Goal: Task Accomplishment & Management: Manage account settings

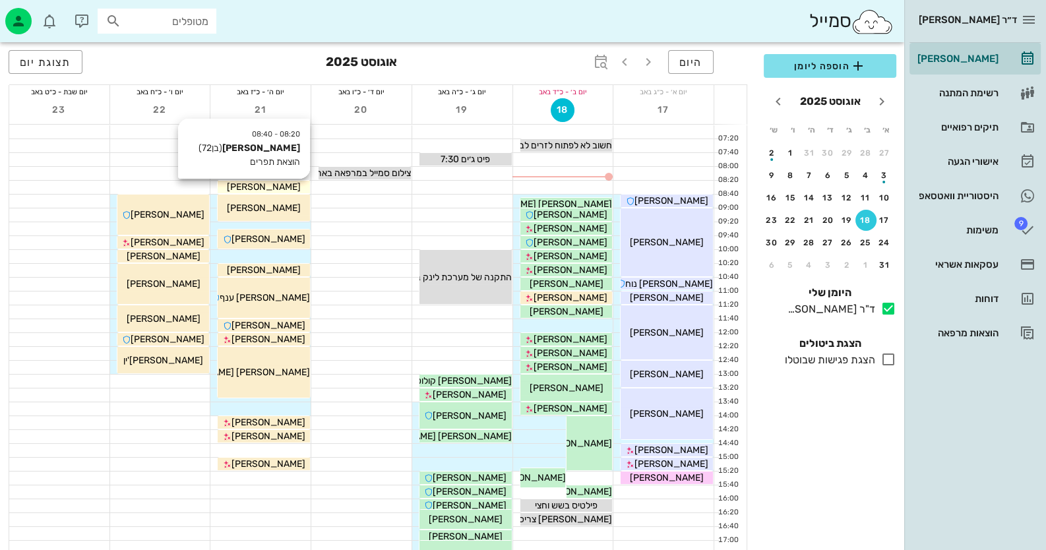
click at [267, 183] on span "[PERSON_NAME]" at bounding box center [264, 186] width 74 height 11
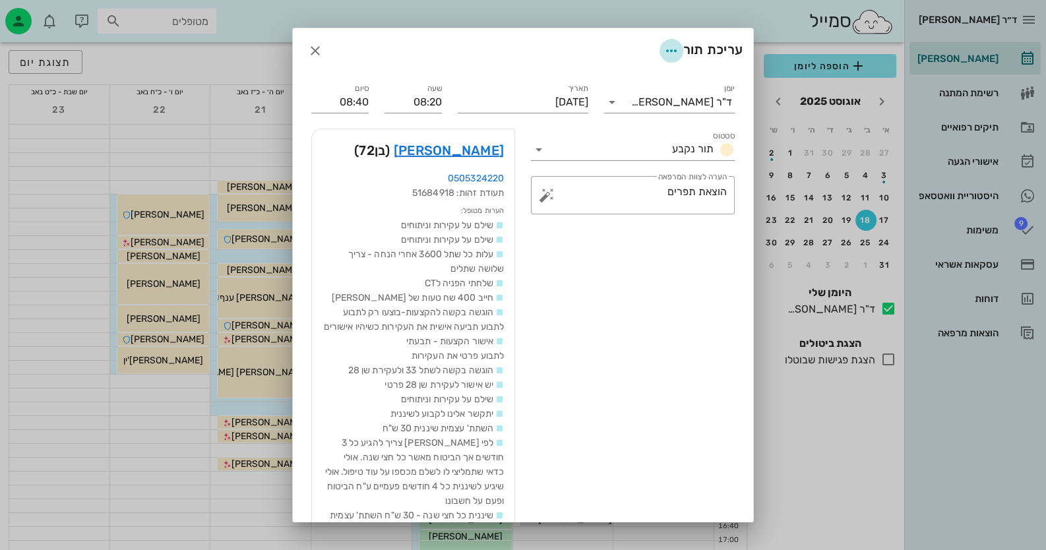
click at [668, 45] on icon "button" at bounding box center [671, 51] width 16 height 16
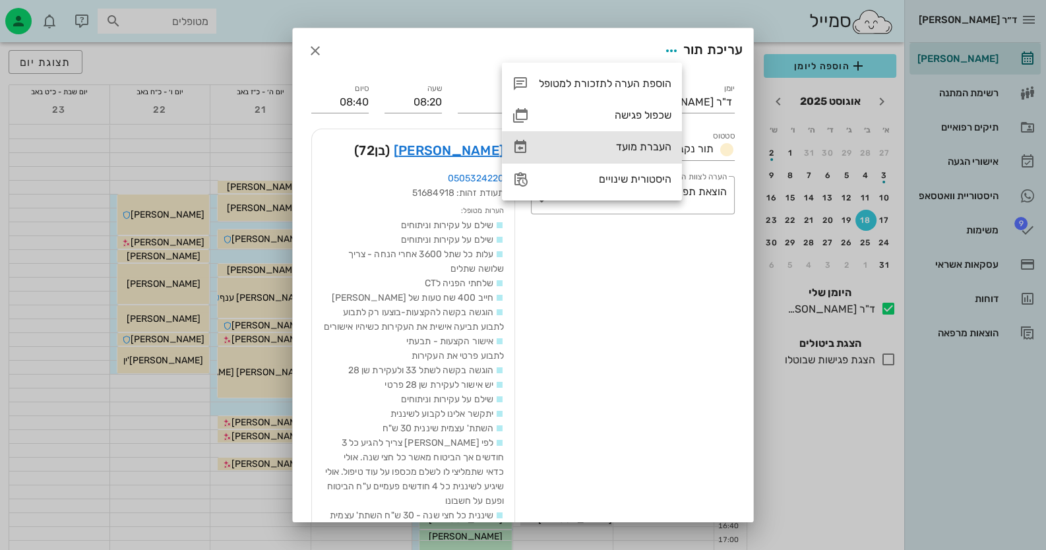
click at [630, 153] on div "העברת מועד" at bounding box center [605, 146] width 133 height 13
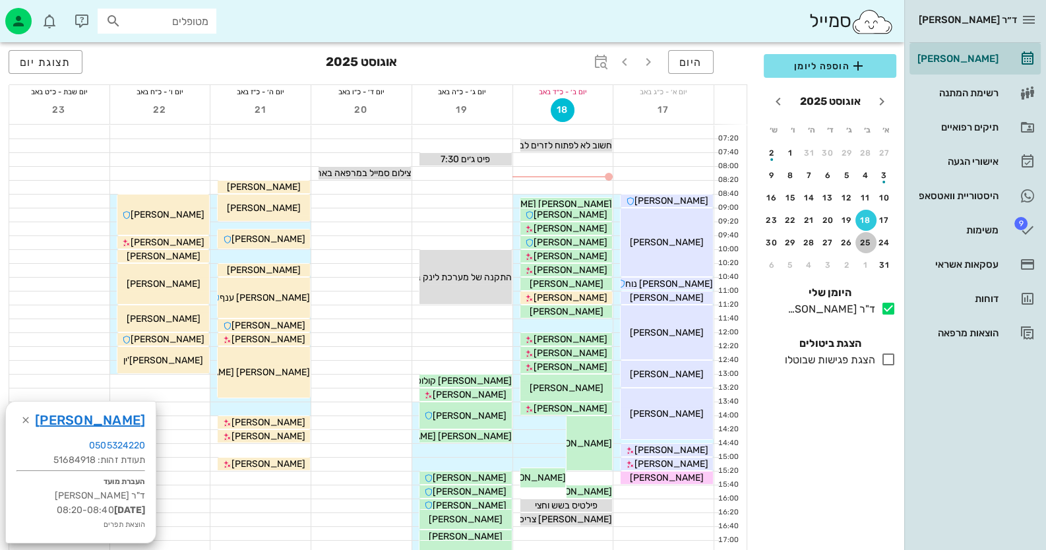
click at [864, 238] on div "25" at bounding box center [865, 242] width 21 height 9
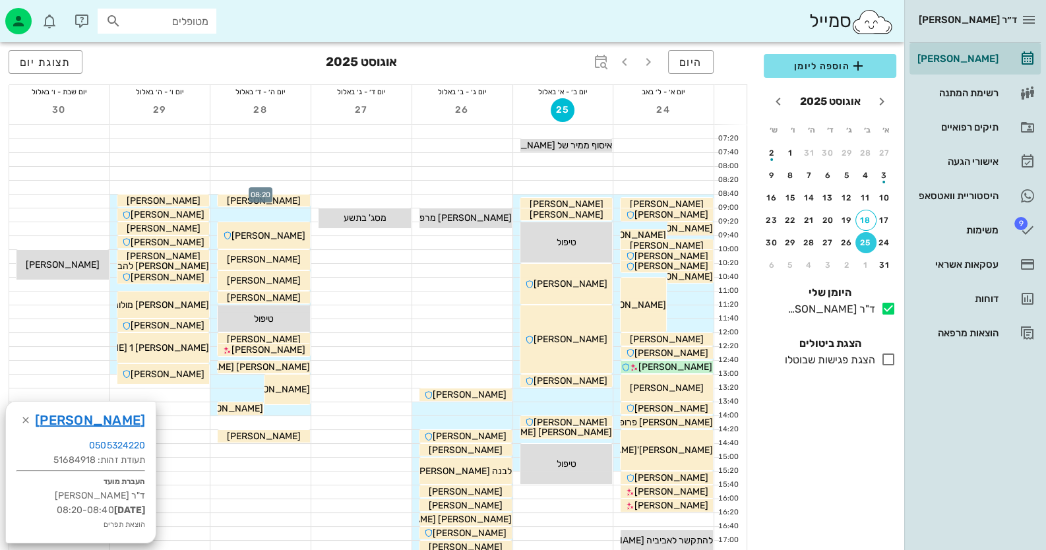
click at [296, 186] on div at bounding box center [260, 187] width 100 height 13
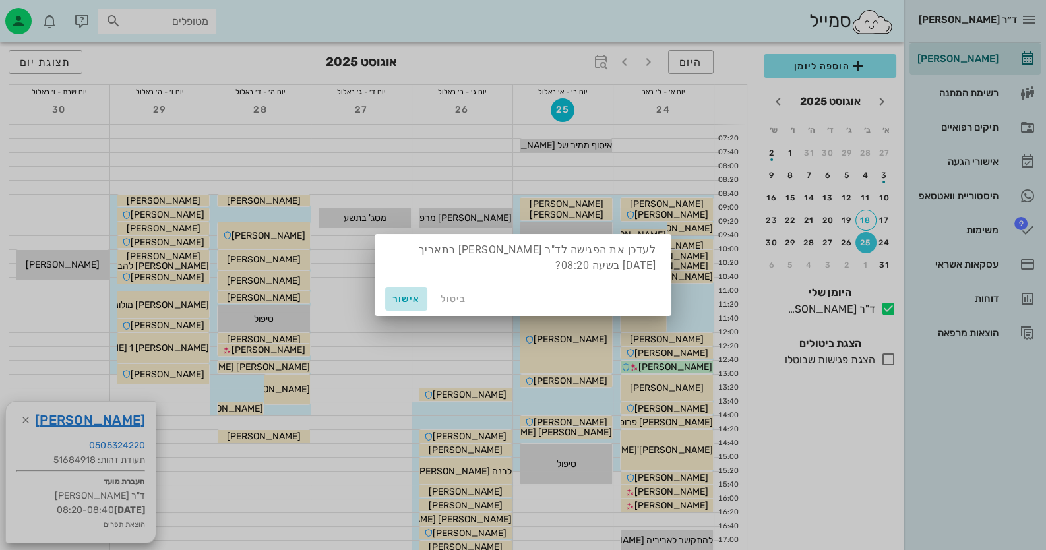
click at [406, 296] on span "אישור" at bounding box center [406, 298] width 32 height 11
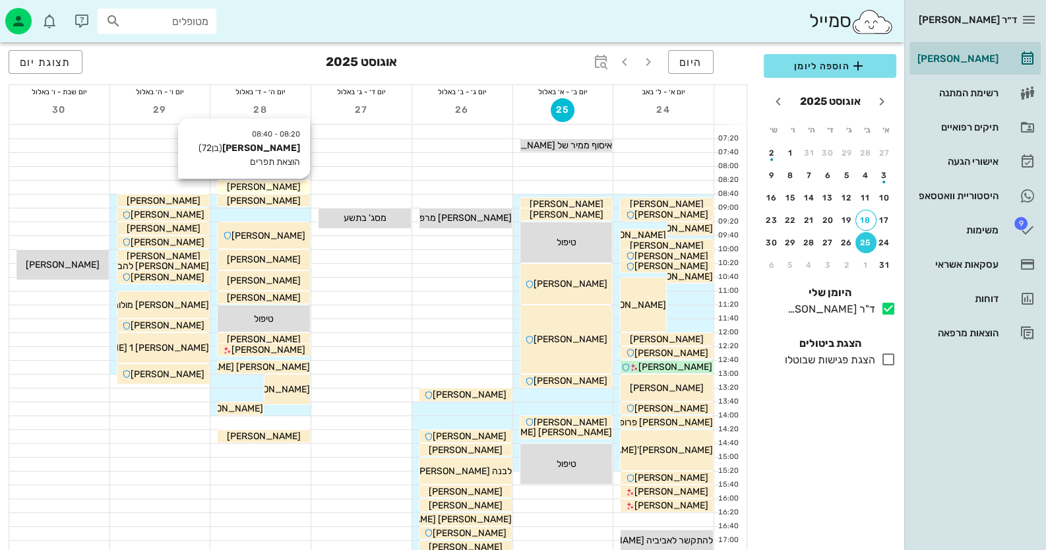
click at [287, 191] on div "[PERSON_NAME]" at bounding box center [264, 187] width 92 height 14
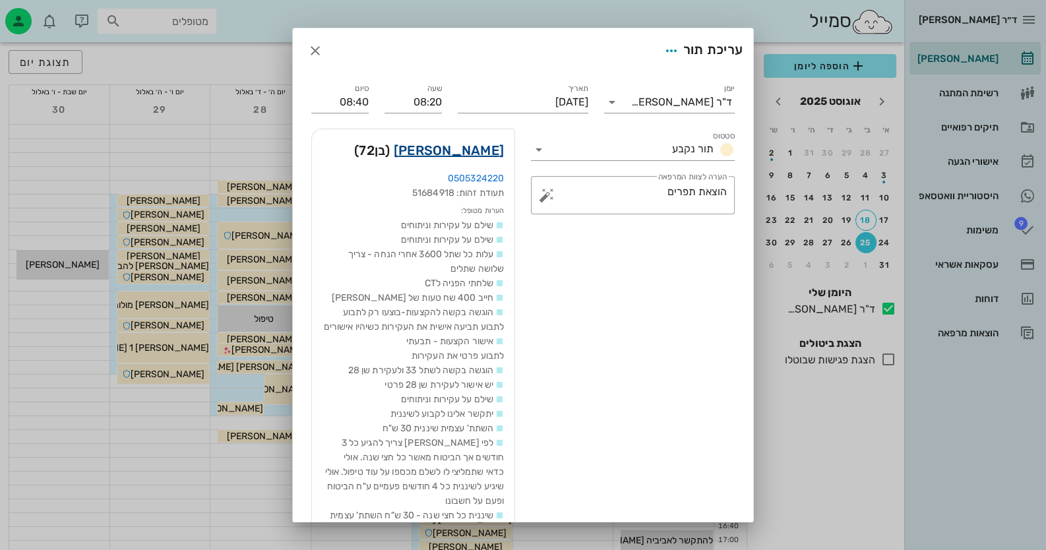
click at [481, 149] on link "[PERSON_NAME]" at bounding box center [449, 150] width 110 height 21
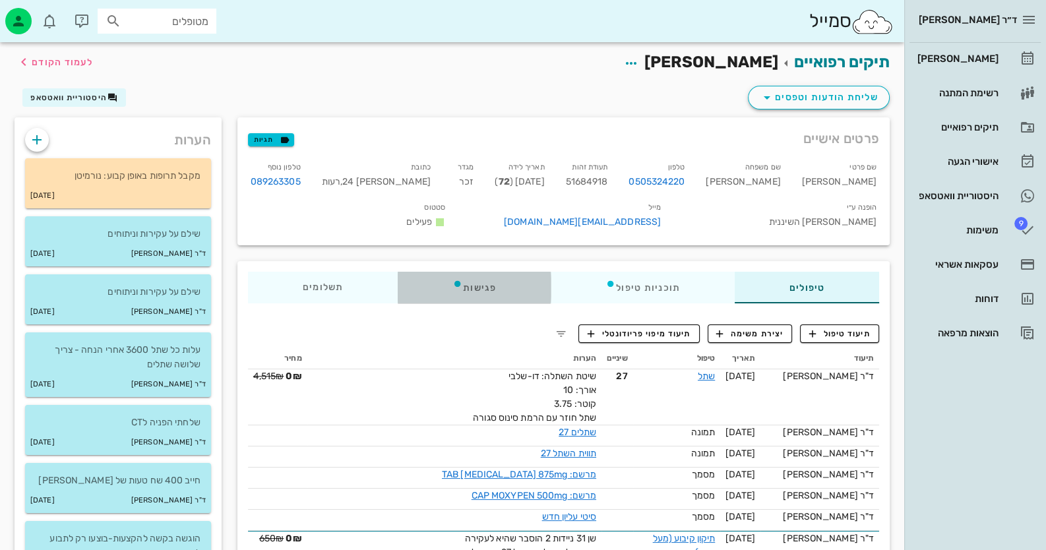
click at [485, 299] on div "פגישות" at bounding box center [474, 288] width 153 height 32
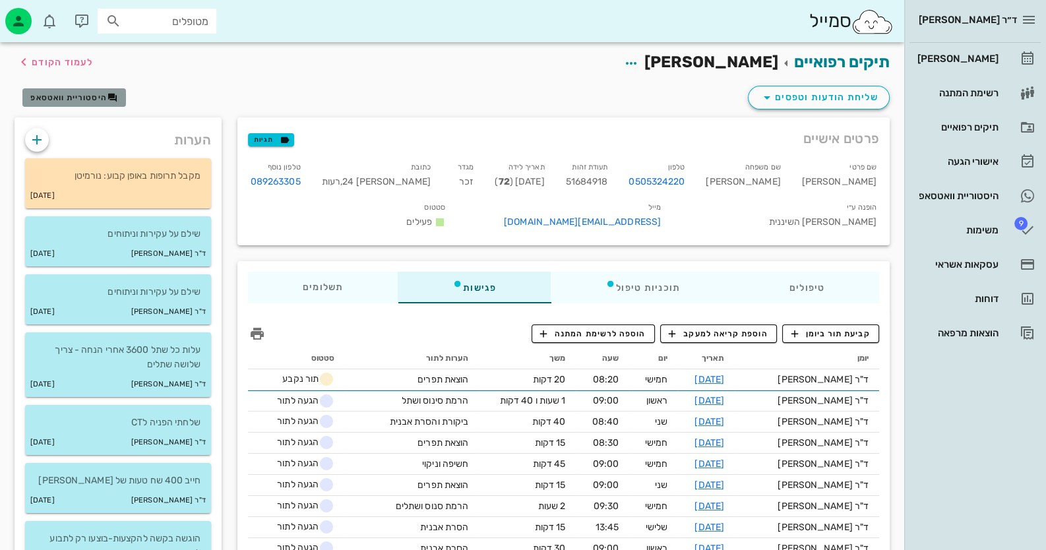
click at [75, 104] on button "היסטוריית וואטסאפ" at bounding box center [74, 97] width 104 height 18
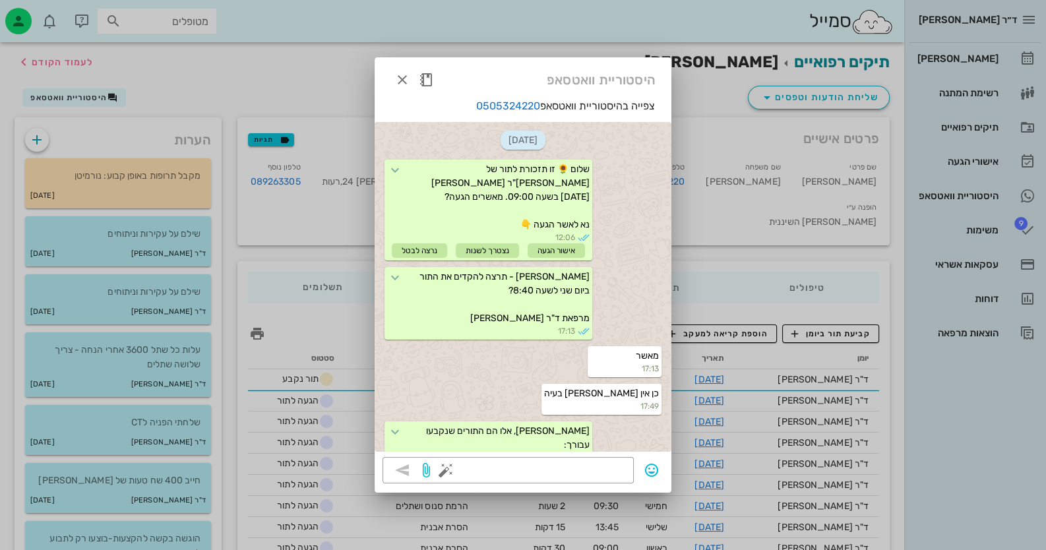
scroll to position [680, 0]
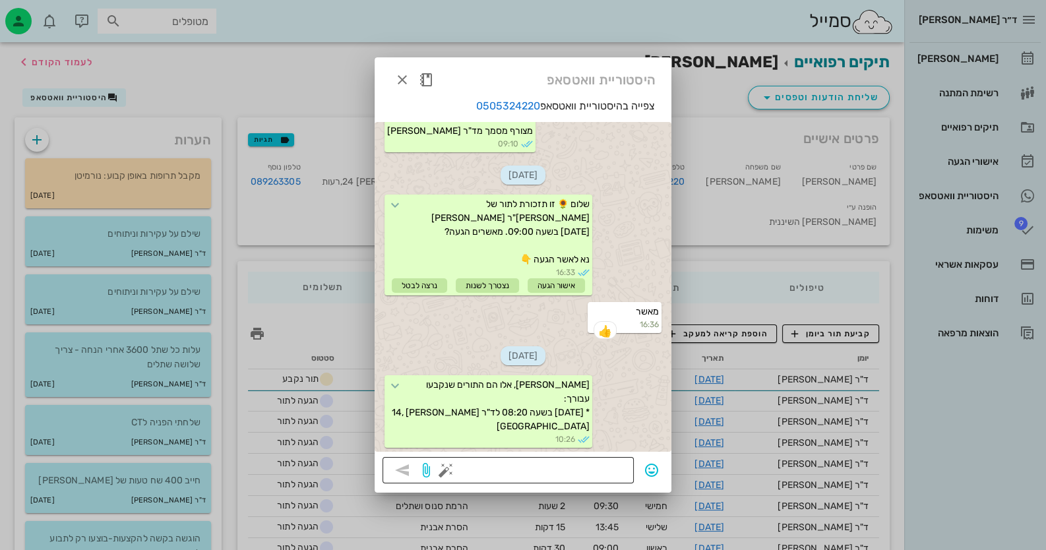
click at [589, 471] on textarea at bounding box center [536, 471] width 177 height 21
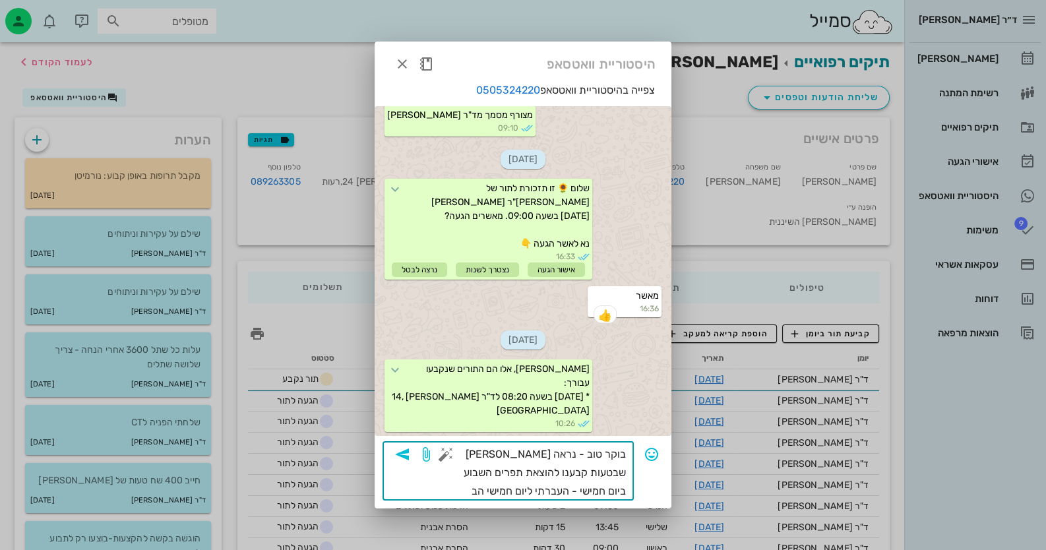
type textarea "בוקר טוב - נראה [PERSON_NAME] שבטעות קבענו להוצאת תפרים השבוע ביום חמישי - העבר…"
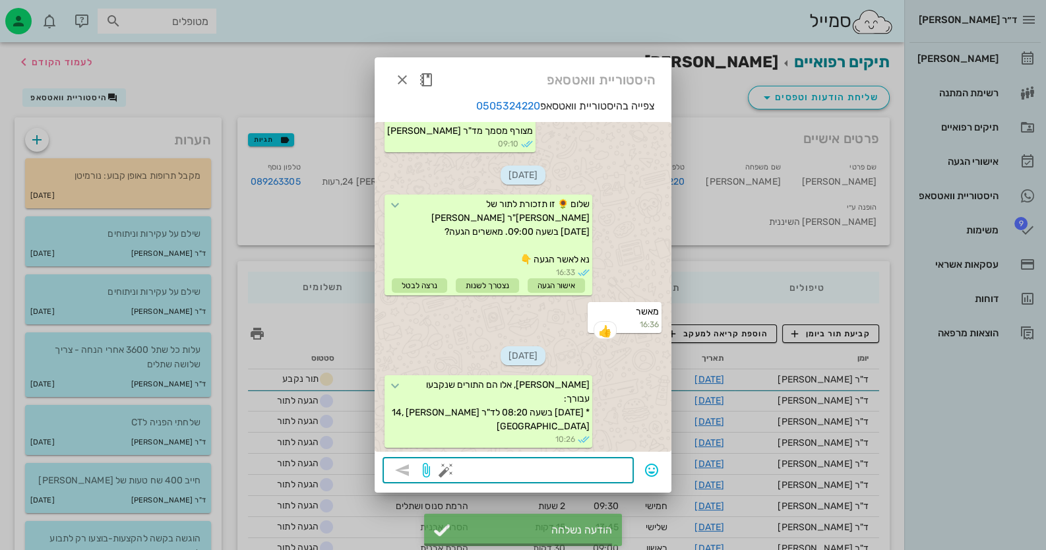
scroll to position [809, 0]
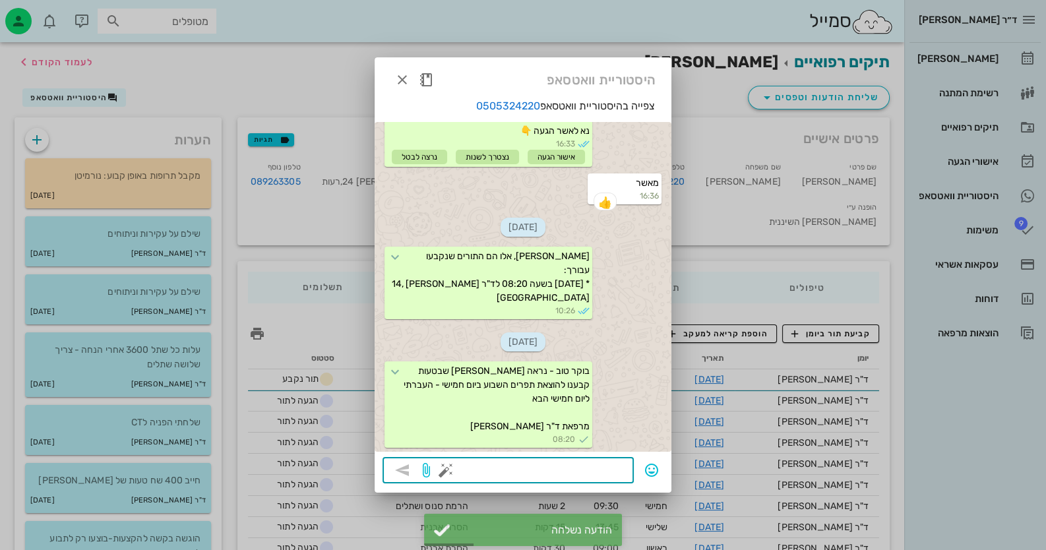
click at [831, 92] on div at bounding box center [523, 275] width 1046 height 550
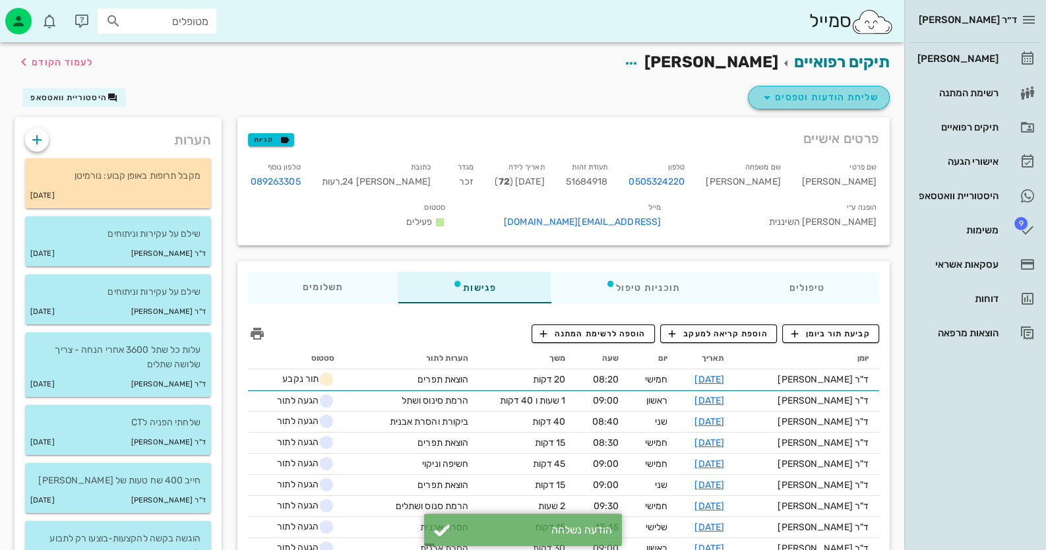
click at [831, 92] on span "שליחת הודעות וטפסים" at bounding box center [818, 98] width 119 height 16
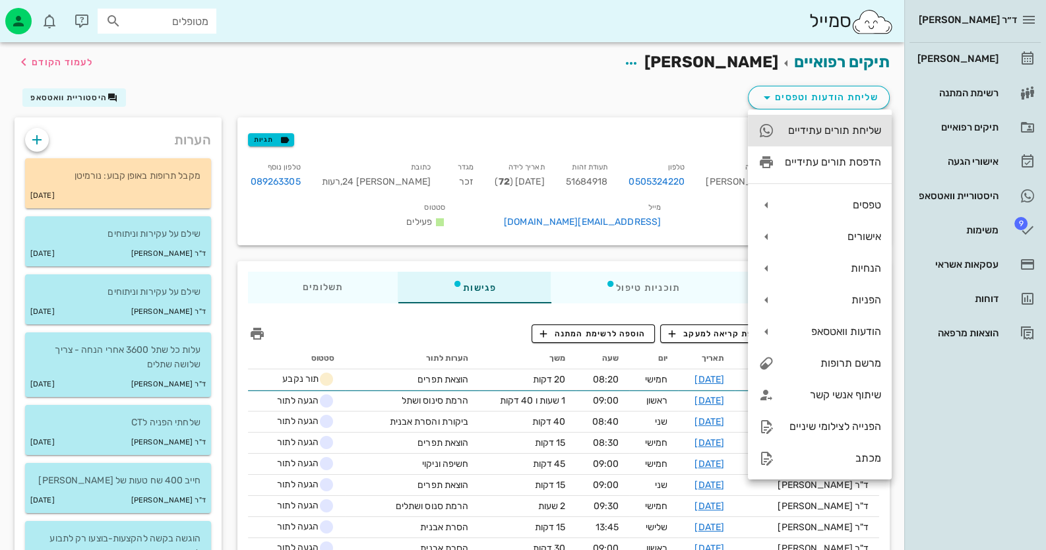
click at [864, 138] on div "שליחת תורים עתידיים" at bounding box center [820, 131] width 144 height 32
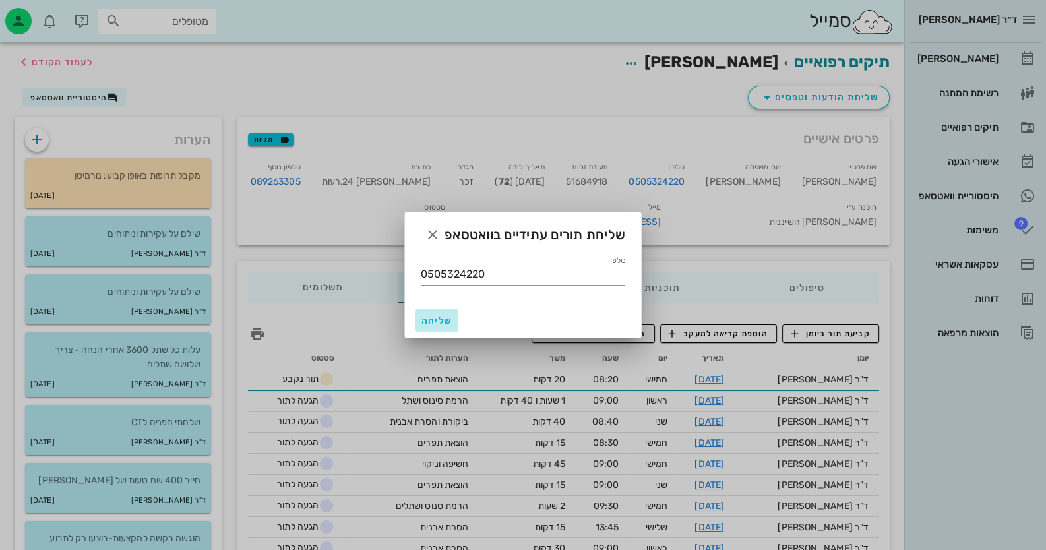
click at [440, 316] on span "שליחה" at bounding box center [437, 320] width 32 height 11
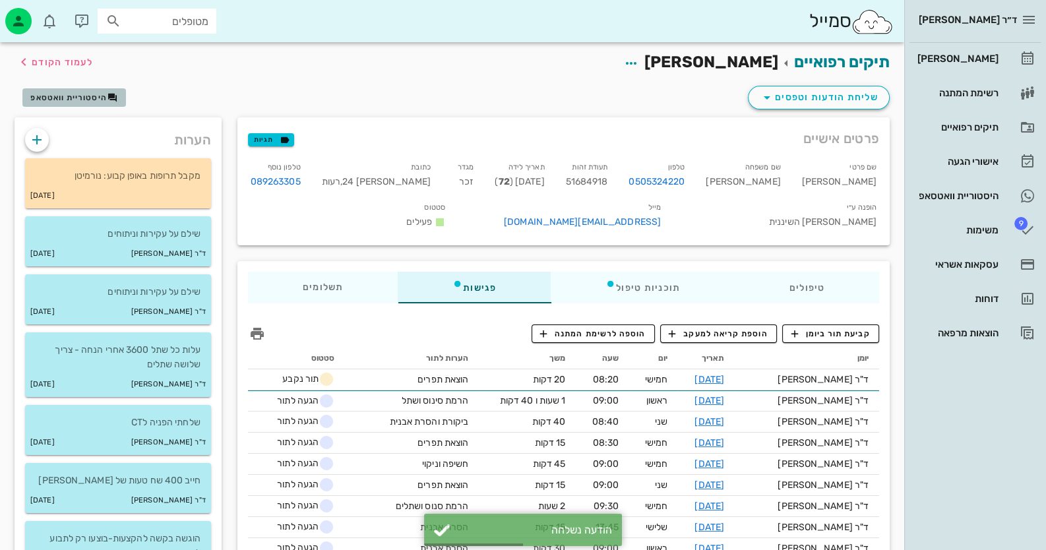
click at [111, 93] on icon "button" at bounding box center [112, 97] width 11 height 11
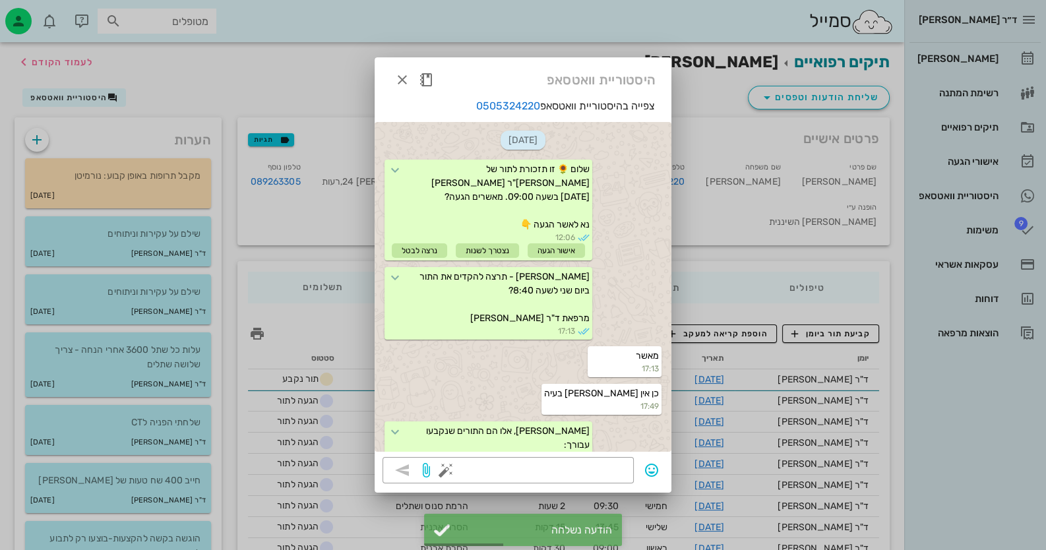
scroll to position [902, 0]
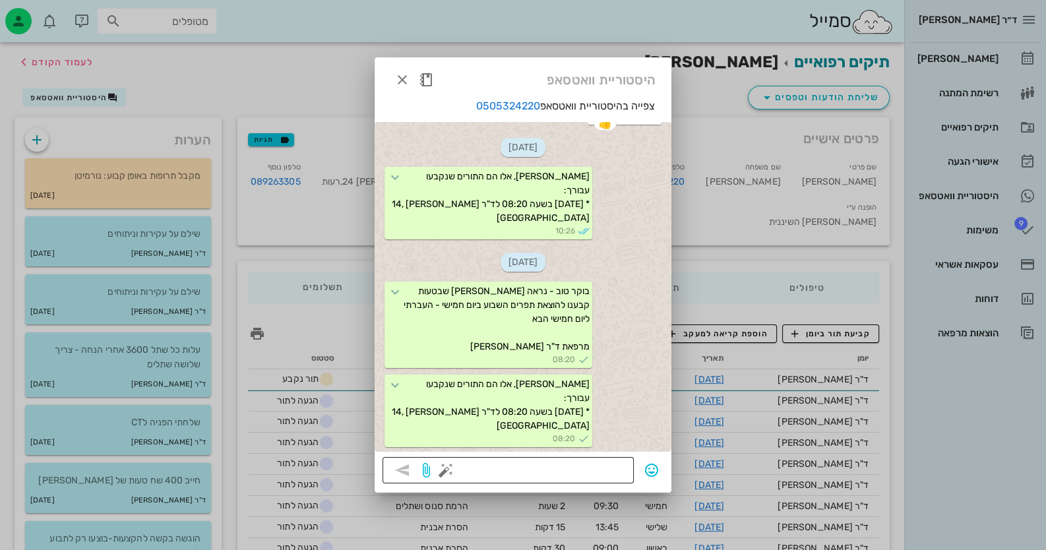
click at [601, 468] on textarea at bounding box center [536, 471] width 177 height 21
type textarea "איך אתה מרגיש אחרי הטיפול?"
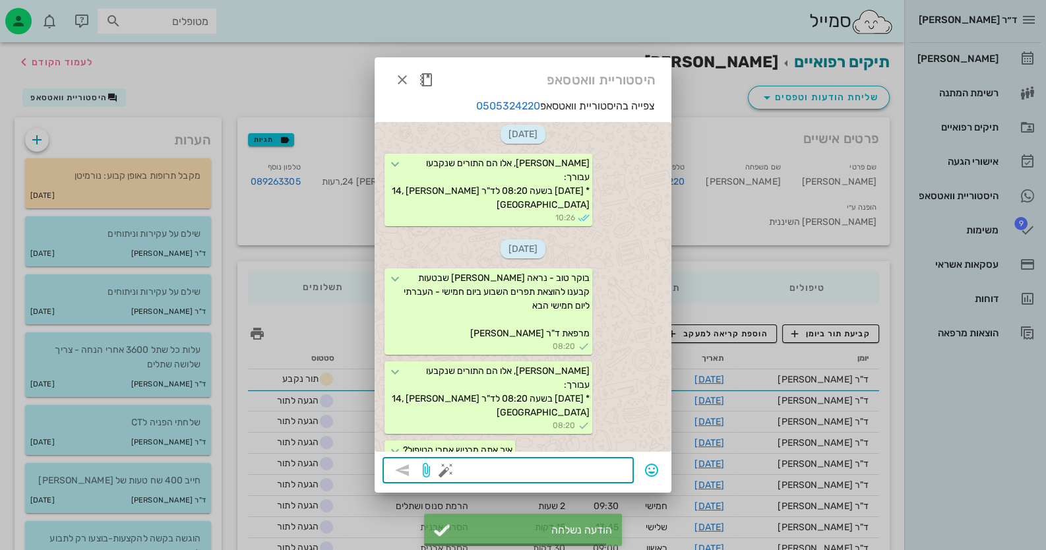
scroll to position [967, 0]
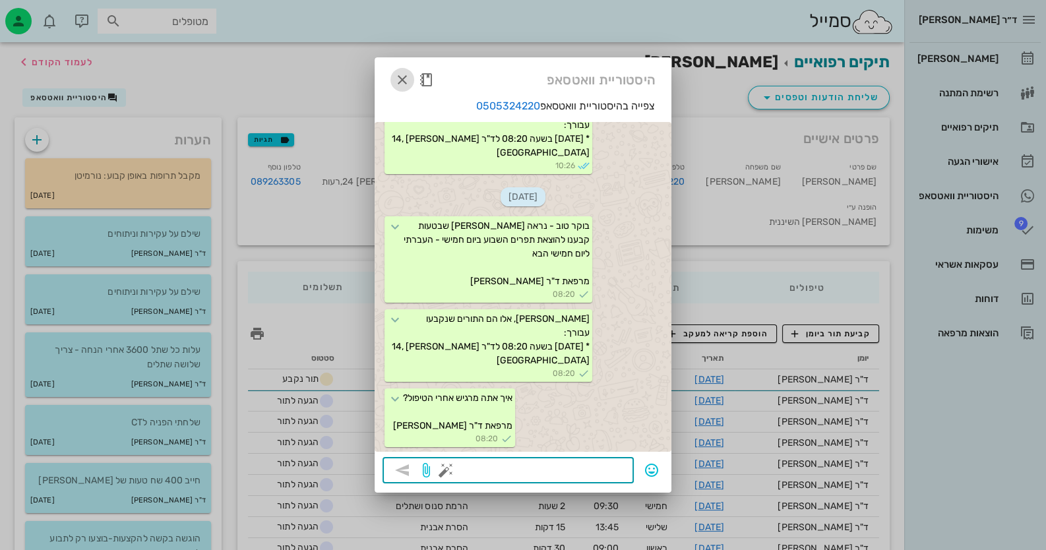
click at [398, 72] on icon "button" at bounding box center [402, 80] width 16 height 16
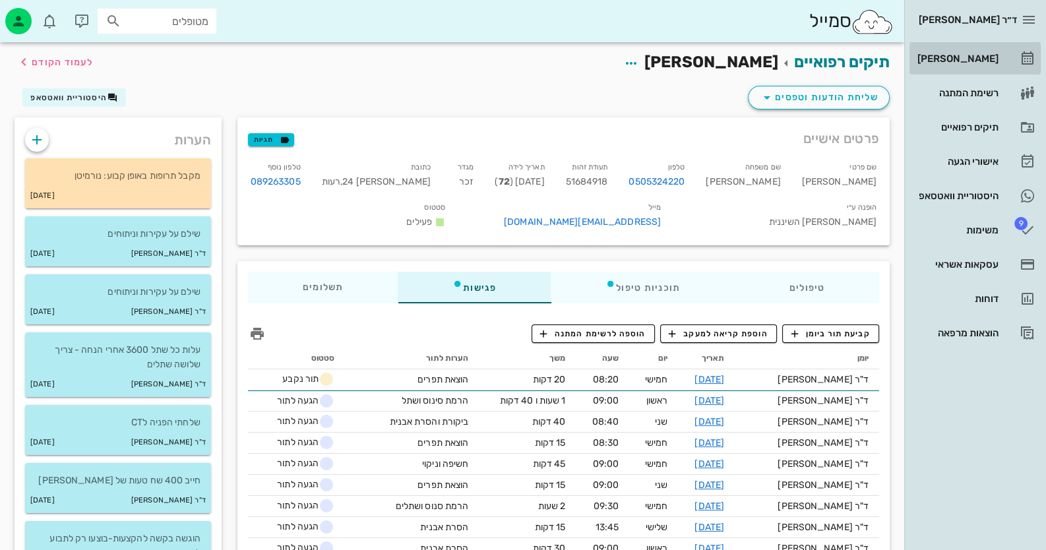
click at [998, 53] on div "[PERSON_NAME]" at bounding box center [956, 58] width 84 height 11
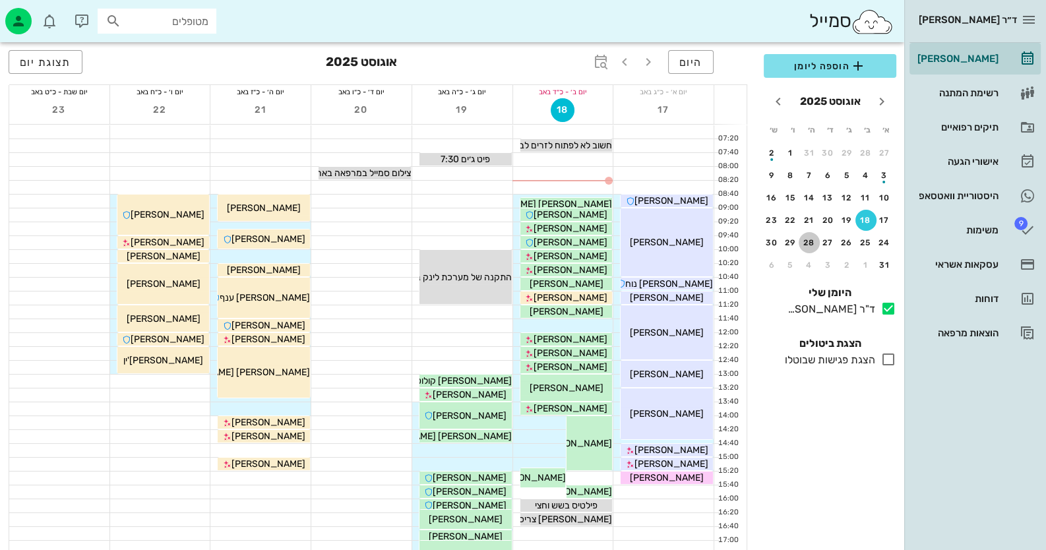
click at [801, 243] on div "28" at bounding box center [808, 242] width 21 height 9
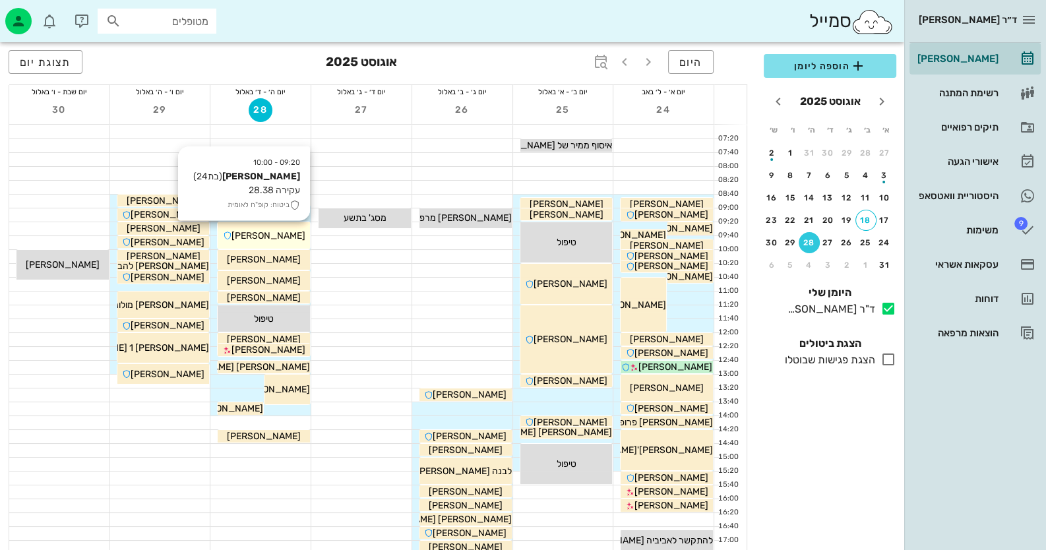
click at [252, 230] on span "[PERSON_NAME]" at bounding box center [268, 235] width 74 height 11
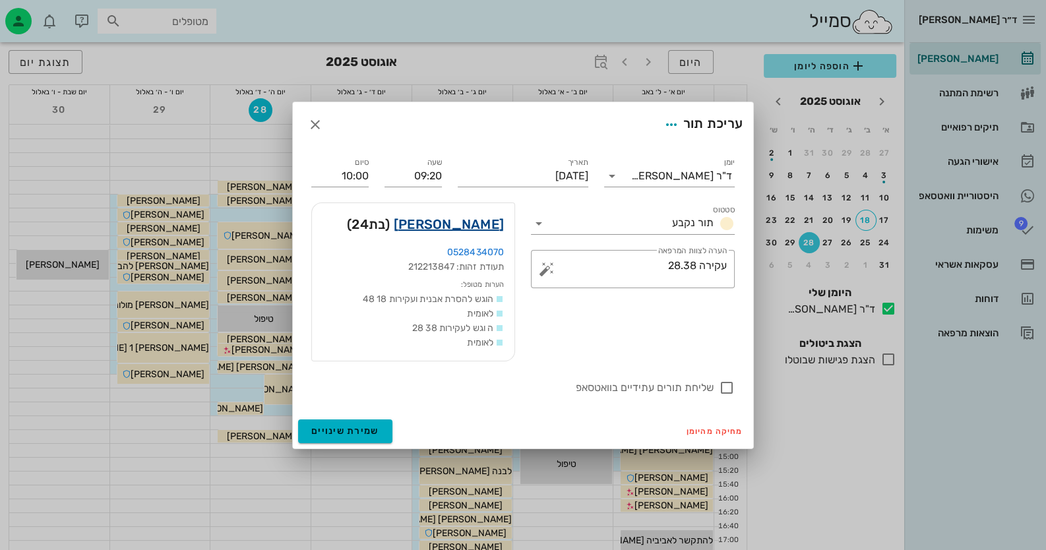
click at [478, 227] on link "[PERSON_NAME]" at bounding box center [449, 224] width 110 height 21
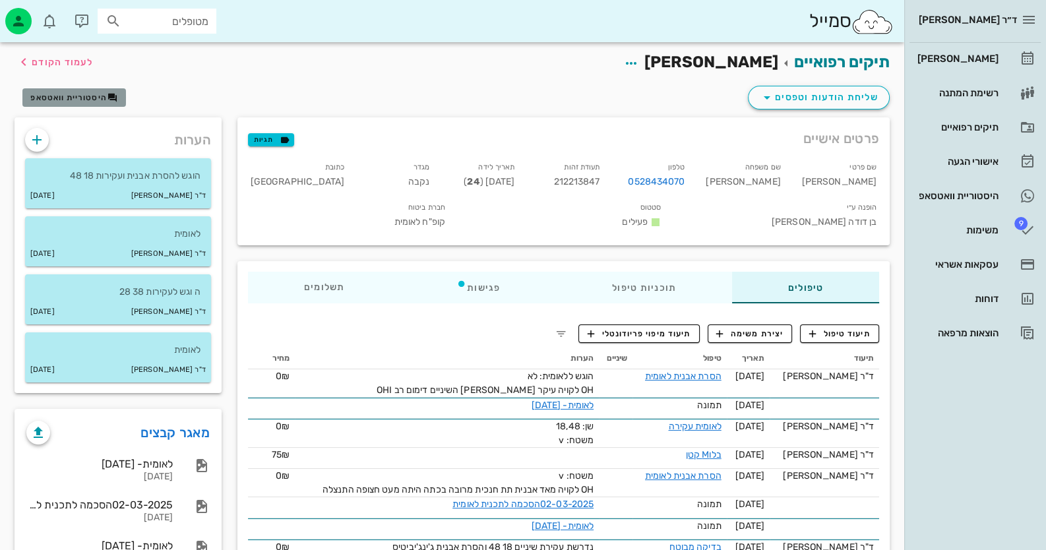
click at [105, 102] on span "היסטוריית וואטסאפ" at bounding box center [68, 97] width 76 height 9
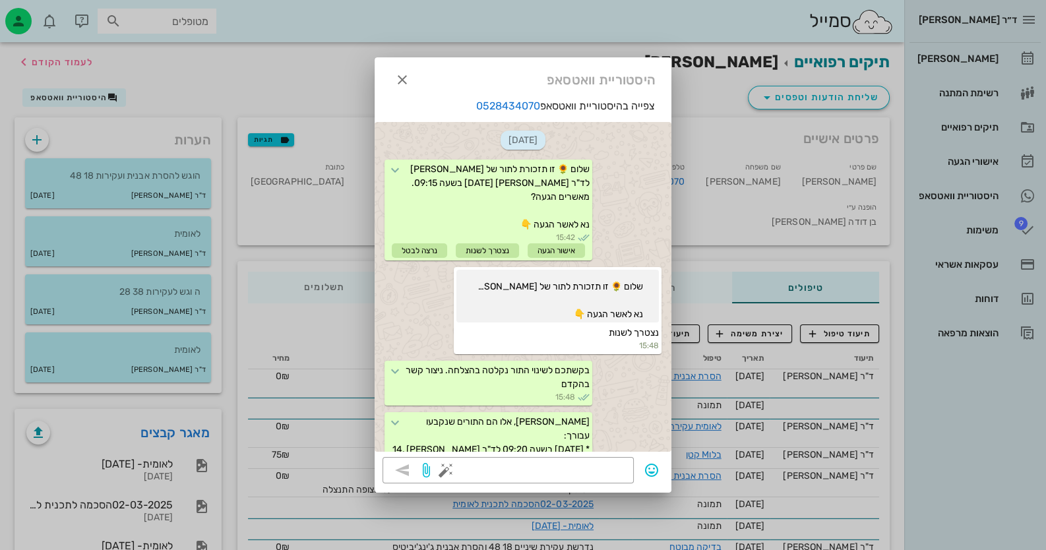
scroll to position [806, 0]
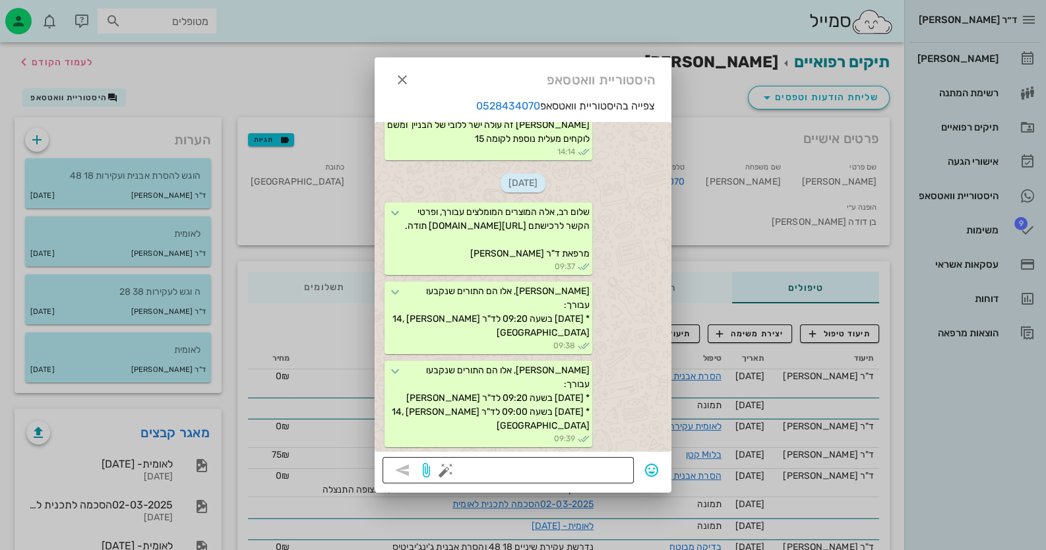
click at [589, 461] on textarea at bounding box center [536, 471] width 177 height 21
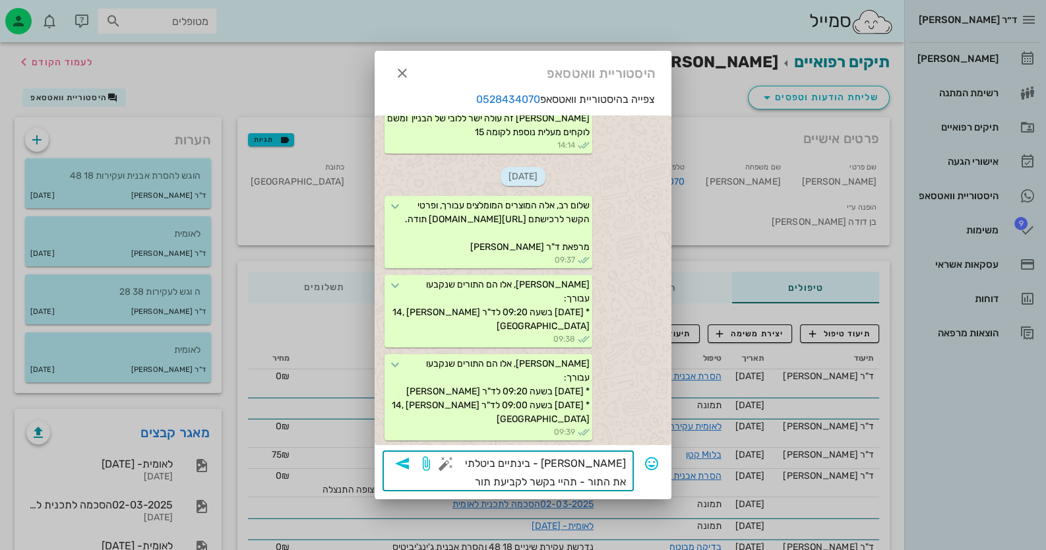
type textarea "[PERSON_NAME] - בינתיים ביטלתי את התור - תהיי בקשר לקביעת תור חדש - יום טוב"
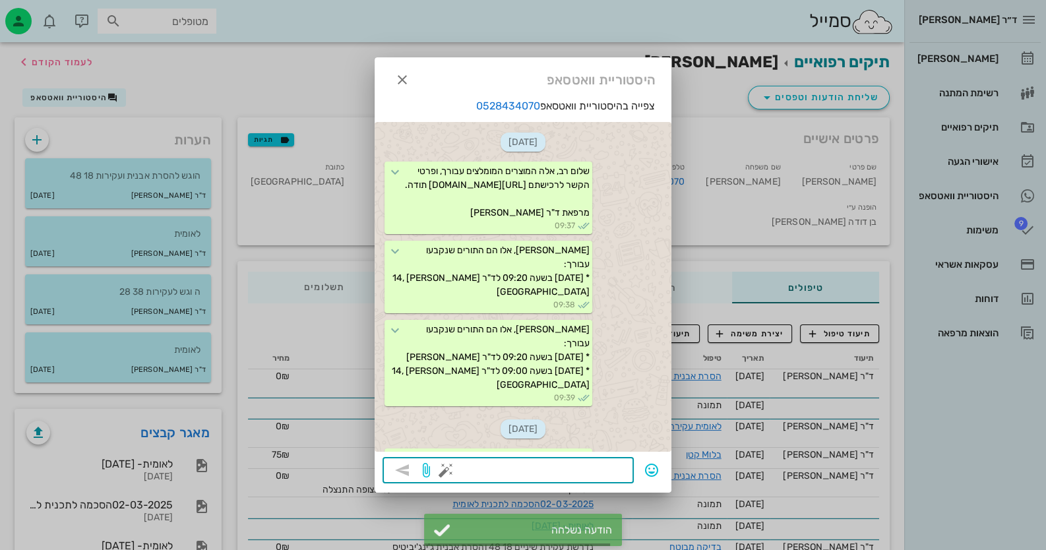
scroll to position [920, 0]
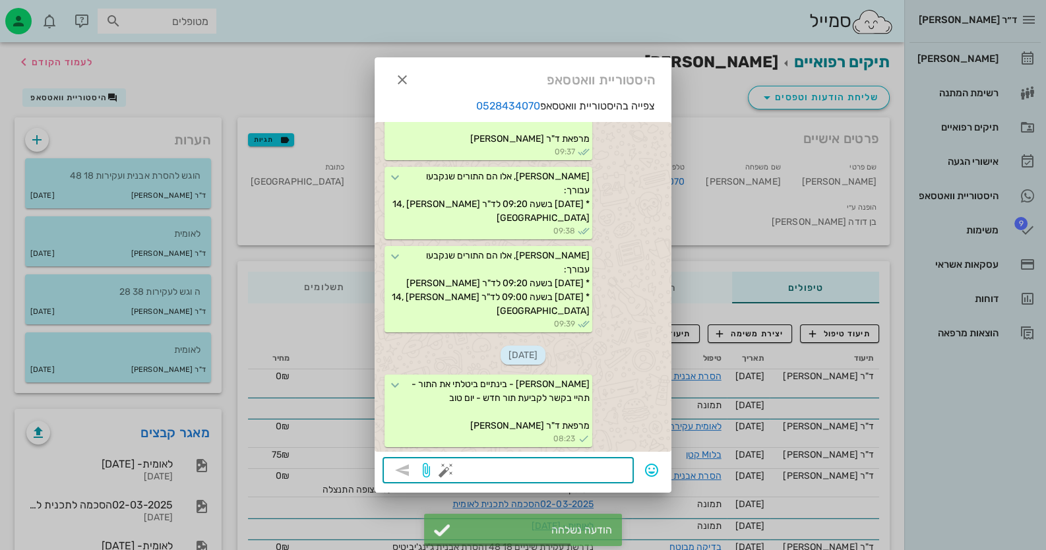
click at [452, 467] on button "button" at bounding box center [446, 470] width 16 height 16
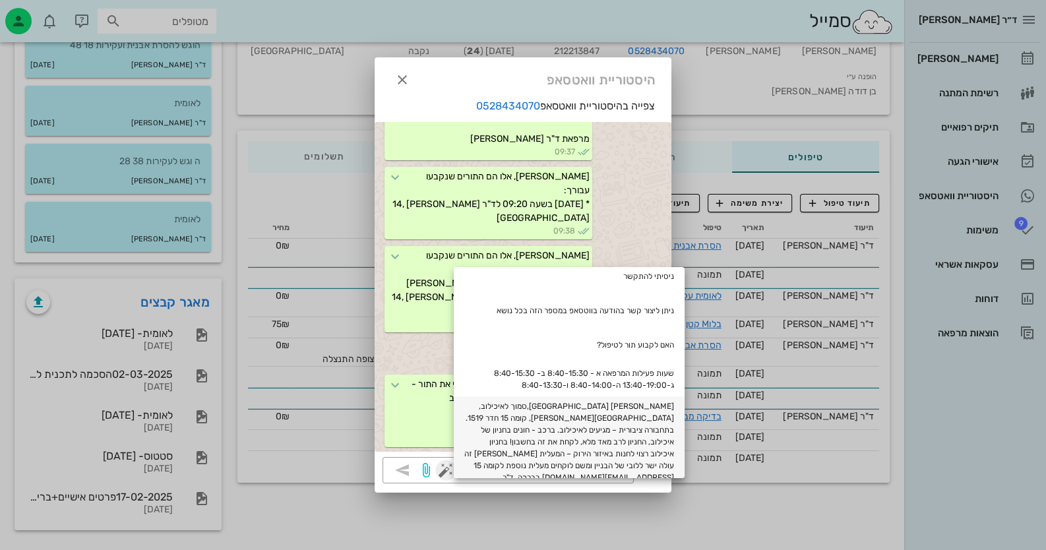
scroll to position [0, 0]
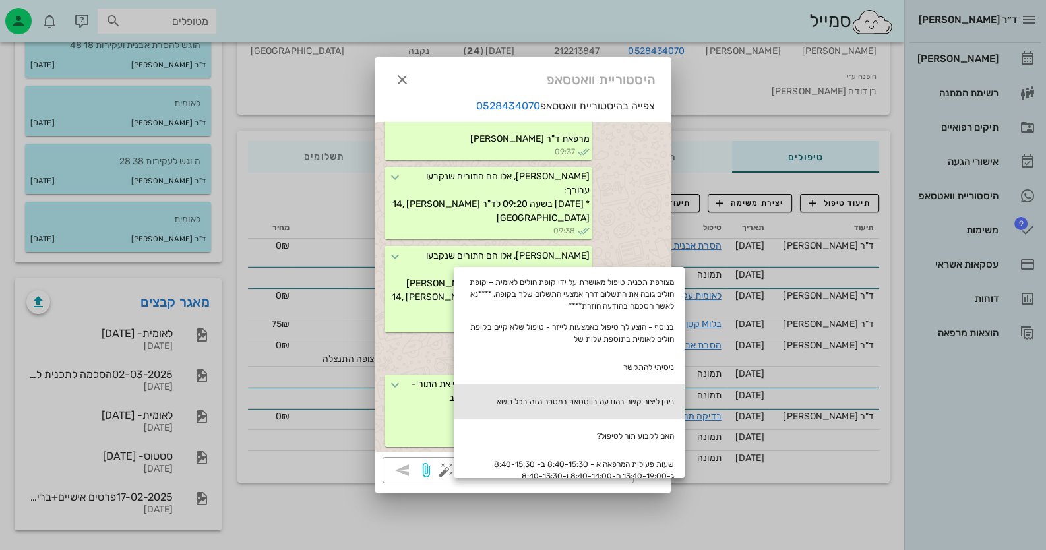
click at [623, 405] on div "ניתן ליצור קשר בהודעה בווטסאפ במספר הזה בכל נושא" at bounding box center [569, 401] width 231 height 34
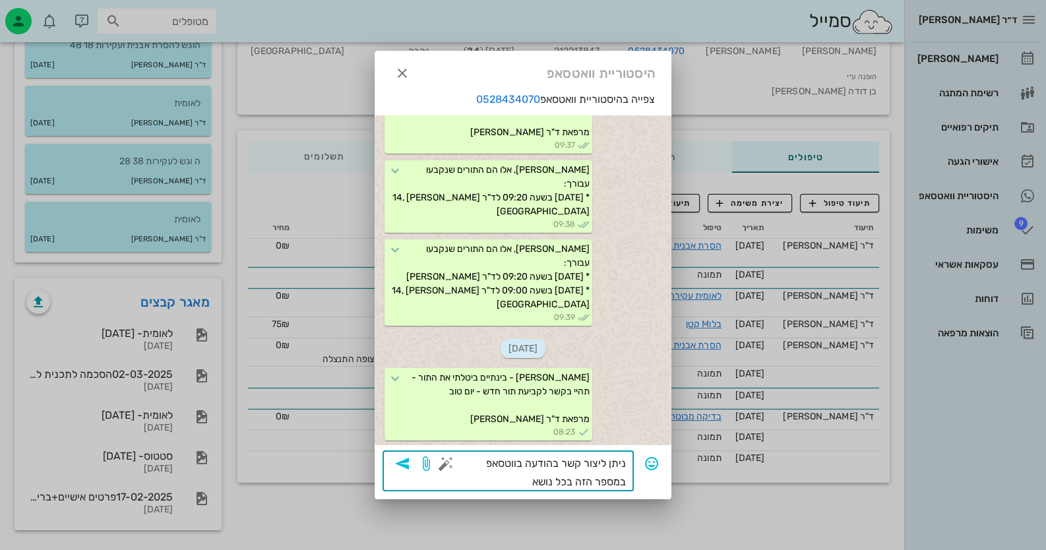
click at [622, 465] on textarea "ניתן ליצור קשר בהודעה בווטסאפ במספר הזה בכל נושא" at bounding box center [536, 472] width 177 height 37
click at [514, 481] on textarea "עדיף ליצור קשר בהודעה בווטסאפ במספר הזה בכל נושא" at bounding box center [536, 472] width 177 height 37
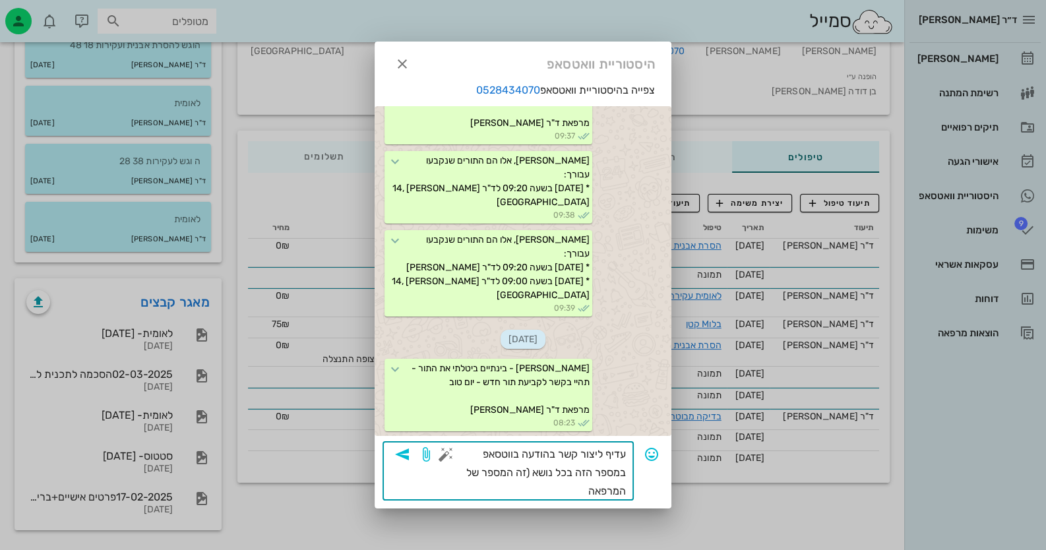
type textarea "עדיף ליצור קשר בהודעה בווטסאפ במספר הזה בכל נושא (זה המספר של המרפאה)"
click at [406, 446] on icon "button" at bounding box center [402, 454] width 16 height 16
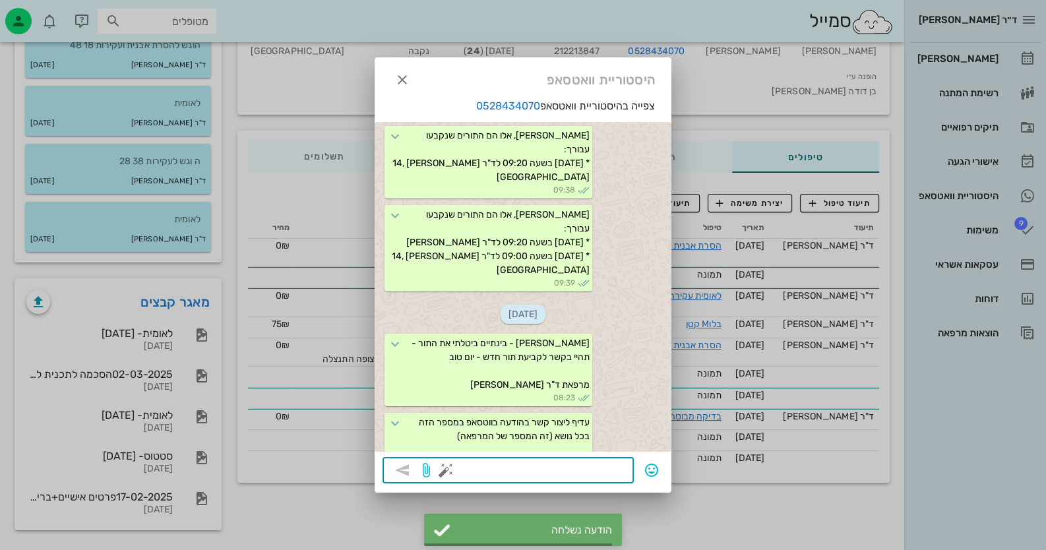
scroll to position [999, 0]
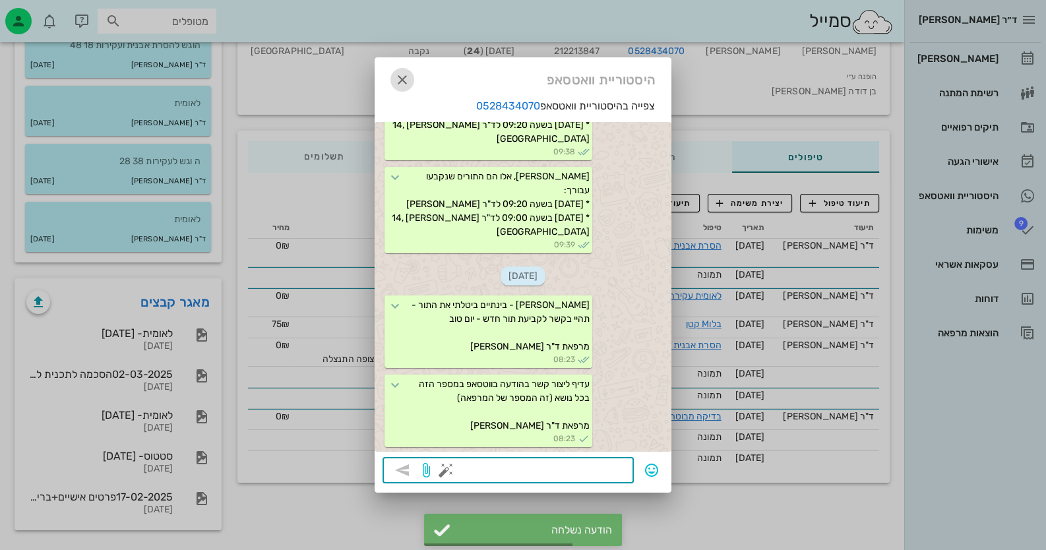
click at [411, 73] on span "button" at bounding box center [402, 80] width 24 height 16
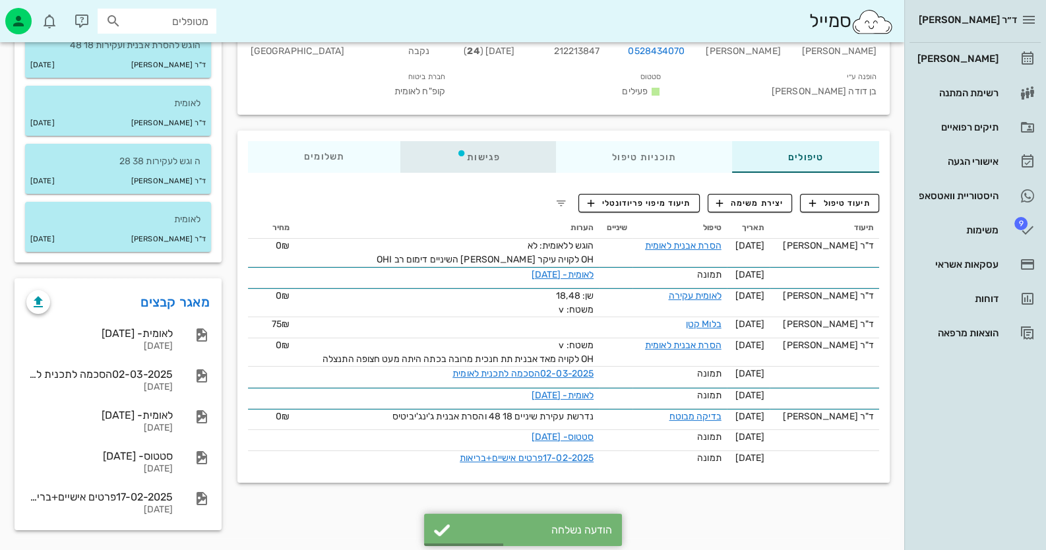
click at [448, 146] on div "פגישות" at bounding box center [478, 157] width 156 height 32
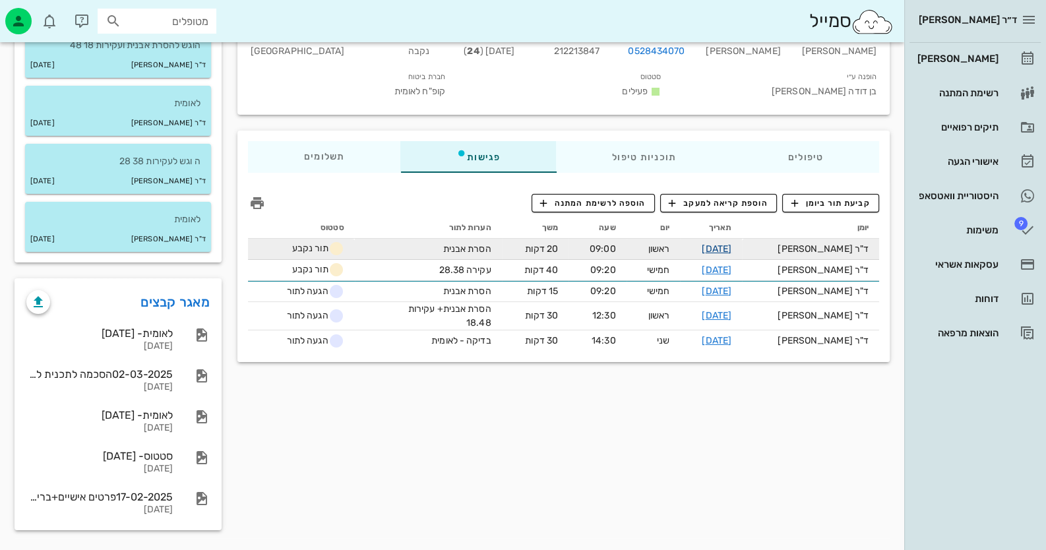
click at [731, 243] on link "[DATE]" at bounding box center [716, 248] width 30 height 11
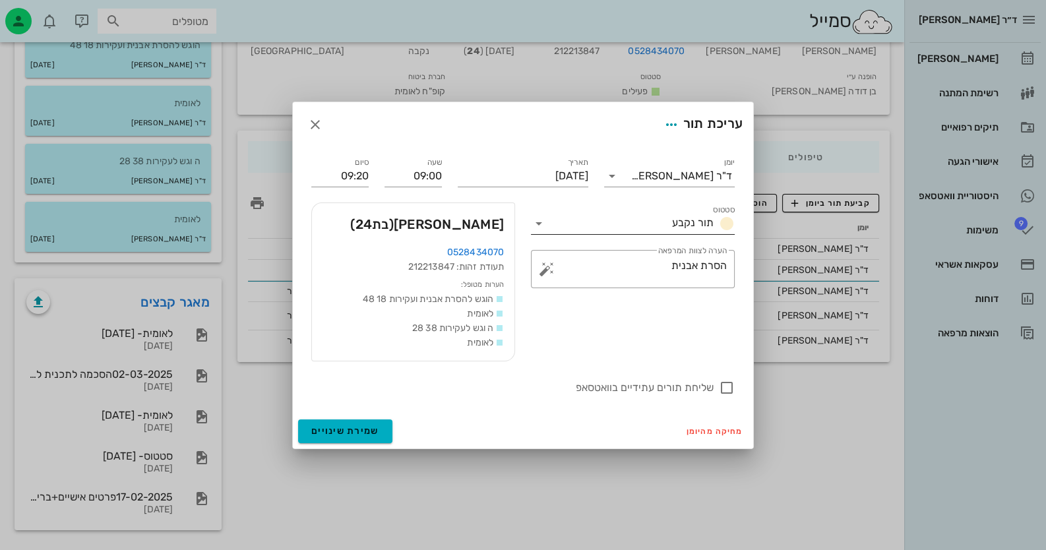
click at [627, 231] on input "סטטוס" at bounding box center [607, 223] width 117 height 21
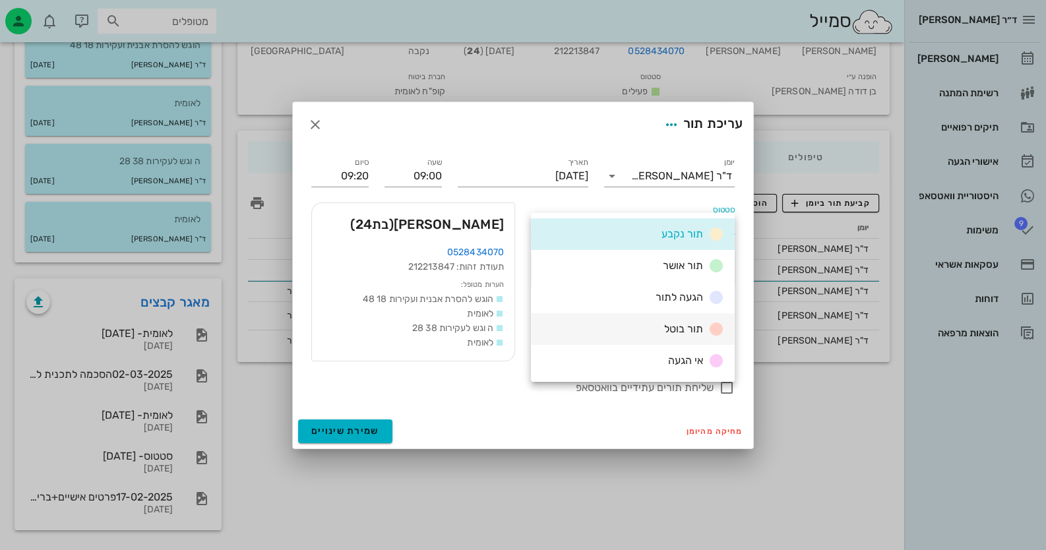
click at [702, 322] on span "תור בוטל" at bounding box center [683, 328] width 39 height 13
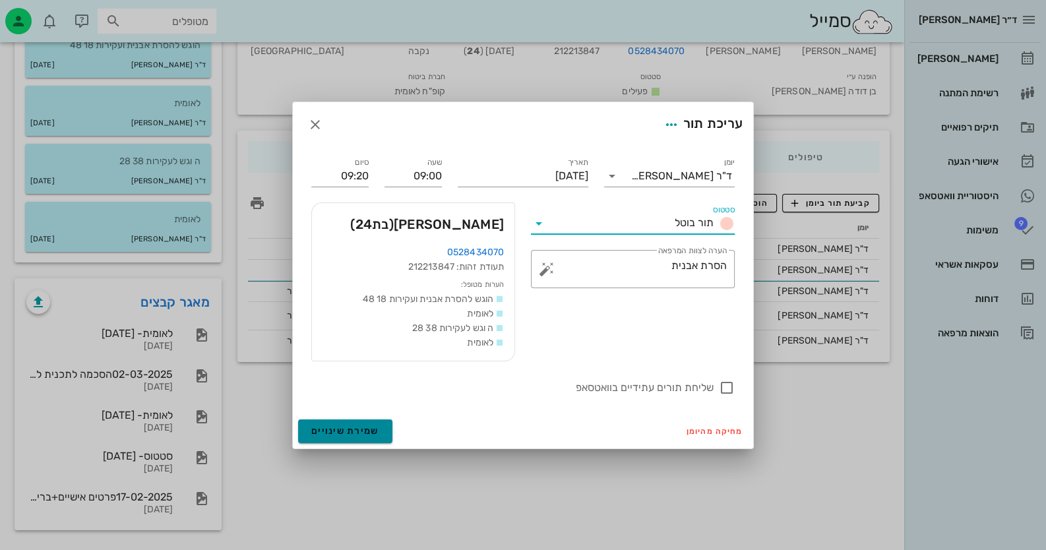
click at [369, 432] on span "שמירת שינויים" at bounding box center [345, 430] width 68 height 11
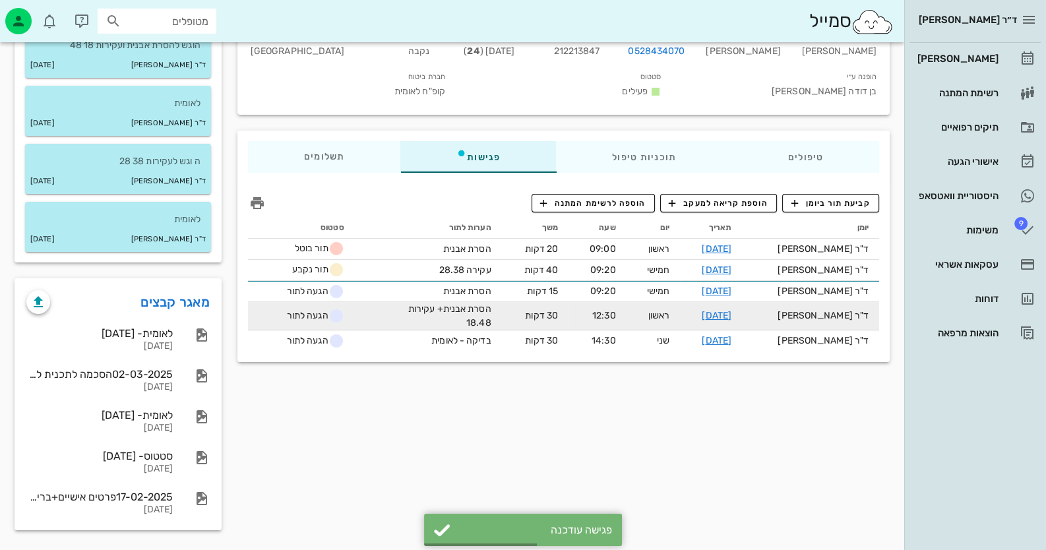
scroll to position [0, 0]
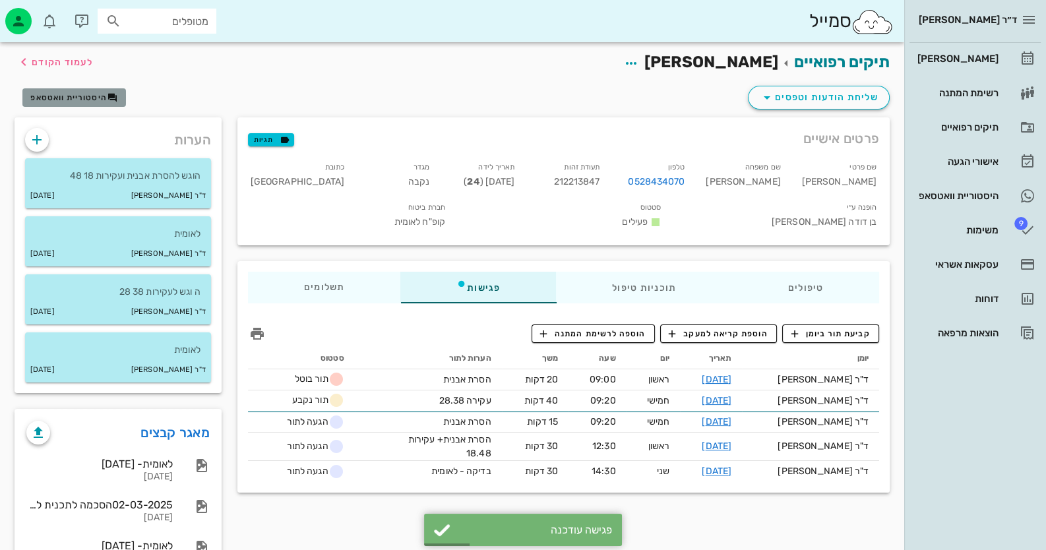
click at [83, 99] on span "היסטוריית וואטסאפ" at bounding box center [68, 97] width 76 height 9
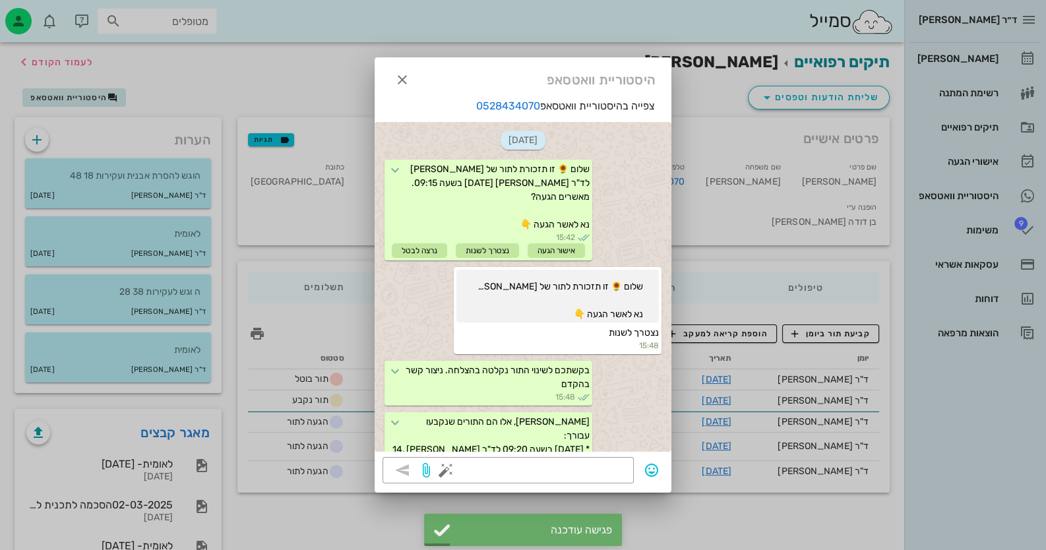
scroll to position [999, 0]
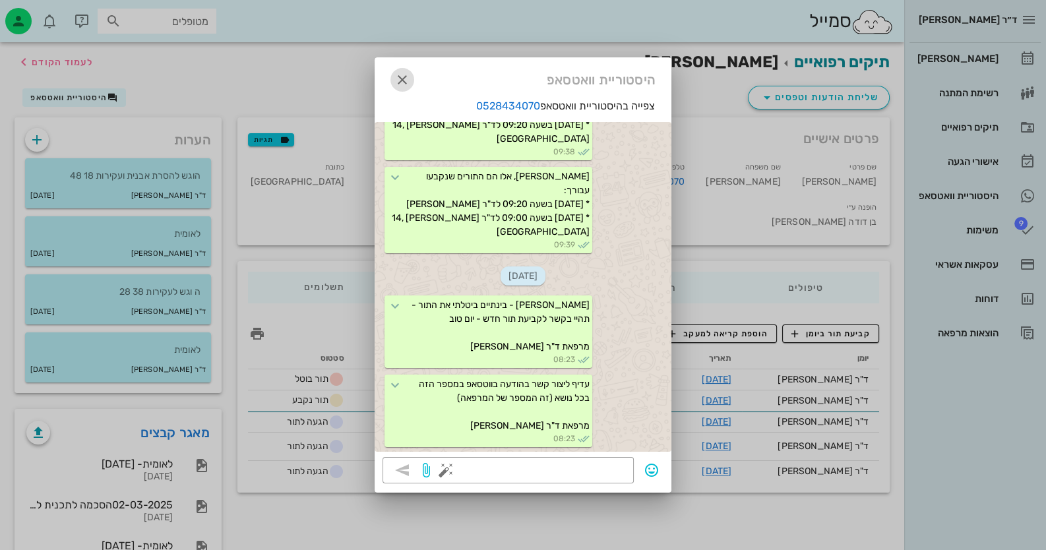
click at [398, 78] on icon "button" at bounding box center [402, 80] width 16 height 16
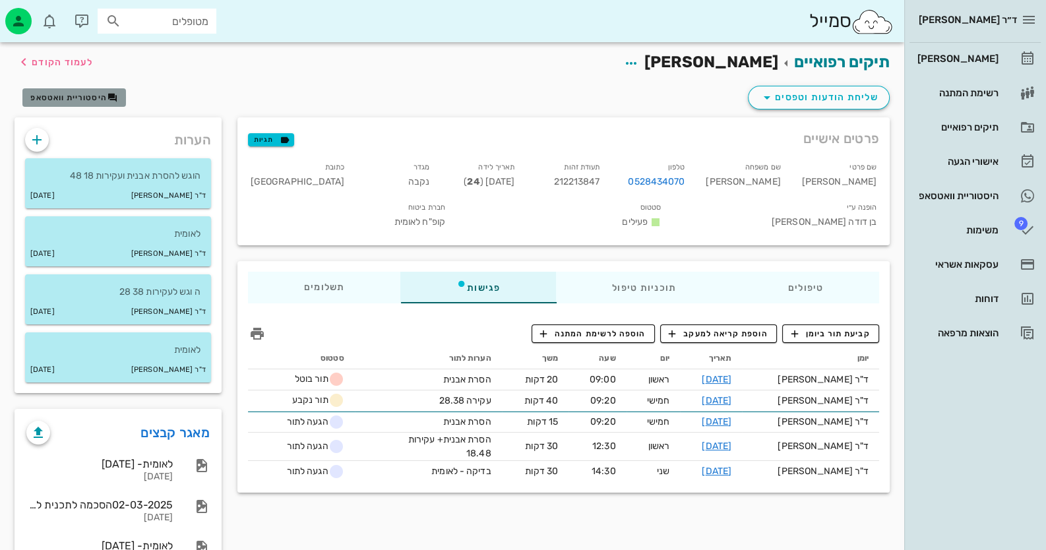
click at [66, 90] on button "היסטוריית וואטסאפ" at bounding box center [74, 97] width 104 height 18
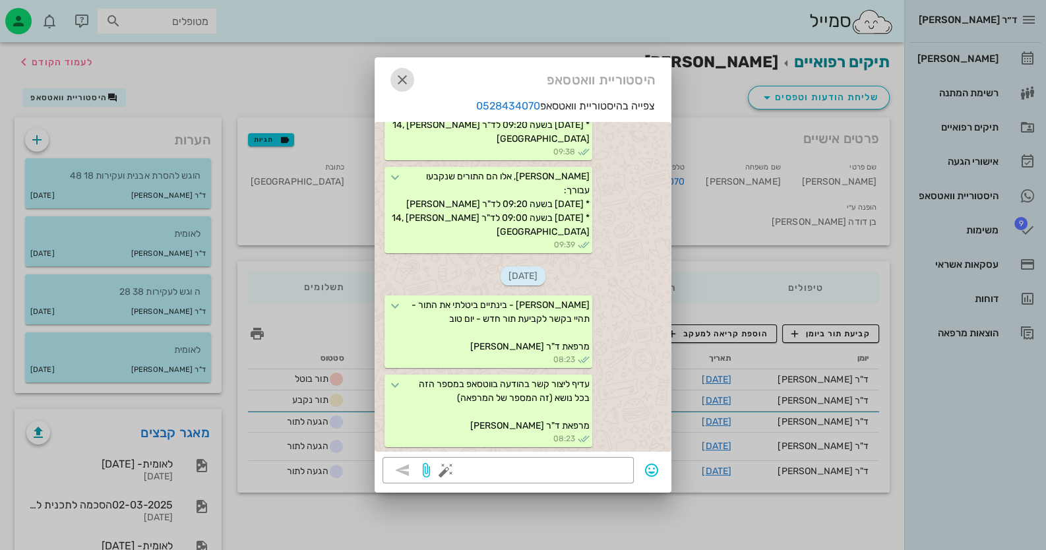
click at [405, 82] on icon "button" at bounding box center [402, 80] width 16 height 16
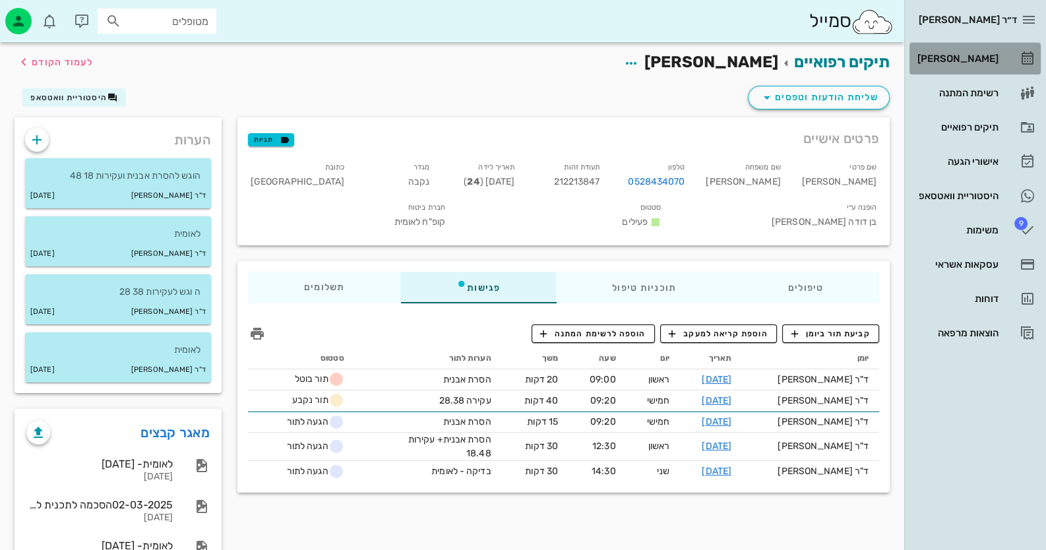
click at [1022, 52] on icon at bounding box center [1027, 59] width 16 height 16
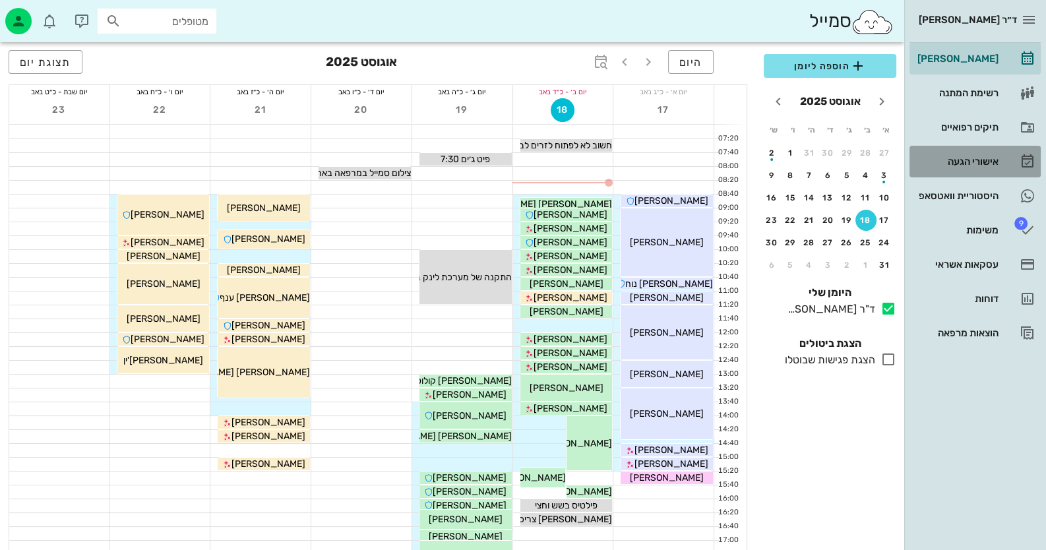
click at [982, 164] on div "אישורי הגעה" at bounding box center [956, 161] width 84 height 11
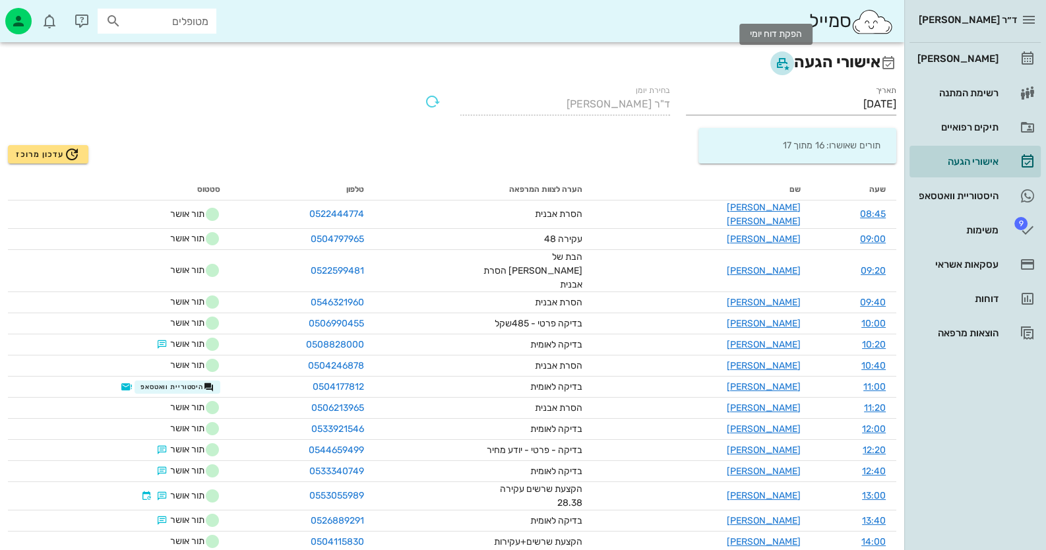
click at [777, 63] on icon "button" at bounding box center [782, 63] width 16 height 16
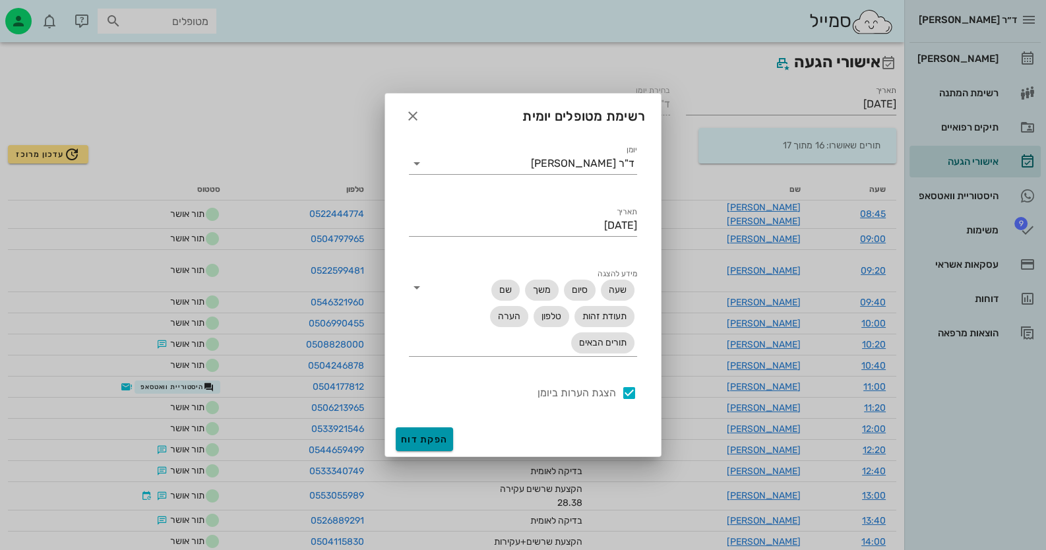
click at [431, 438] on span "הפקת דוח" at bounding box center [424, 439] width 47 height 11
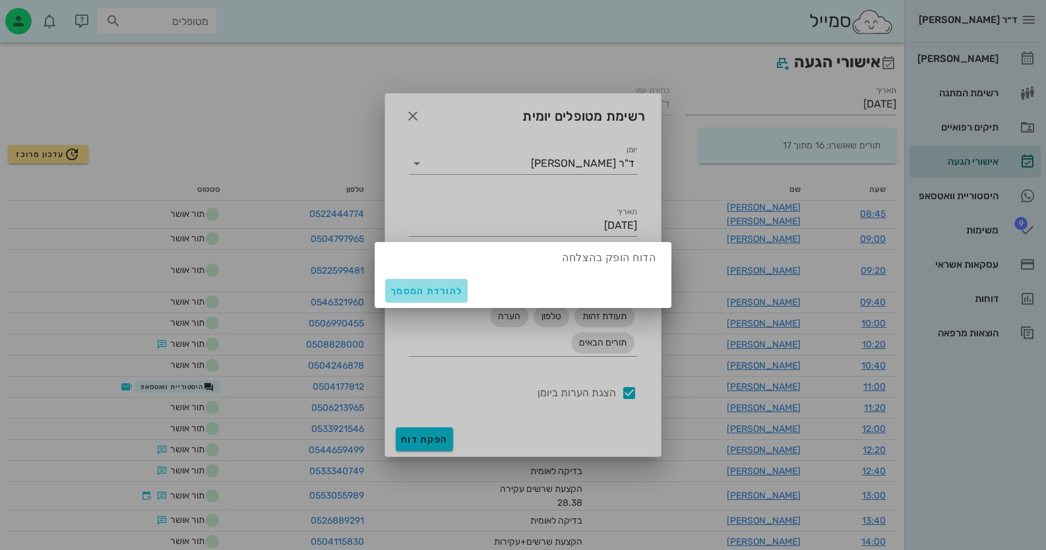
click at [417, 285] on span "להורדת המסמך" at bounding box center [426, 290] width 72 height 11
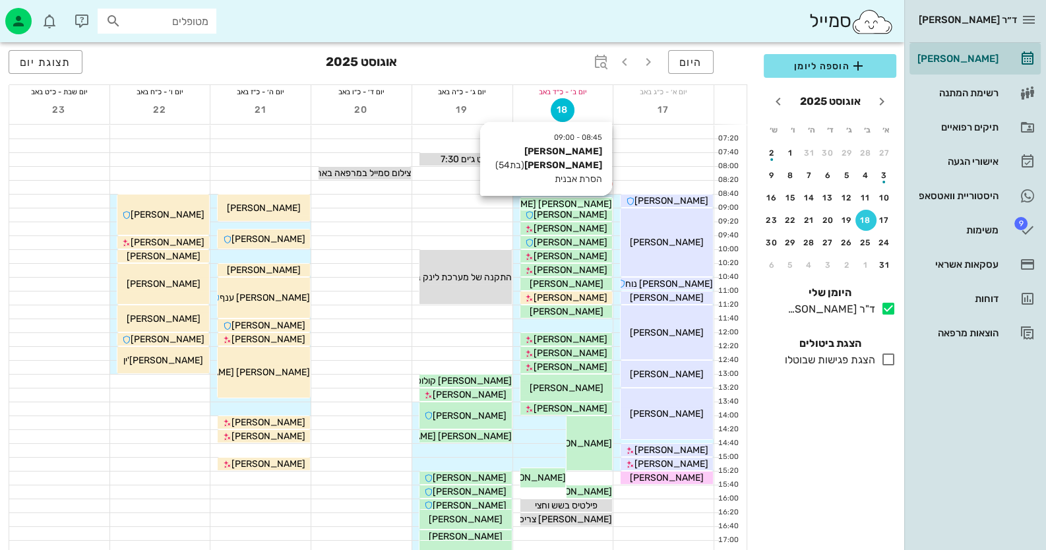
click at [600, 200] on div "[PERSON_NAME] [PERSON_NAME]" at bounding box center [566, 204] width 92 height 14
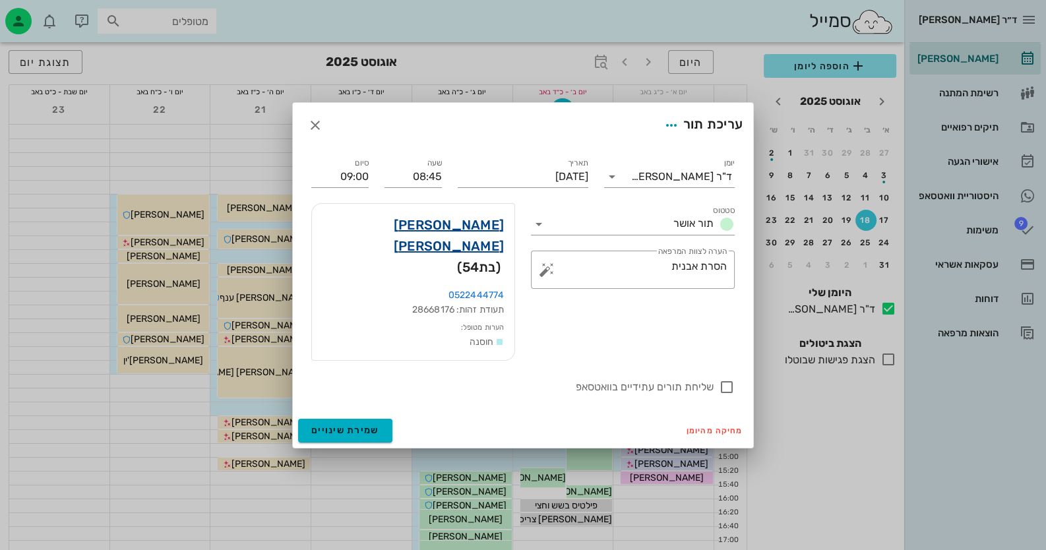
click at [485, 249] on link "אורלי לוי יוחנן" at bounding box center [412, 235] width 181 height 42
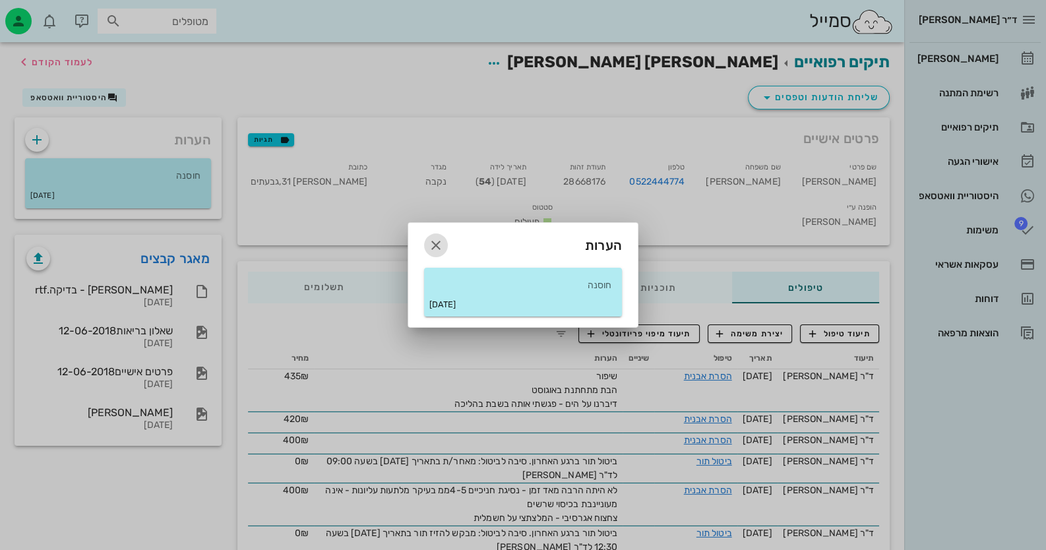
click at [442, 253] on button "button" at bounding box center [436, 245] width 24 height 24
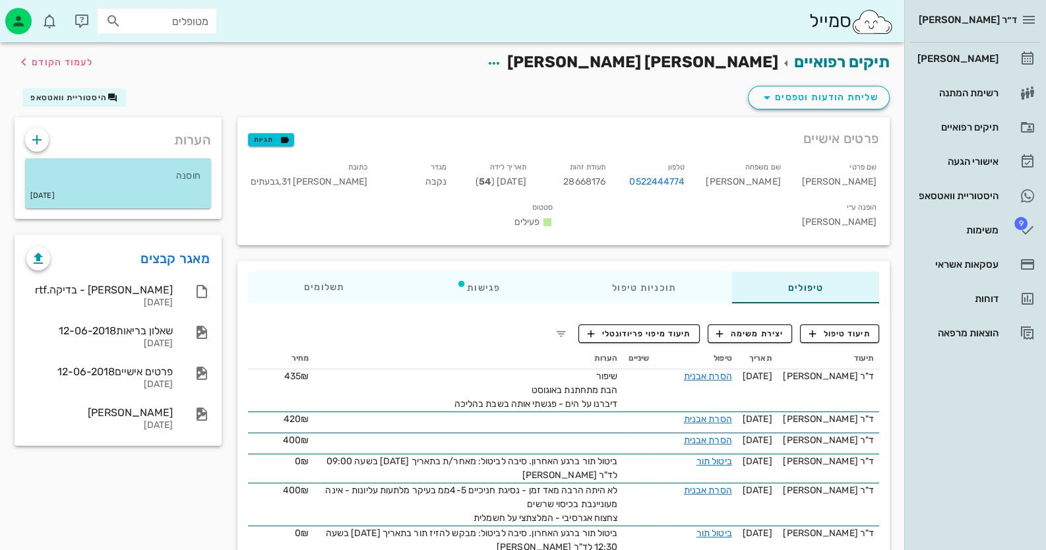
click at [110, 177] on p "חוסנה" at bounding box center [118, 176] width 165 height 15
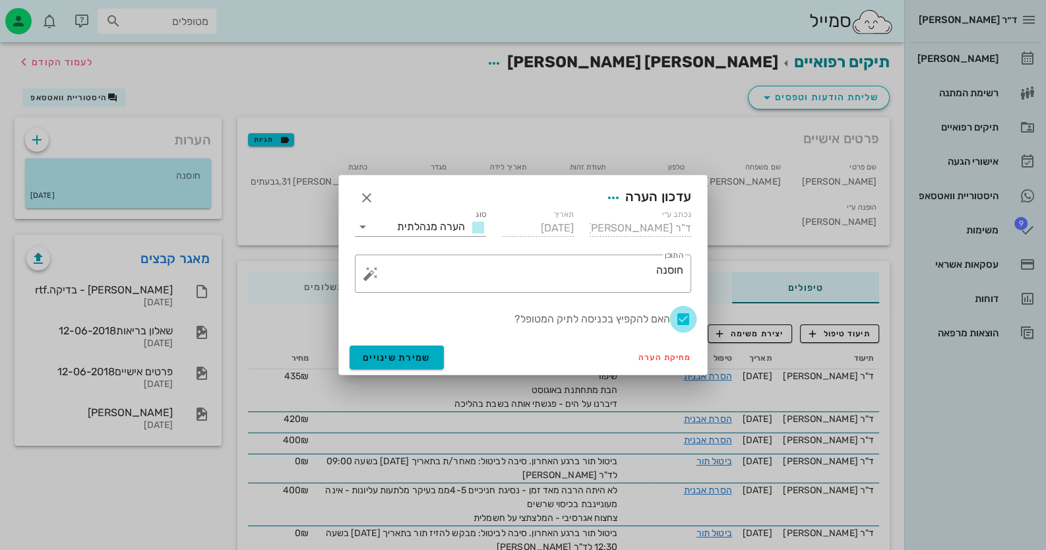
click at [685, 321] on div at bounding box center [683, 319] width 22 height 22
checkbox input "false"
click at [415, 356] on span "שמירת שינויים" at bounding box center [397, 357] width 68 height 11
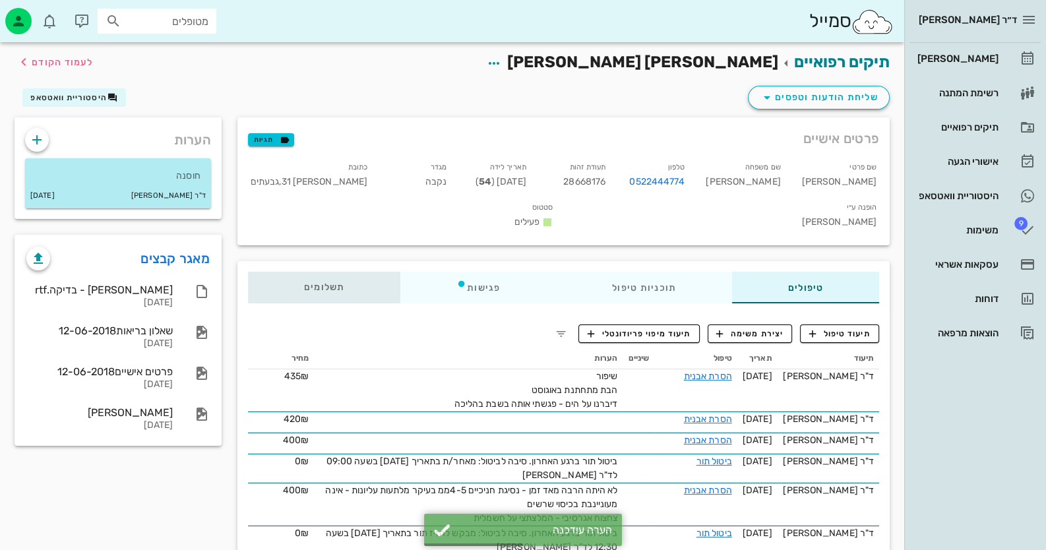
click at [354, 272] on div "תשלומים 0₪" at bounding box center [324, 288] width 152 height 32
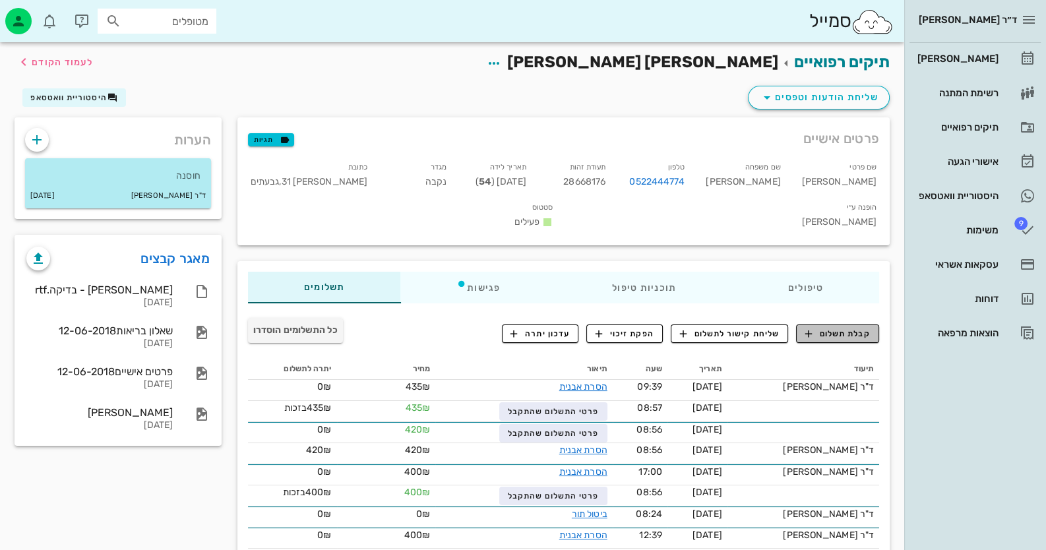
click at [821, 328] on span "קבלת תשלום" at bounding box center [837, 334] width 65 height 12
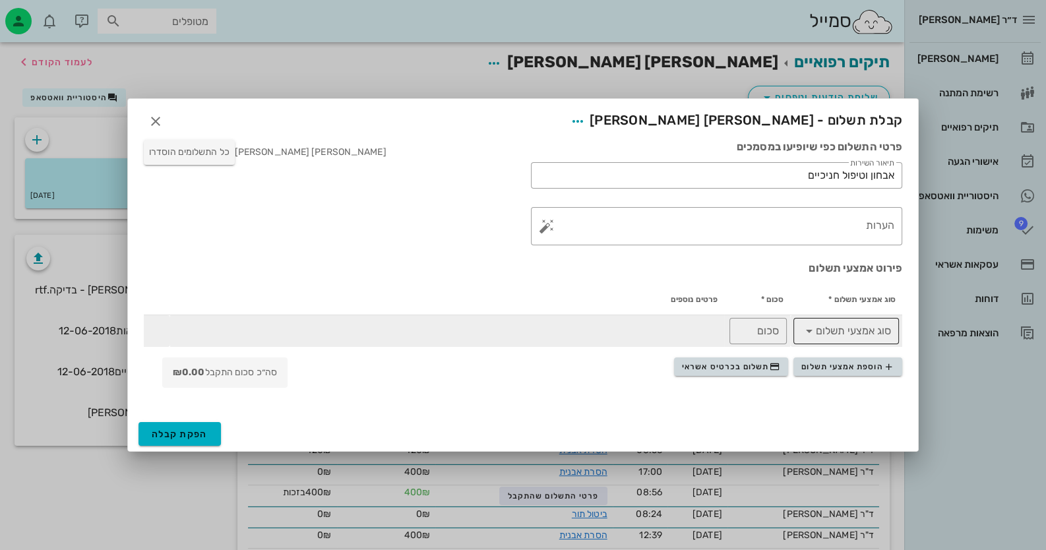
click at [874, 322] on input "סוג אמצעי תשלום" at bounding box center [855, 330] width 71 height 21
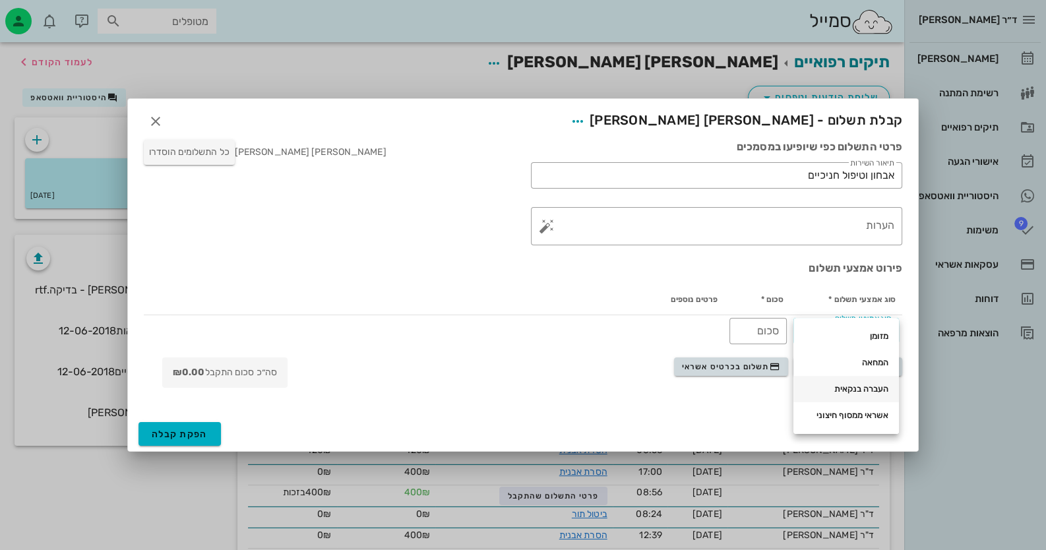
click at [870, 384] on div "העברה בנקאית" at bounding box center [846, 389] width 84 height 11
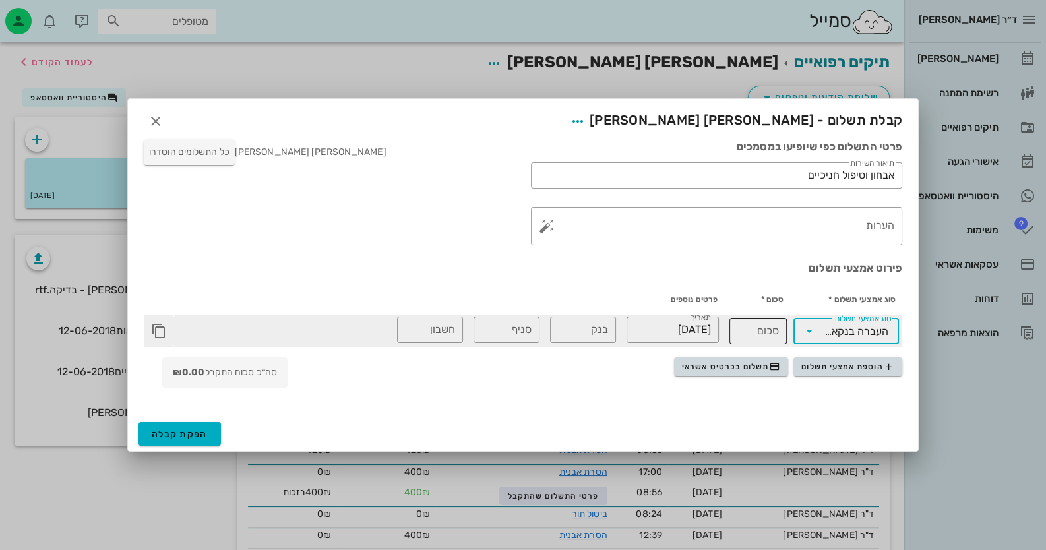
click at [756, 342] on div "סכום" at bounding box center [758, 331] width 42 height 26
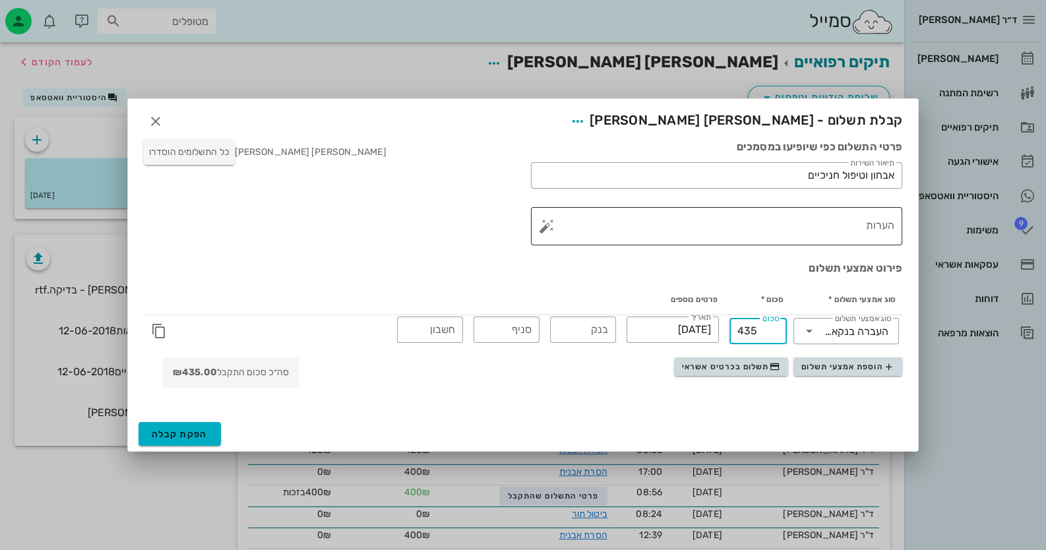
type input "435"
click at [543, 227] on button "button" at bounding box center [547, 226] width 16 height 16
click at [574, 172] on div "הערות לתשלום" at bounding box center [573, 173] width 69 height 26
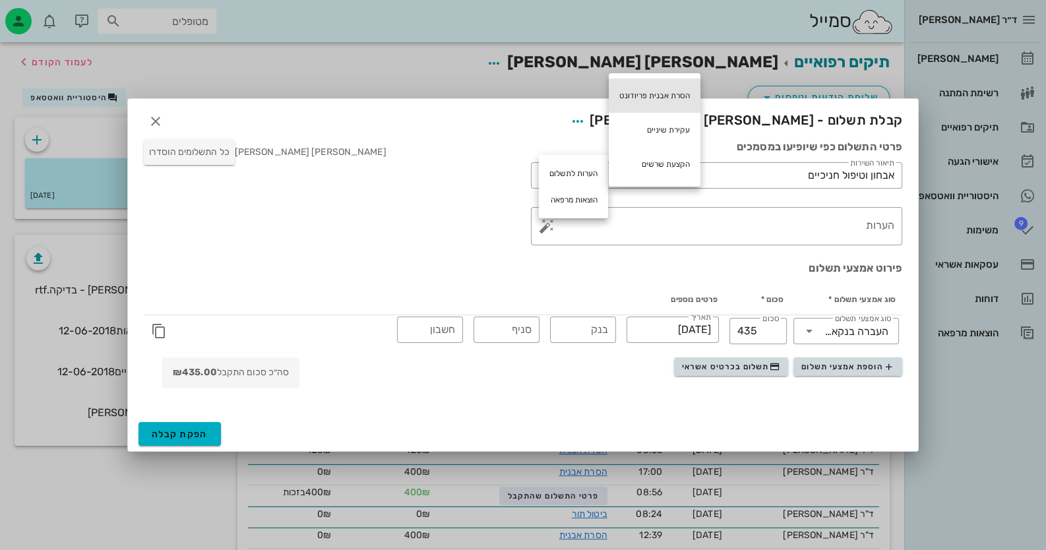
click at [659, 91] on div "הסרת אבנית פריודונט" at bounding box center [655, 95] width 92 height 34
type textarea "הסרת אבנית פריודונט"
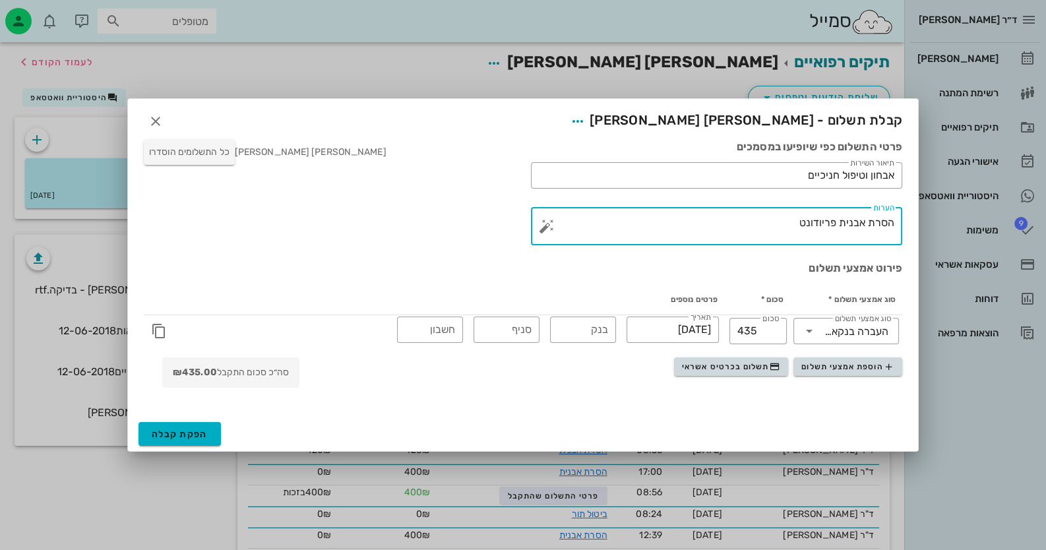
drag, startPoint x: 795, startPoint y: 229, endPoint x: 926, endPoint y: 218, distance: 131.7
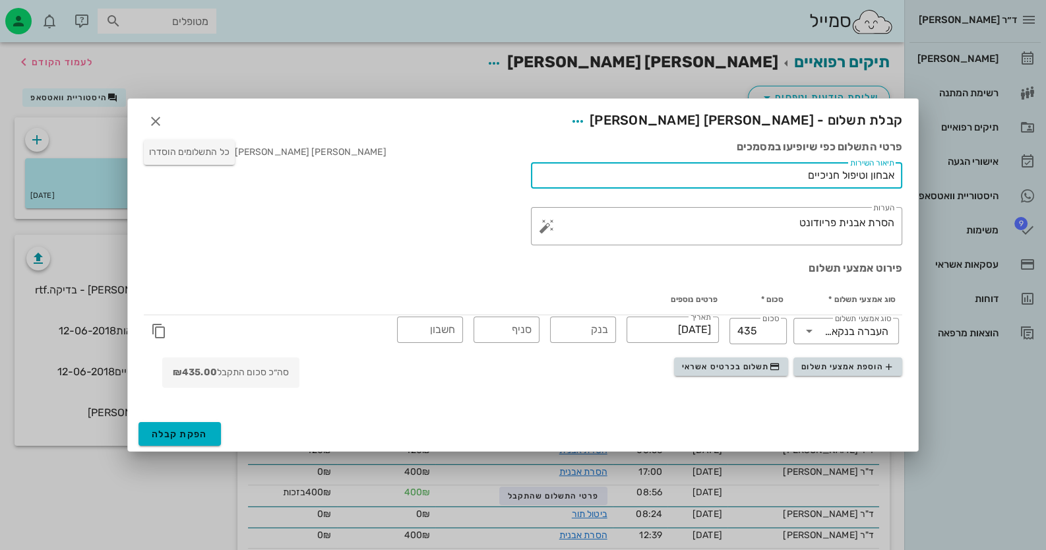
drag, startPoint x: 781, startPoint y: 174, endPoint x: 961, endPoint y: 173, distance: 180.0
paste input "סרת אבנית פריודונט"
type input "הסרת אבנית פריודונט"
click at [171, 427] on button "הפקת קבלה" at bounding box center [179, 434] width 82 height 24
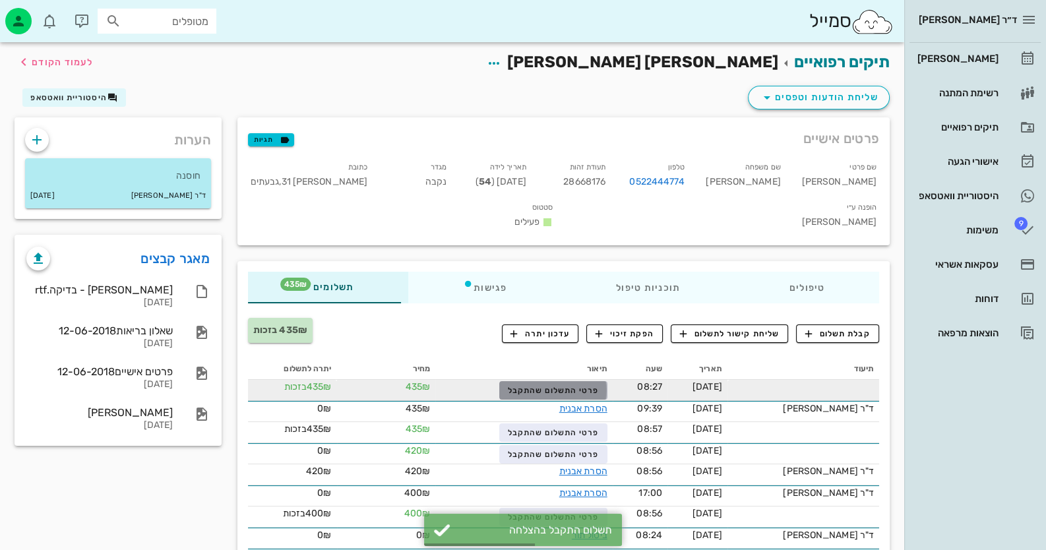
click at [578, 386] on span "פרטי התשלום שהתקבל" at bounding box center [553, 390] width 91 height 9
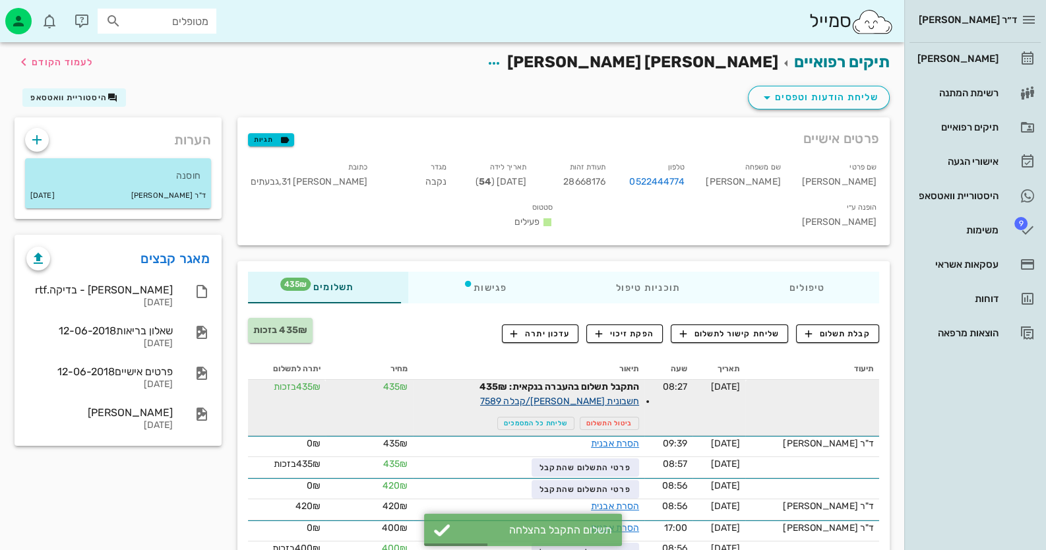
click at [636, 396] on link "חשבונית מס/קבלה 7589" at bounding box center [559, 401] width 159 height 11
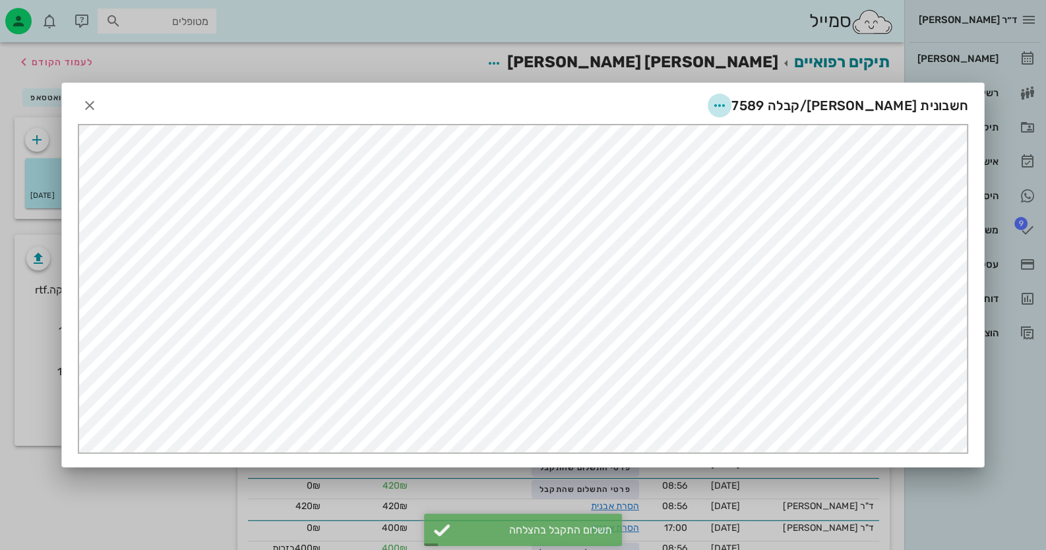
click at [731, 98] on span "button" at bounding box center [719, 106] width 24 height 16
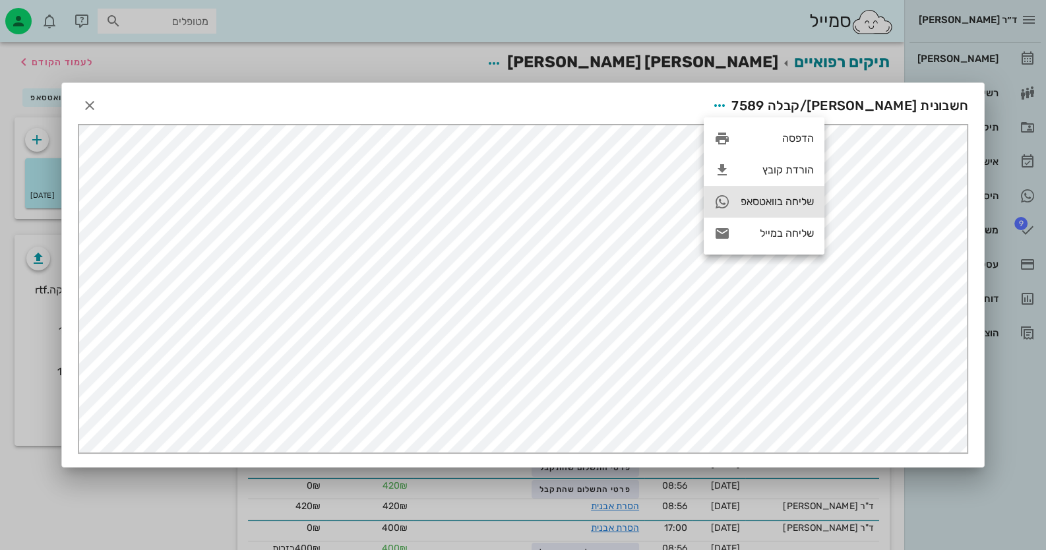
click at [804, 207] on div "שליחה בוואטסאפ" at bounding box center [776, 201] width 73 height 13
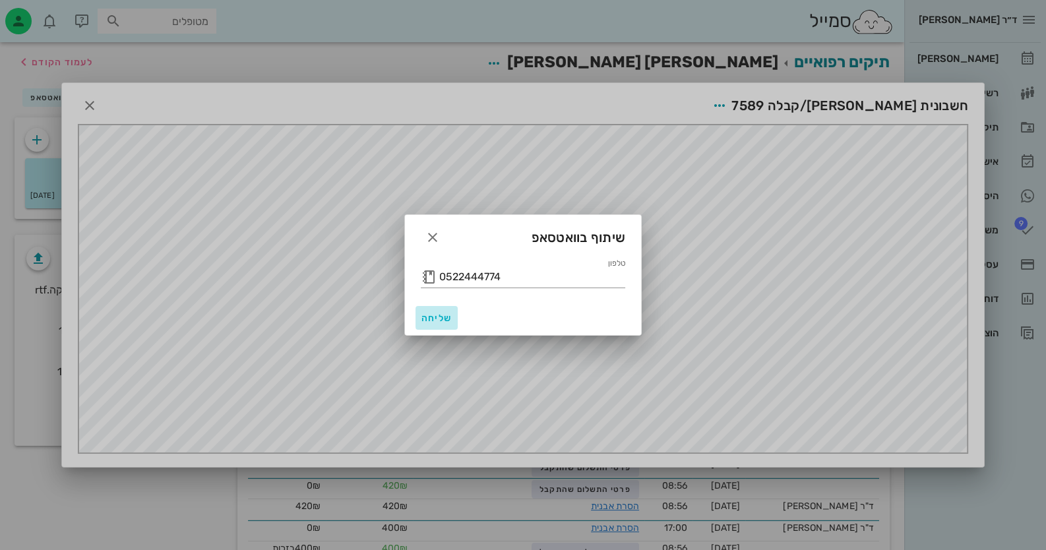
click at [429, 313] on span "שליחה" at bounding box center [437, 318] width 32 height 11
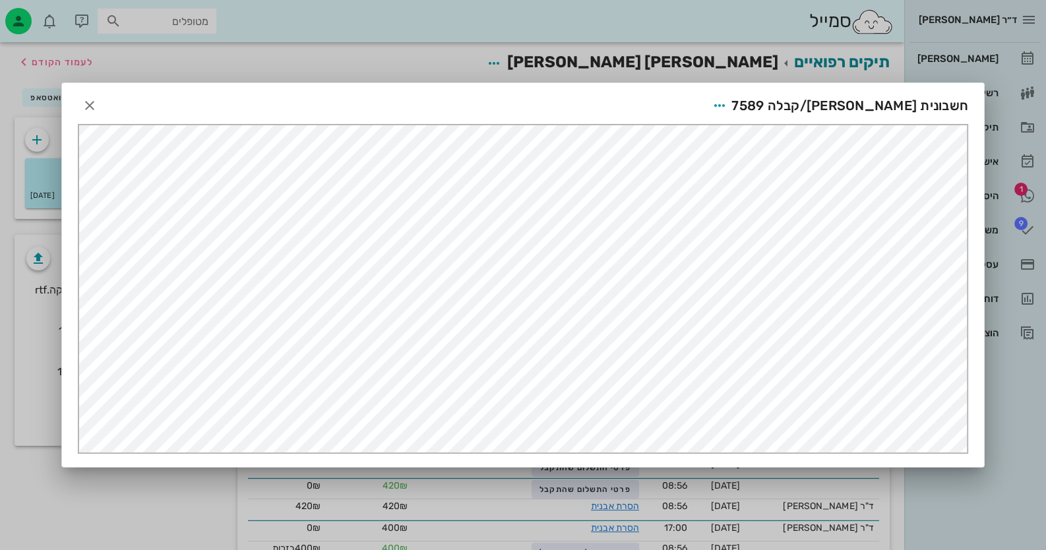
drag, startPoint x: 966, startPoint y: 487, endPoint x: 972, endPoint y: 481, distance: 9.3
click at [967, 487] on div at bounding box center [523, 275] width 1046 height 550
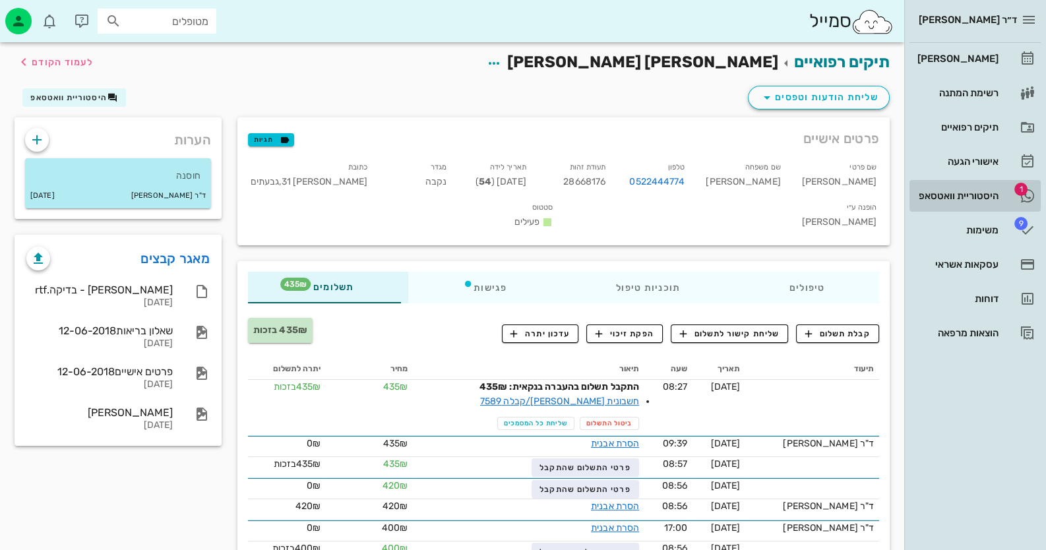
click at [986, 193] on div "היסטוריית וואטסאפ" at bounding box center [956, 196] width 84 height 11
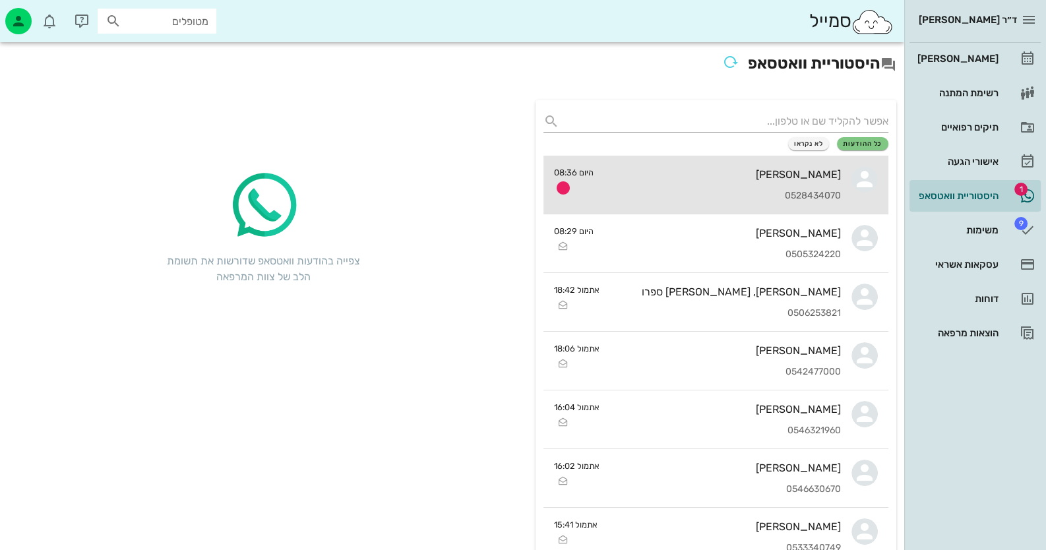
click at [756, 191] on div "0528434070" at bounding box center [722, 196] width 237 height 11
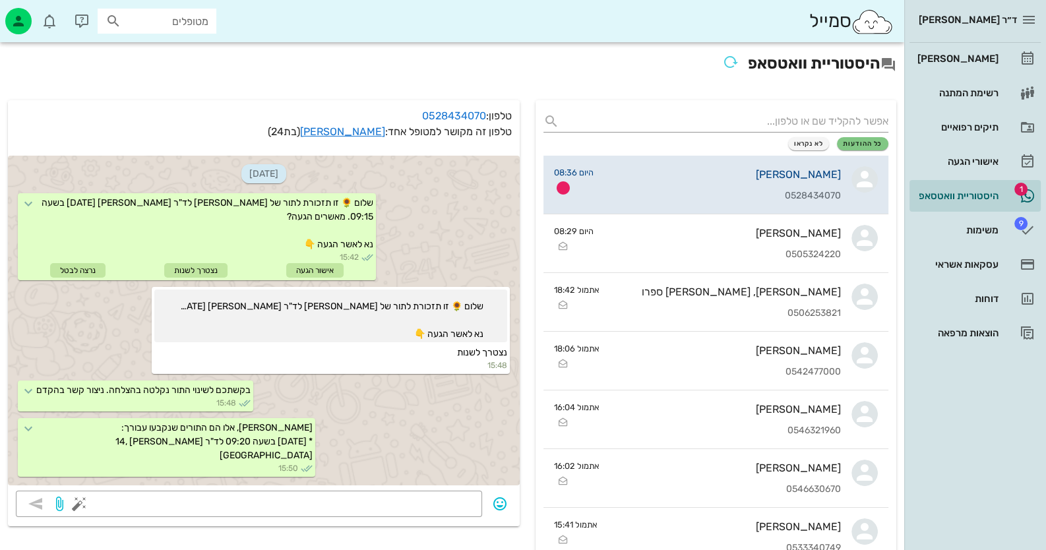
scroll to position [899, 0]
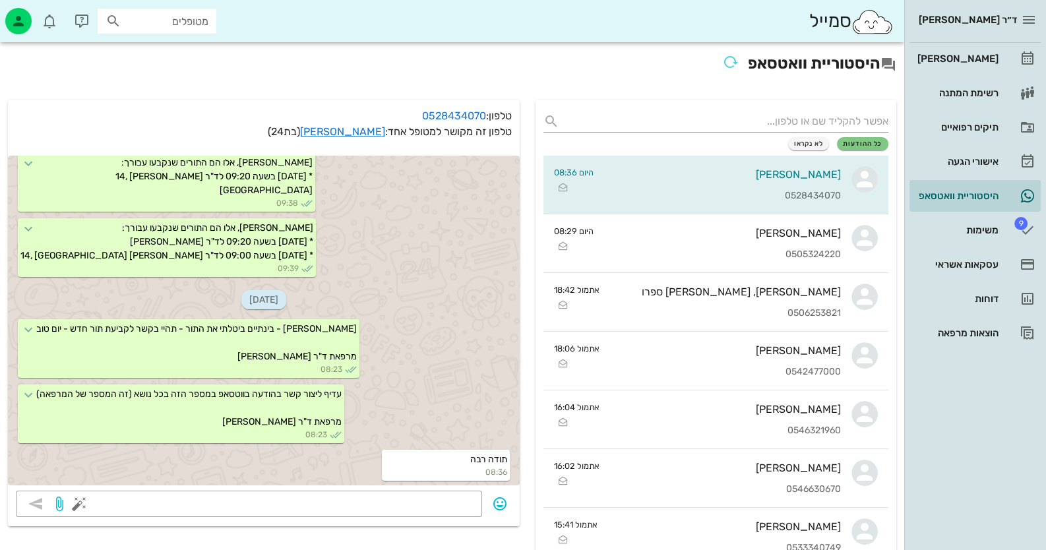
click at [954, 75] on div "יומן מרפאה רשימת המתנה תיקים רפואיים אישורי הגעה היסטוריית וואטסאפ 9 משימות עסק…" at bounding box center [974, 196] width 131 height 306
click at [968, 57] on div "[PERSON_NAME]" at bounding box center [956, 58] width 84 height 11
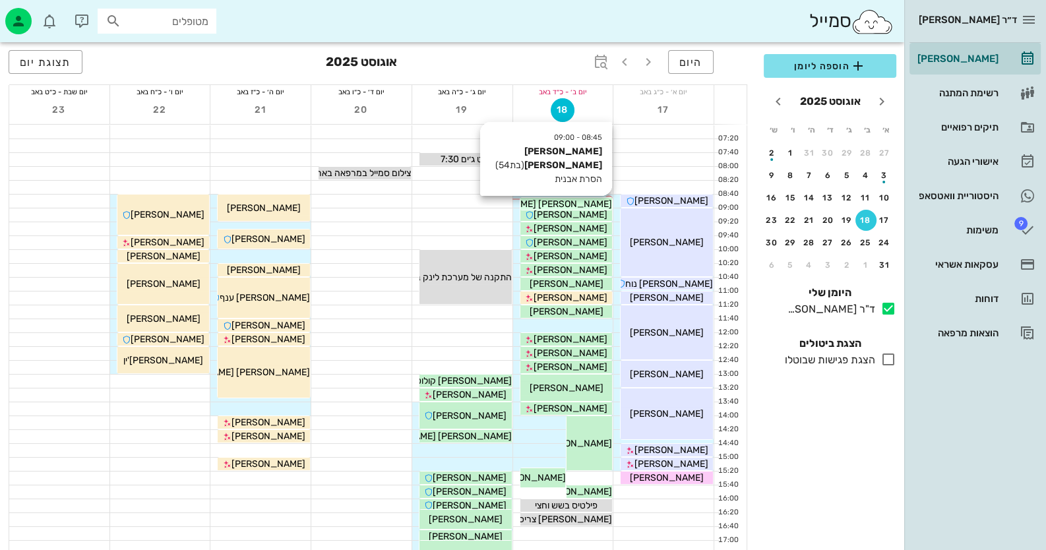
click at [585, 203] on span "[PERSON_NAME] [PERSON_NAME]" at bounding box center [537, 203] width 150 height 11
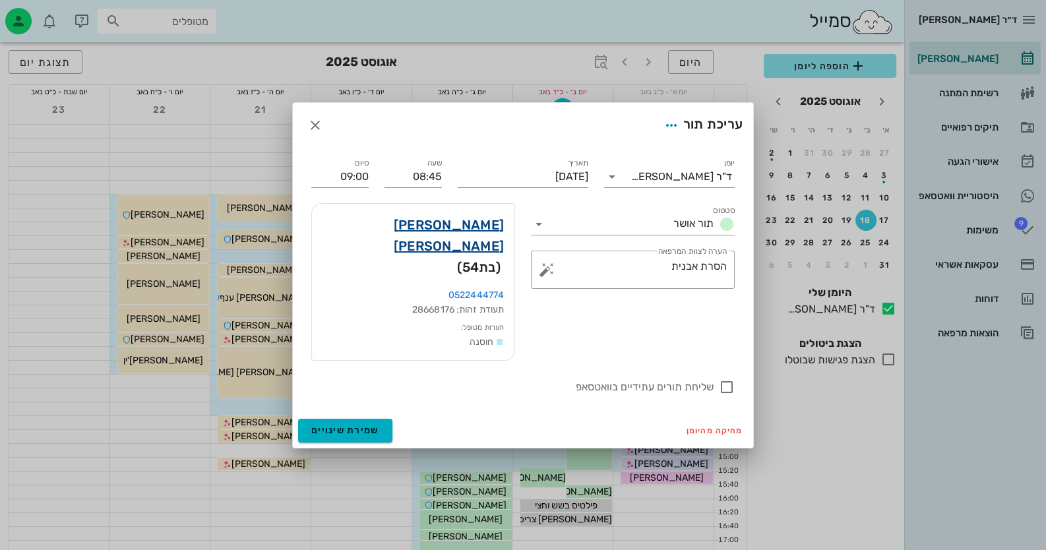
click at [454, 244] on link "אורלי לוי יוחנן" at bounding box center [412, 235] width 181 height 42
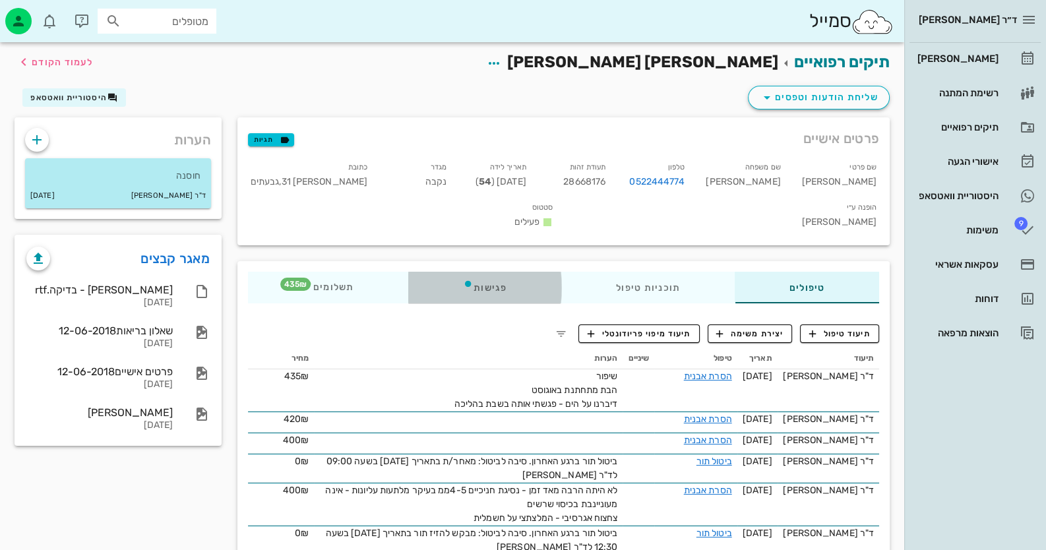
click at [454, 272] on div "פגישות" at bounding box center [484, 288] width 153 height 32
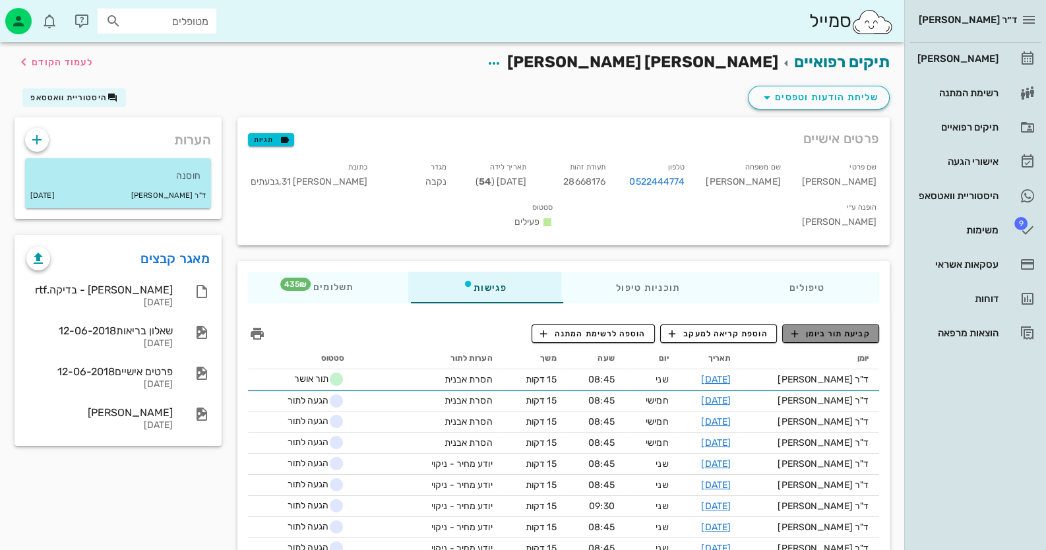
click at [847, 328] on span "קביעת תור ביומן" at bounding box center [829, 334] width 79 height 12
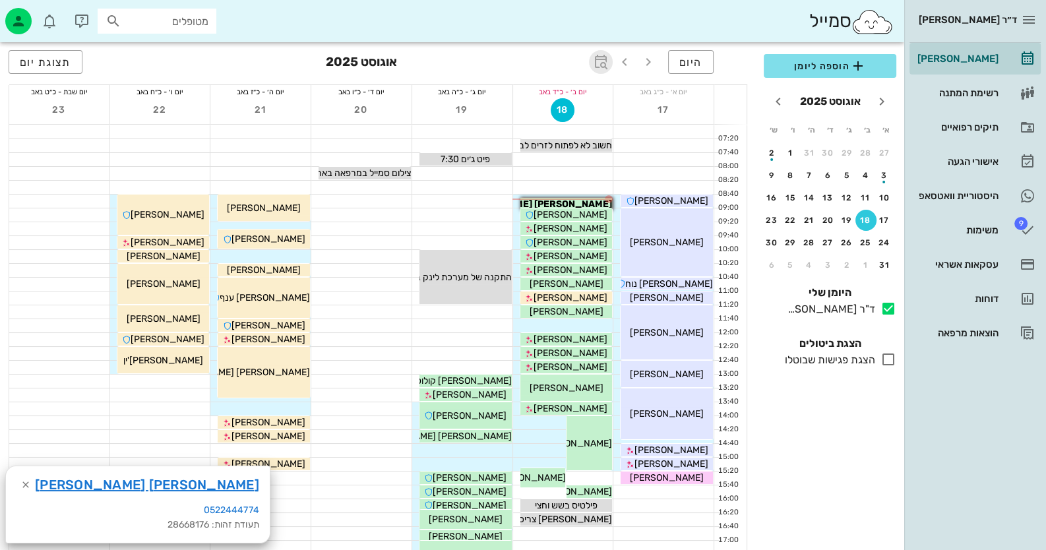
click at [608, 63] on icon "button" at bounding box center [601, 62] width 16 height 16
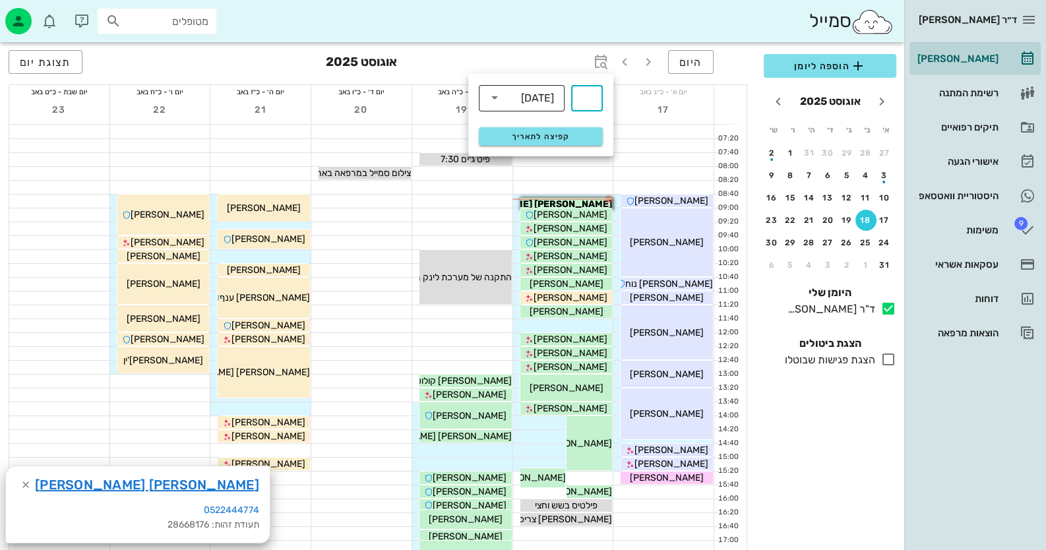
click at [525, 103] on div "שבועות" at bounding box center [537, 98] width 33 height 12
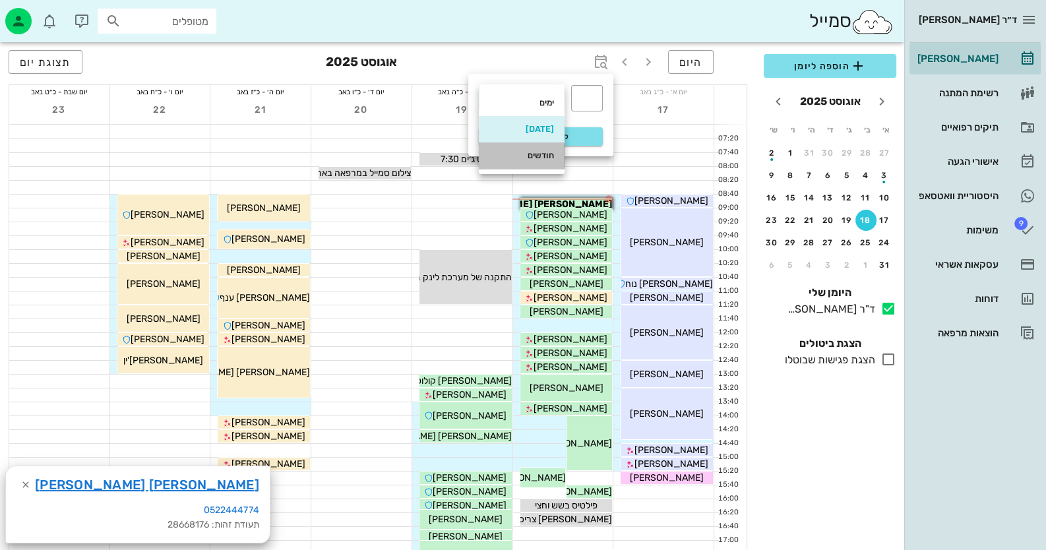
click at [529, 158] on div "חודשים" at bounding box center [521, 155] width 65 height 11
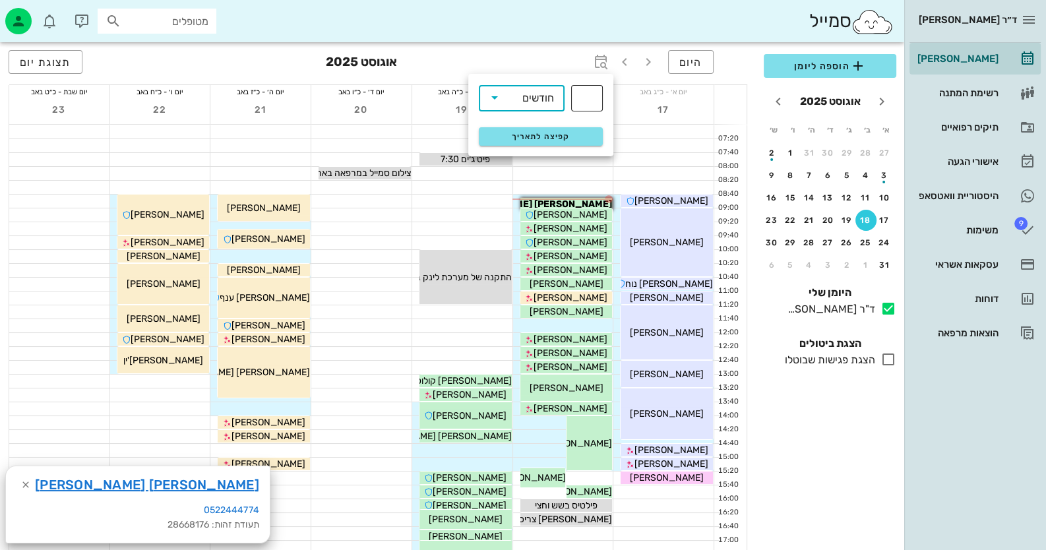
click at [584, 102] on input "text" at bounding box center [587, 98] width 16 height 21
type input "4"
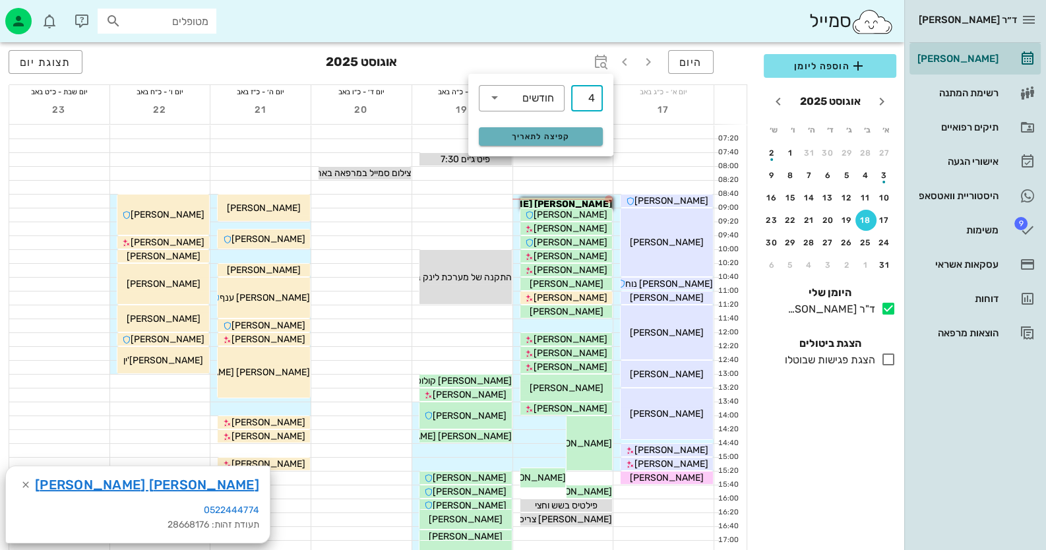
click at [582, 134] on span "קפיצה לתאריך" at bounding box center [540, 136] width 107 height 9
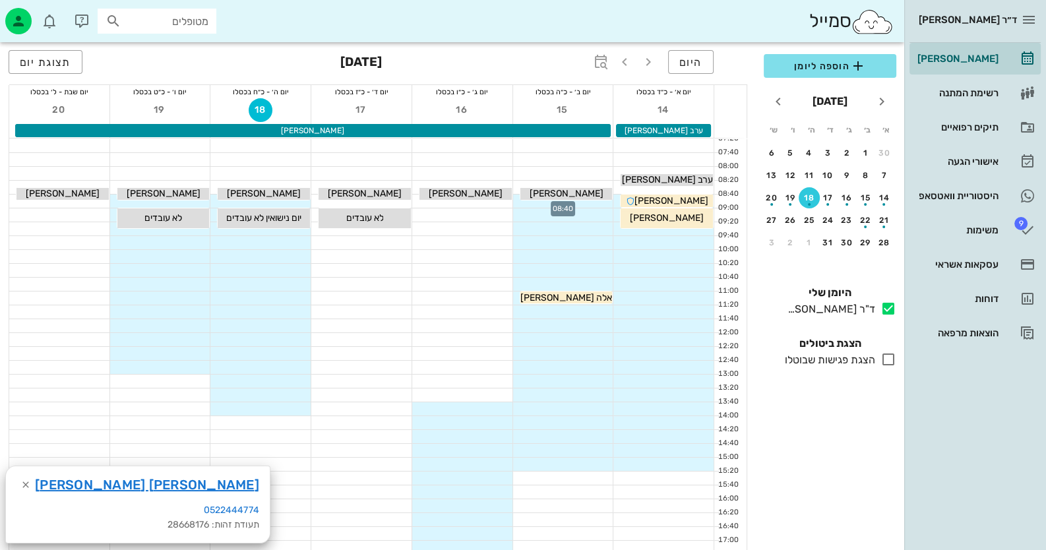
click at [521, 200] on div at bounding box center [563, 200] width 100 height 13
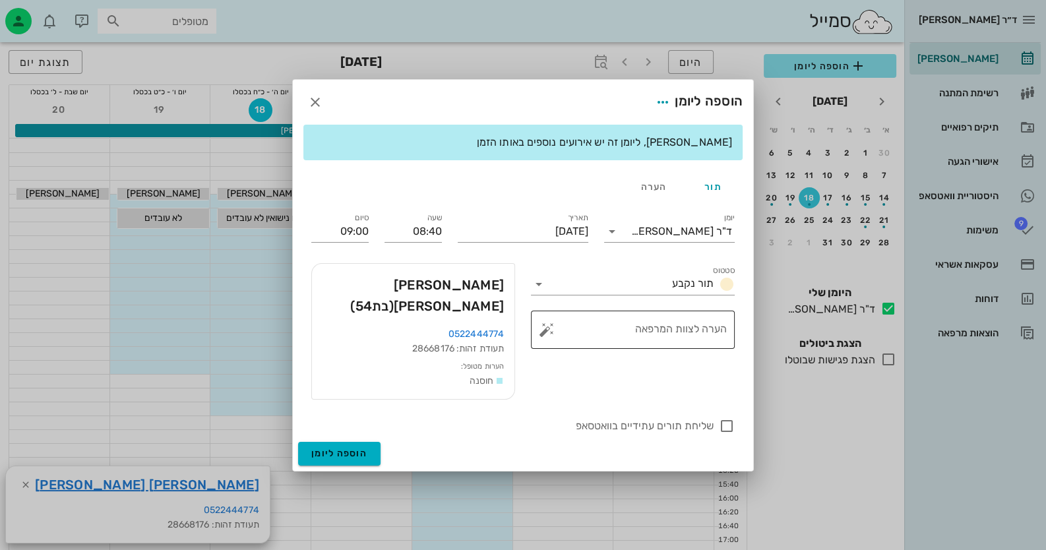
click at [549, 338] on button "button" at bounding box center [547, 330] width 16 height 16
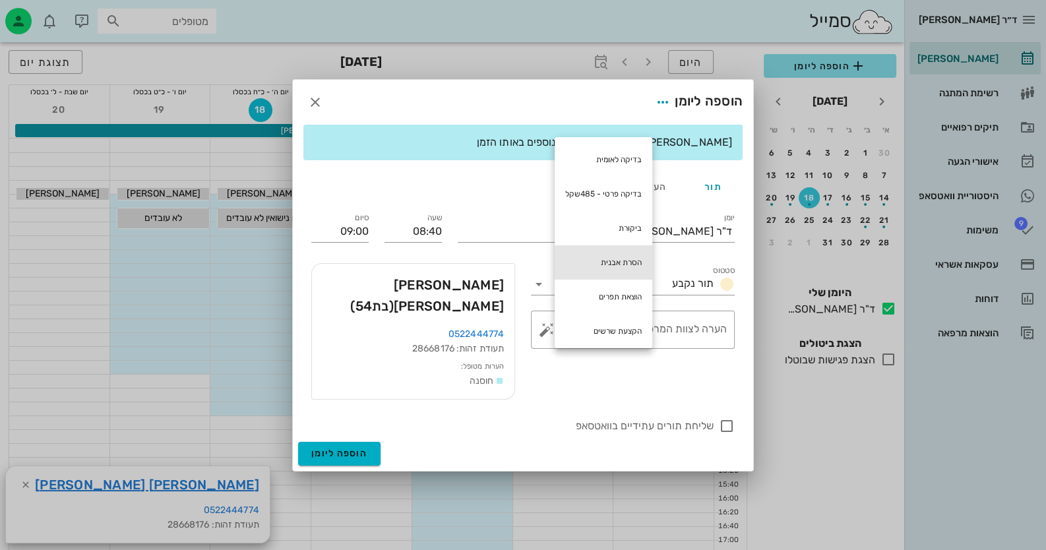
click at [617, 267] on div "הסרת אבנית" at bounding box center [603, 262] width 98 height 34
type textarea "הסרת אבנית"
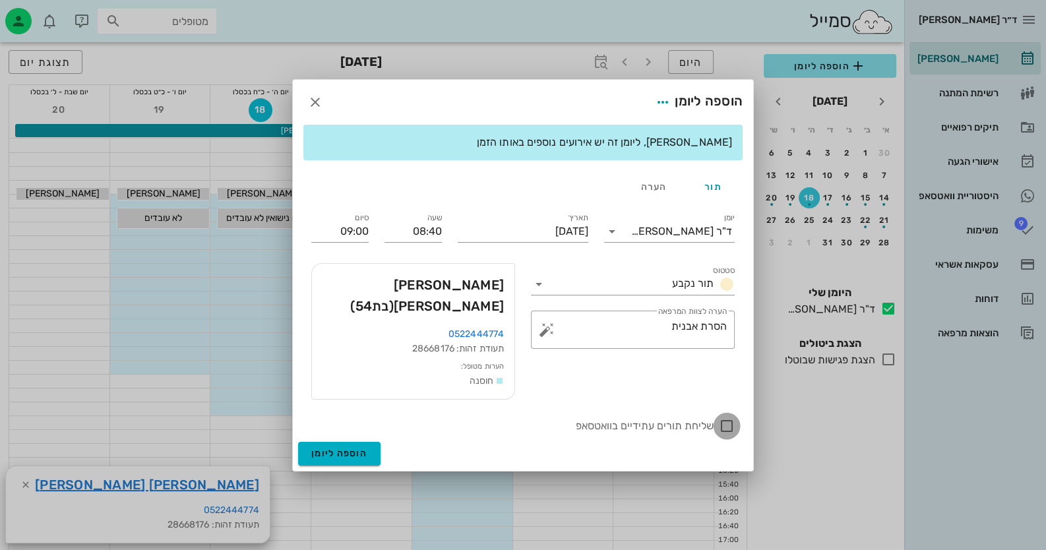
click at [729, 415] on div at bounding box center [726, 426] width 22 height 22
checkbox input "true"
click at [372, 448] on button "הוספה ליומן" at bounding box center [339, 454] width 82 height 24
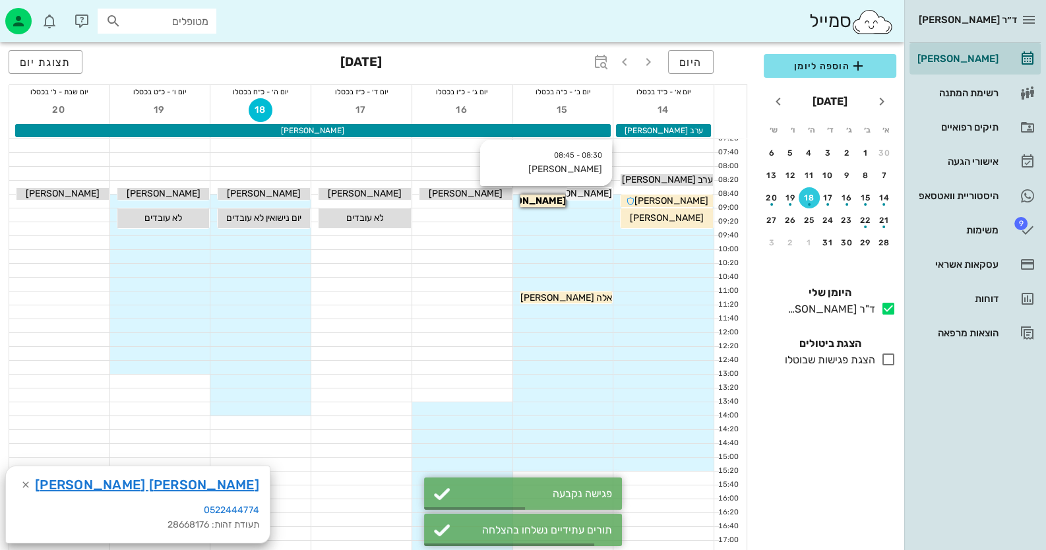
click at [596, 185] on span "חנוכה" at bounding box center [649, 179] width 125 height 11
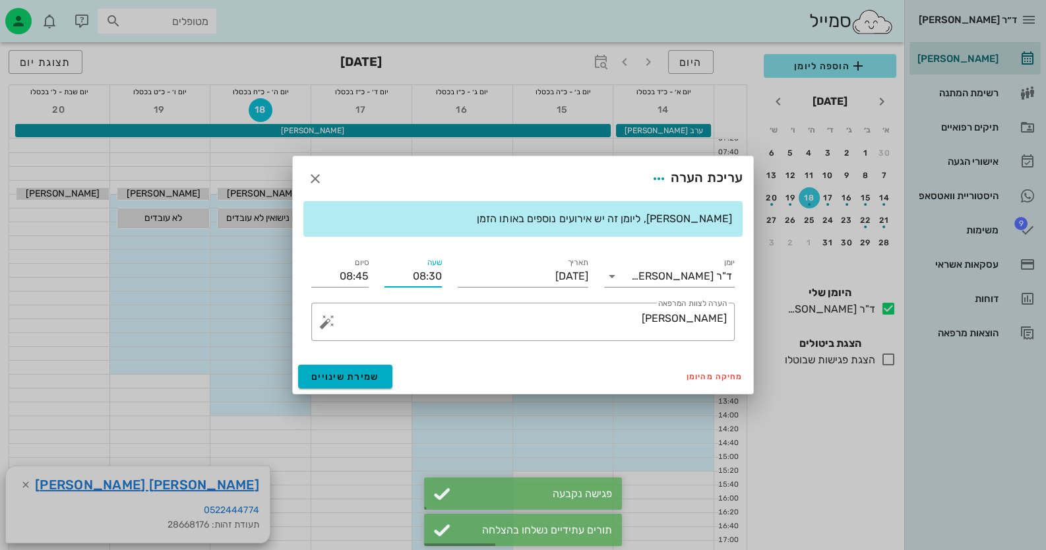
click at [429, 275] on input "08:30" at bounding box center [412, 276] width 57 height 21
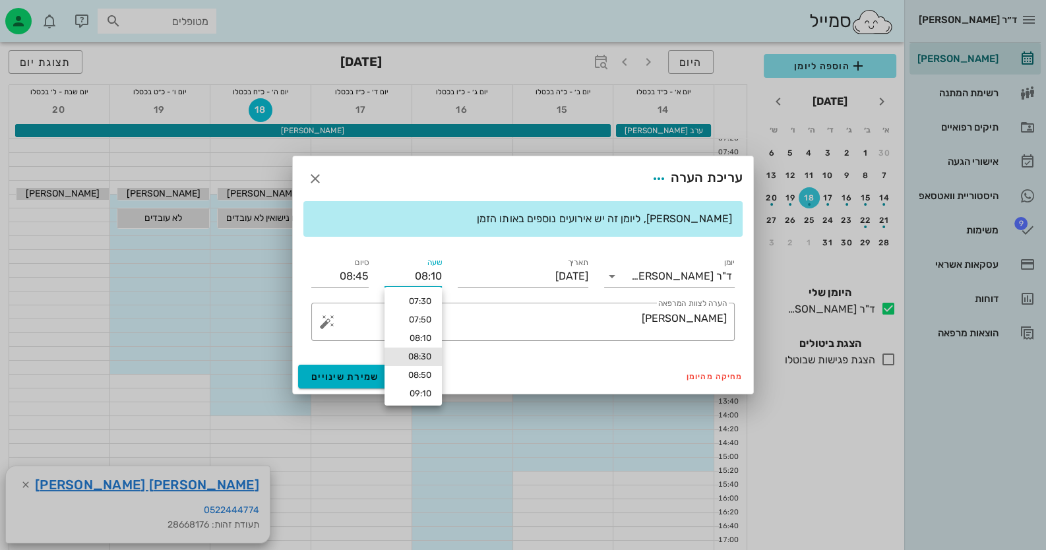
click at [429, 275] on input "08:10" at bounding box center [412, 276] width 57 height 21
type input "08:10"
type input "08:25"
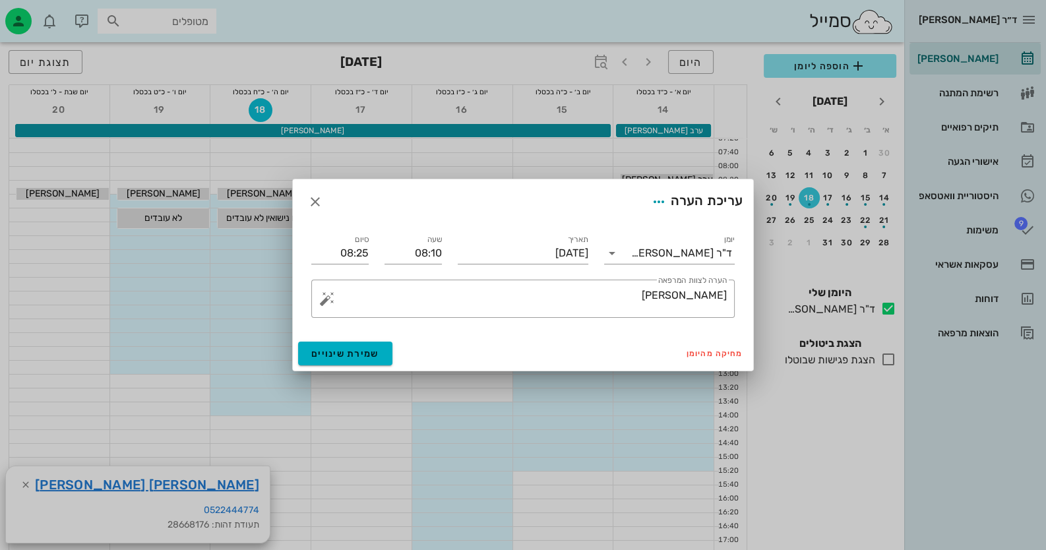
drag, startPoint x: 371, startPoint y: 277, endPoint x: 363, endPoint y: 277, distance: 7.3
click at [363, 277] on div "יומן ד"ר חיה מאיר תאריך יום שני, 15 בדצמבר 2025 שעה 08:10 סיום 08:25 ​ הערה לצו…" at bounding box center [522, 275] width 439 height 102
click at [362, 355] on span "שמירת שינויים" at bounding box center [345, 353] width 68 height 11
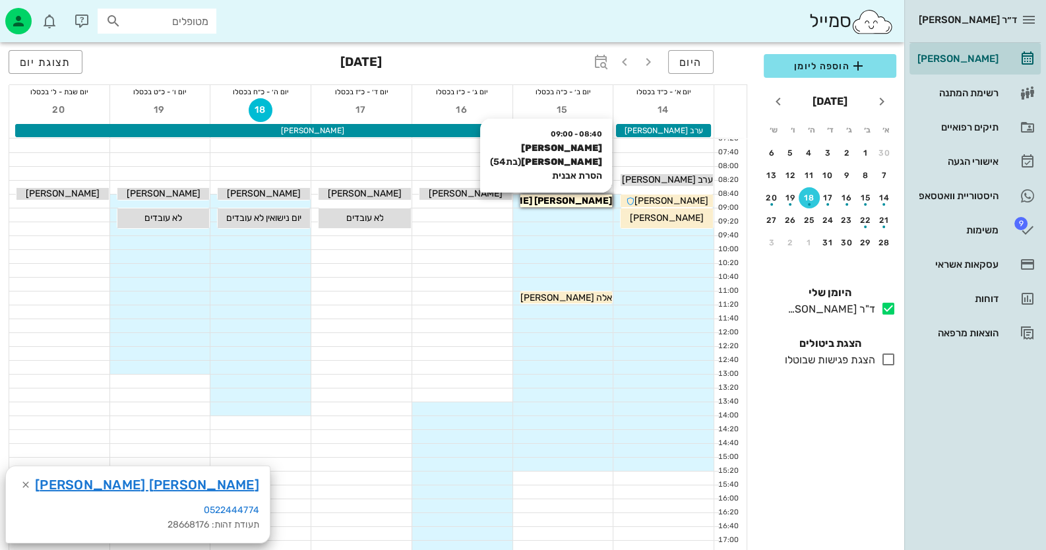
click at [601, 198] on div "[PERSON_NAME] [PERSON_NAME]" at bounding box center [566, 201] width 92 height 14
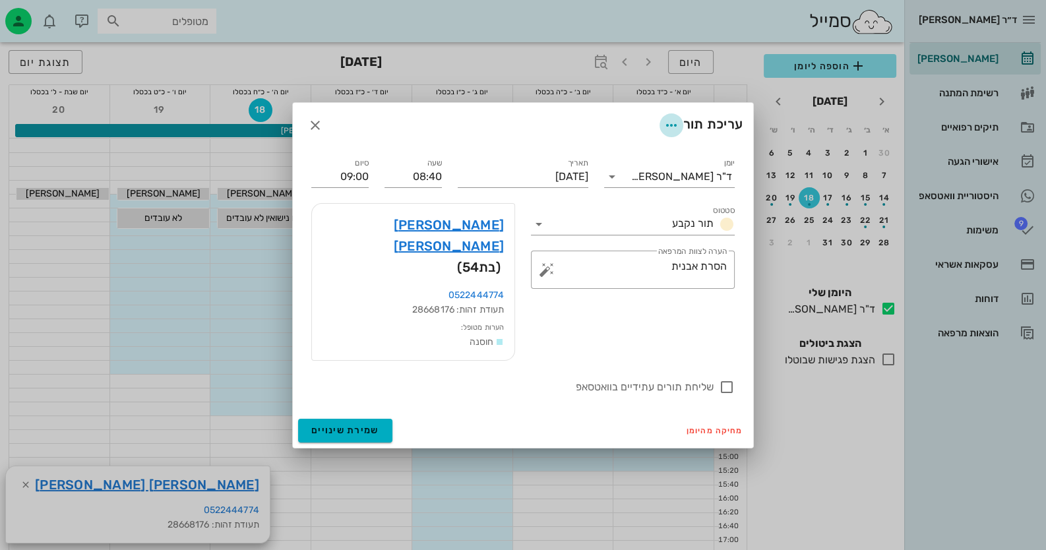
click at [674, 133] on icon "button" at bounding box center [671, 125] width 16 height 16
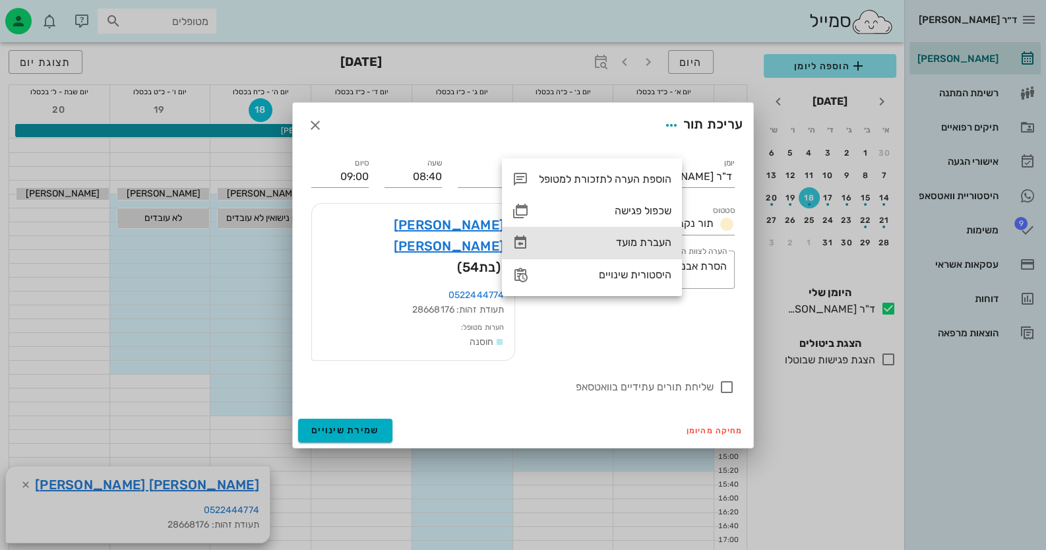
click at [665, 240] on div "העברת מועד" at bounding box center [605, 242] width 133 height 13
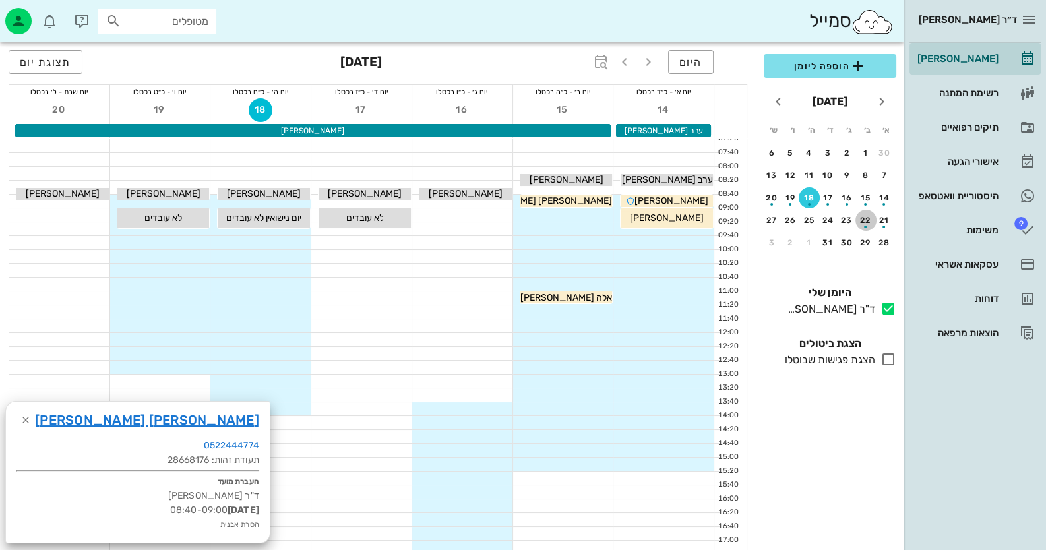
click at [865, 220] on div "button" at bounding box center [865, 223] width 21 height 7
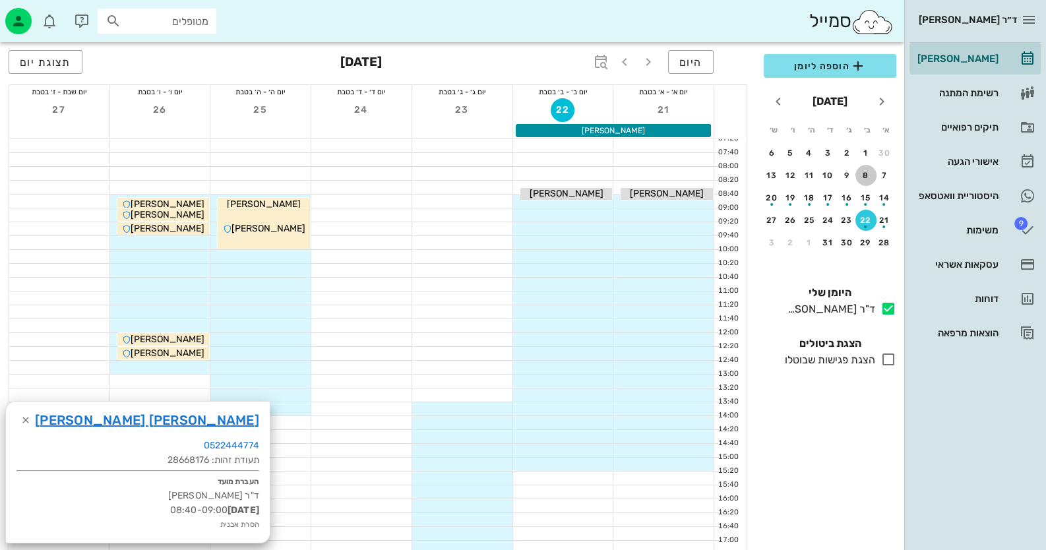
click at [862, 171] on div "8" at bounding box center [865, 175] width 21 height 9
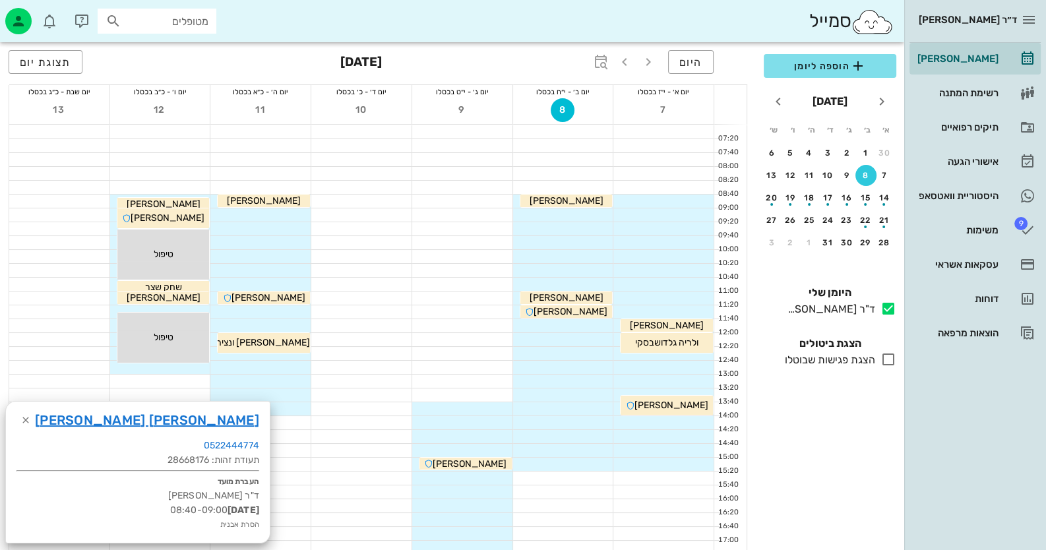
click at [800, 191] on td "19" at bounding box center [791, 197] width 17 height 21
click at [807, 190] on button "18" at bounding box center [808, 197] width 21 height 21
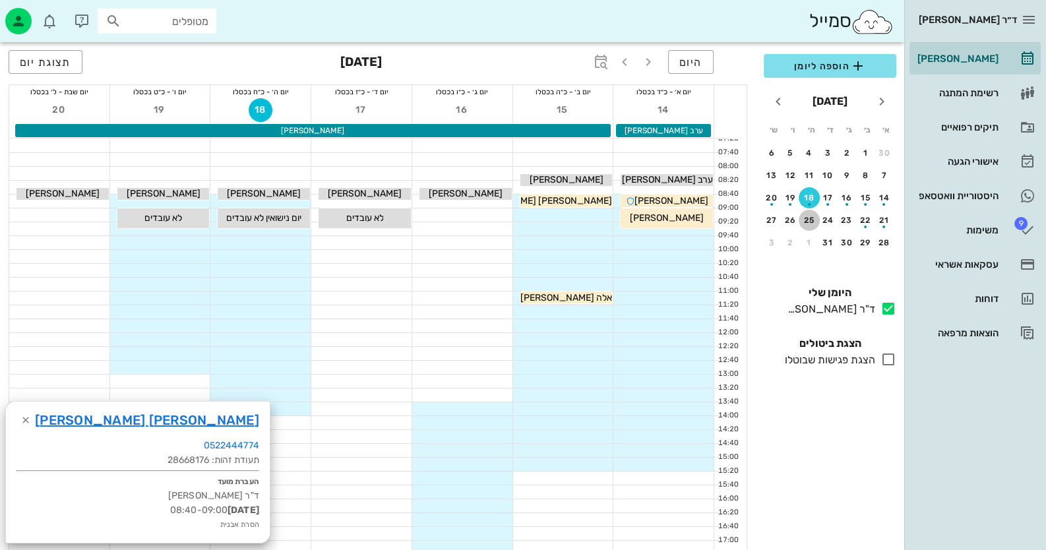
click at [811, 220] on div "25" at bounding box center [808, 220] width 21 height 9
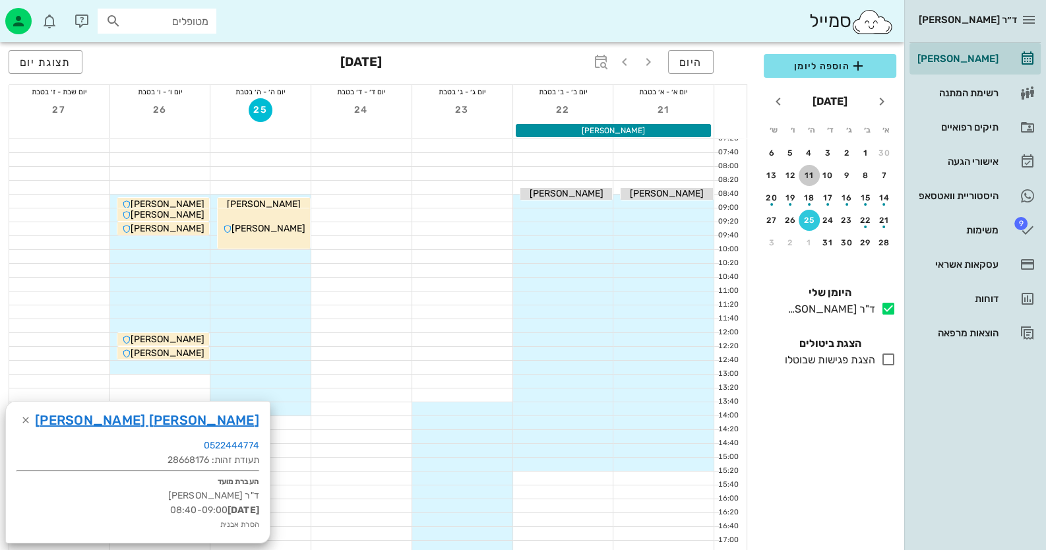
click at [811, 175] on div "11" at bounding box center [808, 175] width 21 height 9
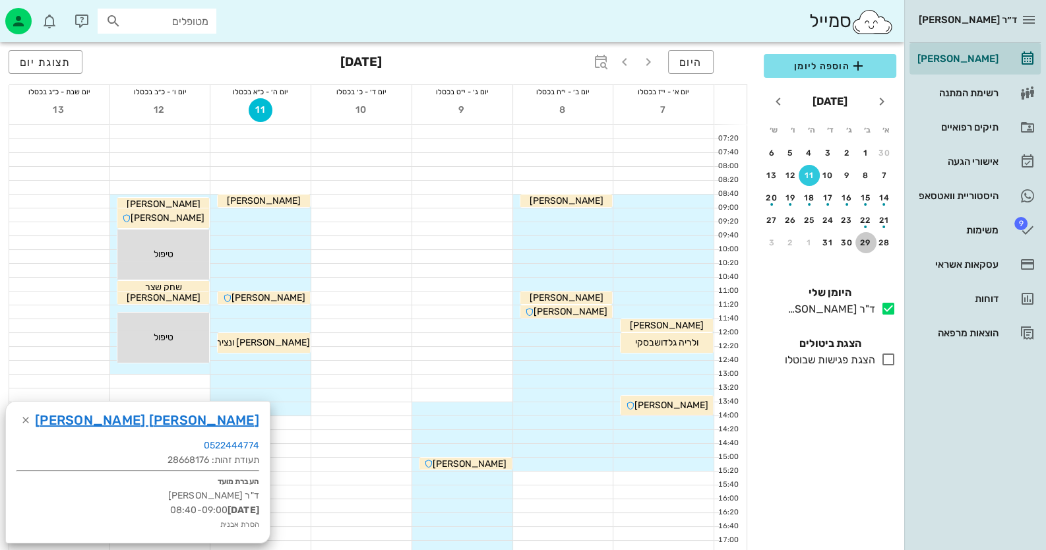
click at [867, 241] on div "29" at bounding box center [865, 242] width 21 height 9
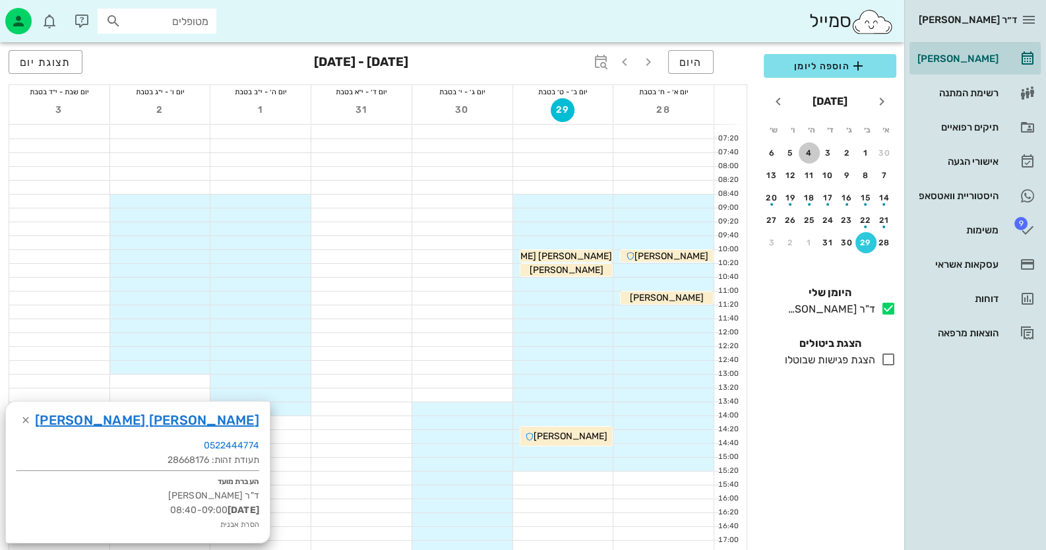
click at [808, 148] on div "4" at bounding box center [808, 152] width 21 height 9
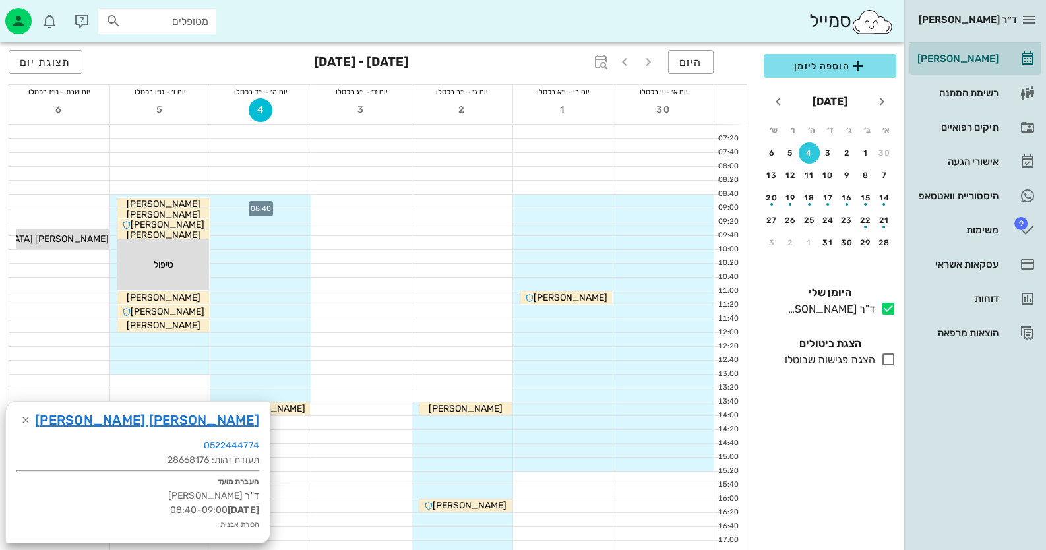
click at [299, 200] on div at bounding box center [260, 200] width 100 height 13
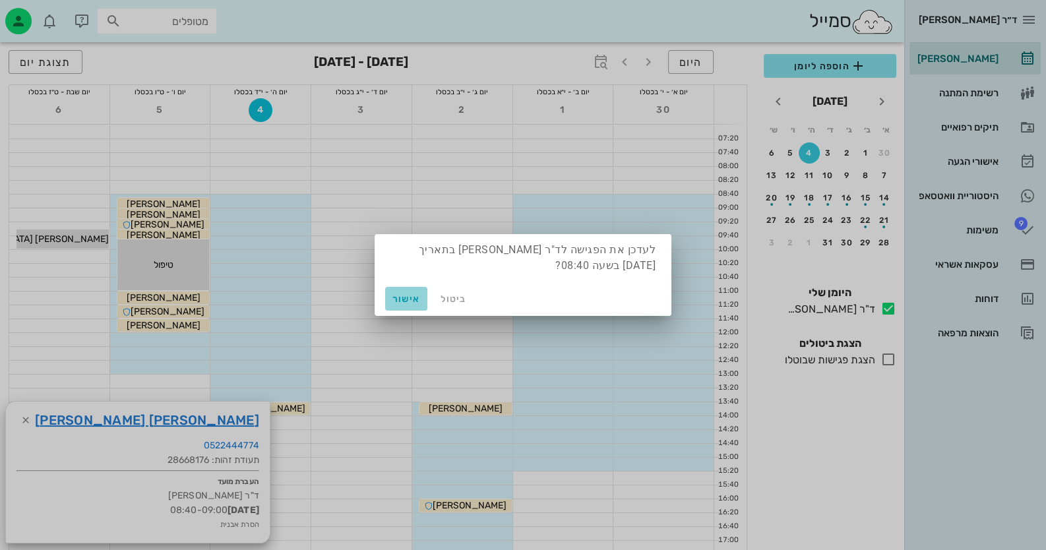
click at [402, 301] on span "אישור" at bounding box center [406, 298] width 32 height 11
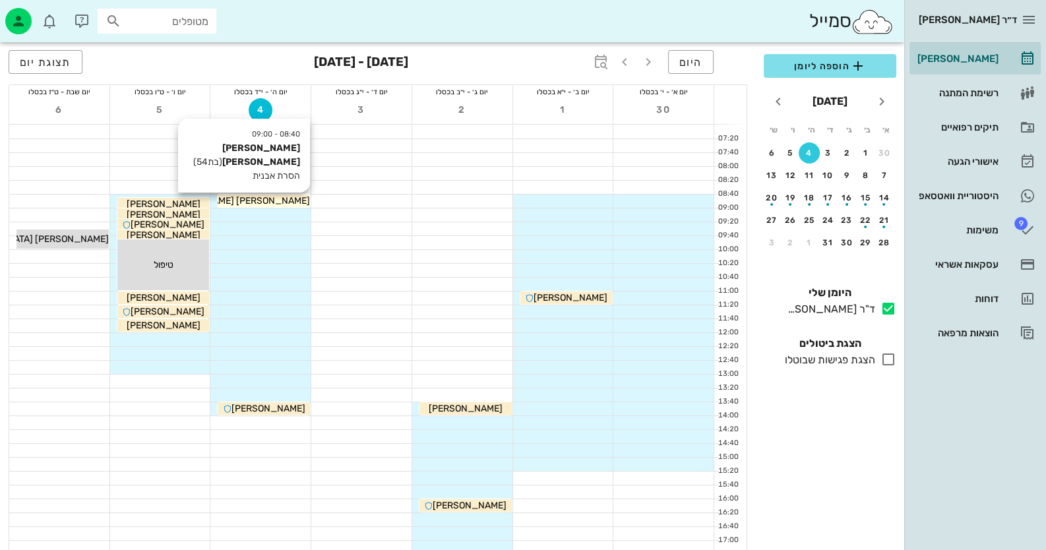
click at [295, 199] on div "[PERSON_NAME] [PERSON_NAME]" at bounding box center [264, 201] width 92 height 14
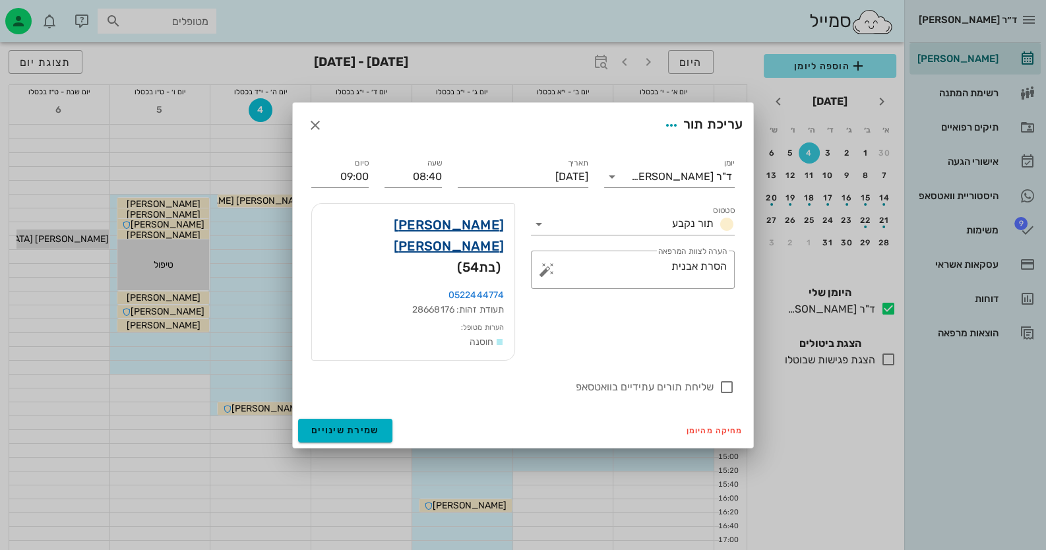
click at [441, 240] on link "אורלי לוי יוחנן" at bounding box center [412, 235] width 181 height 42
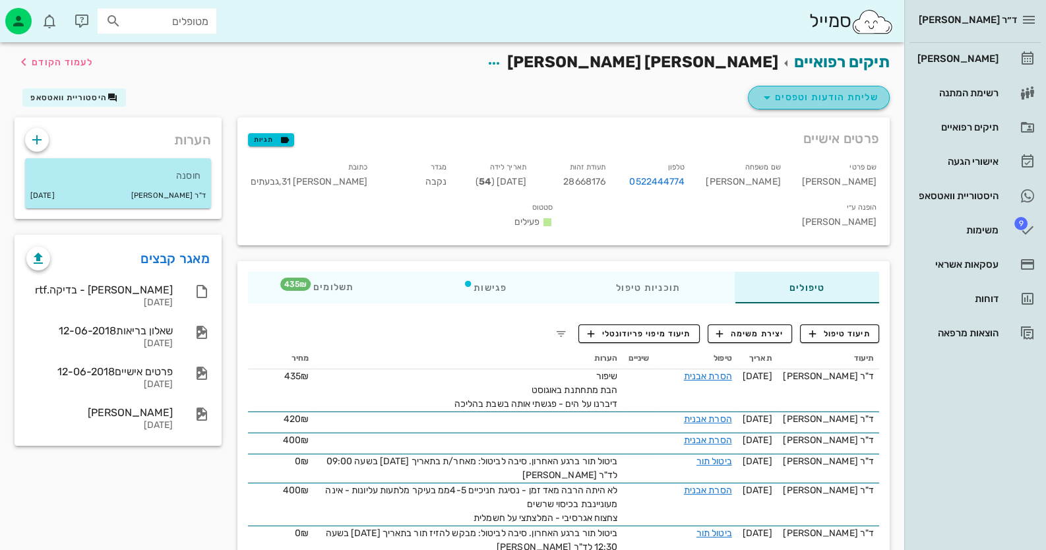
click at [783, 107] on button "שליחת הודעות וטפסים" at bounding box center [819, 98] width 142 height 24
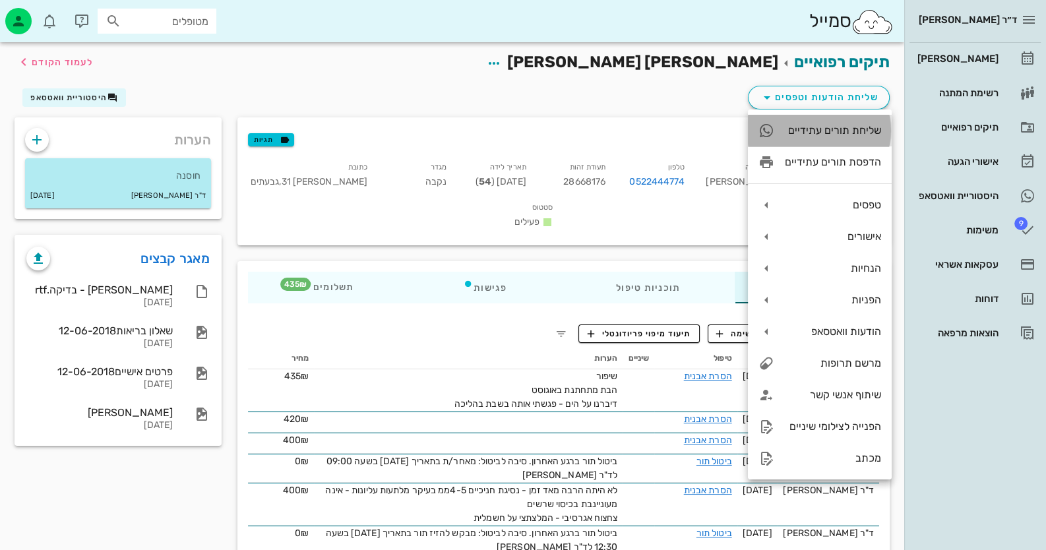
click at [831, 137] on div "שליחת תורים עתידיים" at bounding box center [820, 131] width 144 height 32
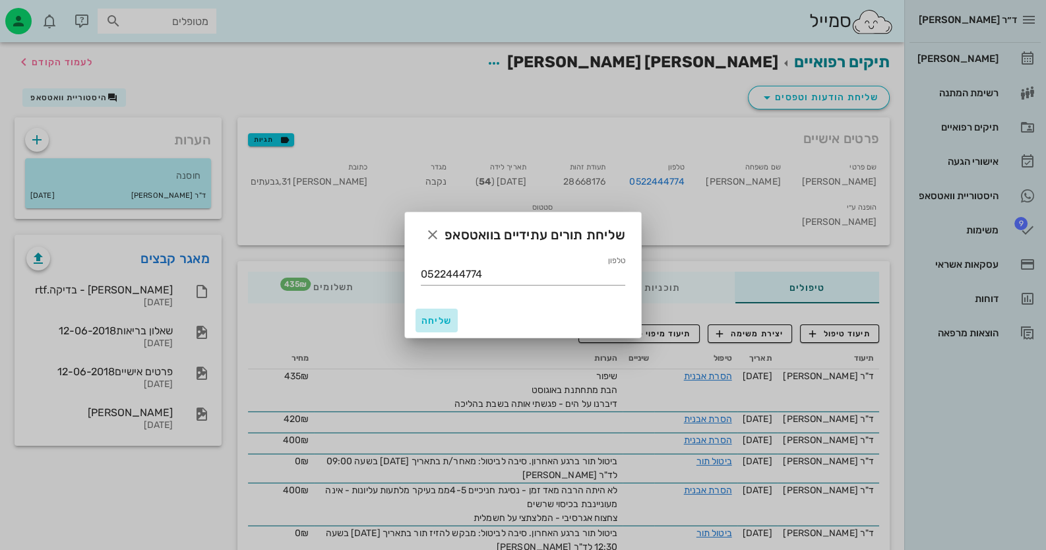
click at [432, 322] on span "שליחה" at bounding box center [437, 320] width 32 height 11
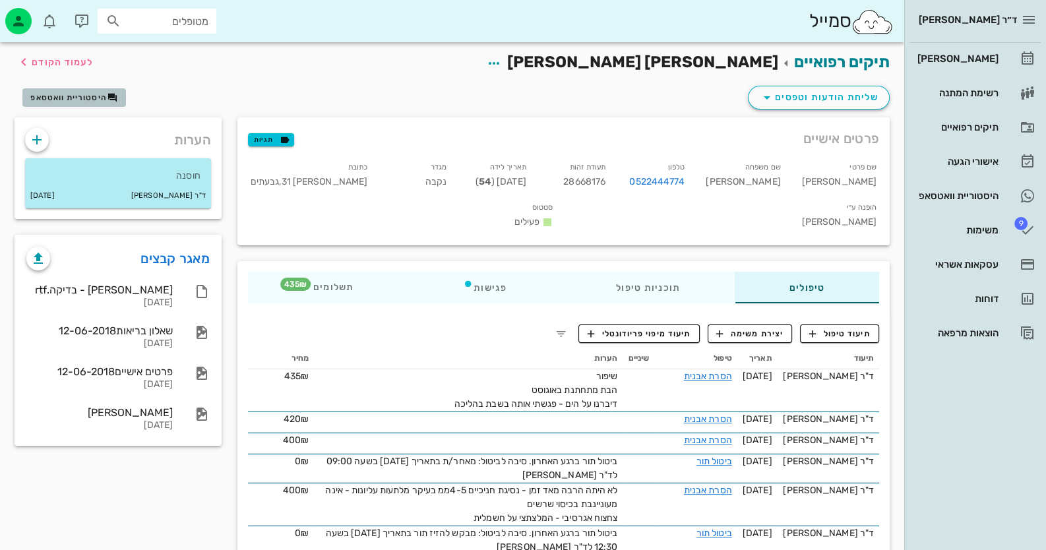
click at [78, 102] on button "היסטוריית וואטסאפ" at bounding box center [74, 97] width 104 height 18
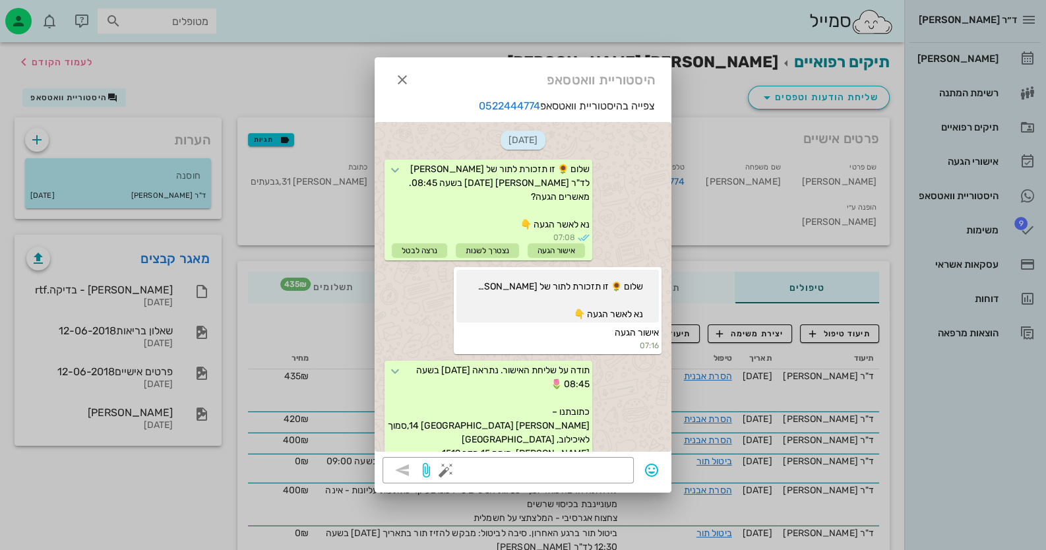
scroll to position [390, 0]
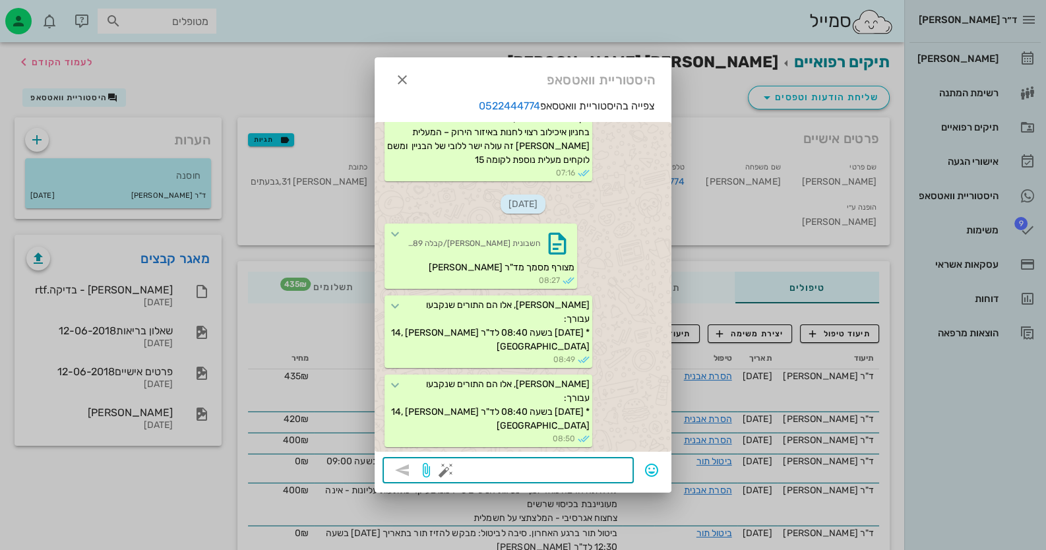
paste textarea "http://oralb-dtc.co.il/?p=p1"
type textarea "http://oralb-dtc.co.il/?p=p1"
click at [407, 463] on icon "button" at bounding box center [402, 470] width 16 height 16
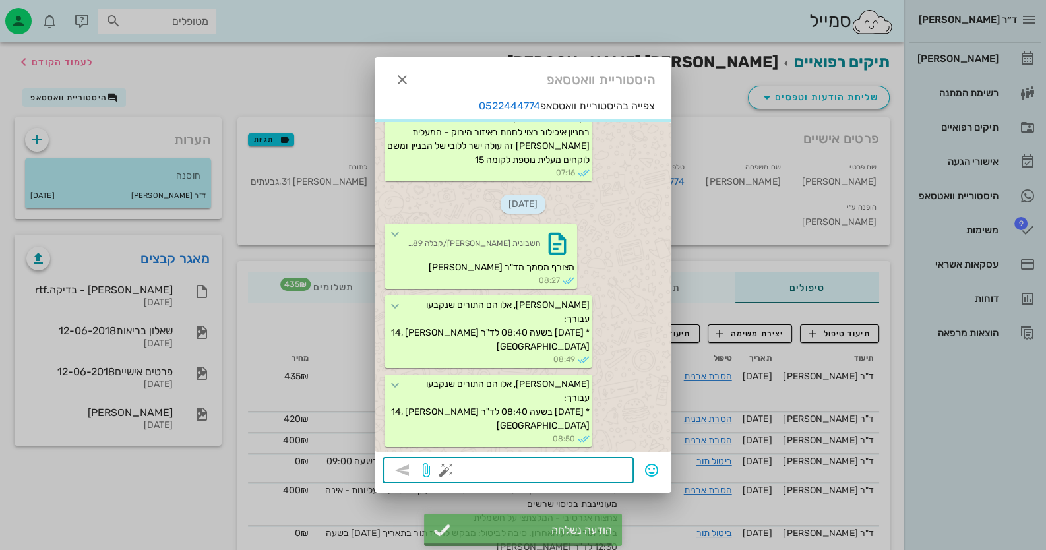
scroll to position [455, 0]
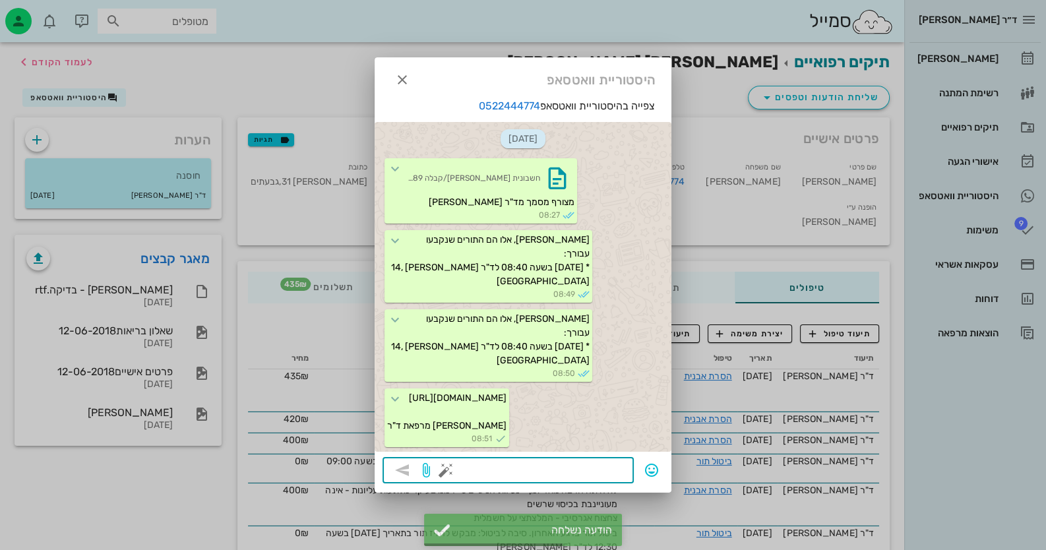
click at [979, 62] on div at bounding box center [523, 275] width 1046 height 550
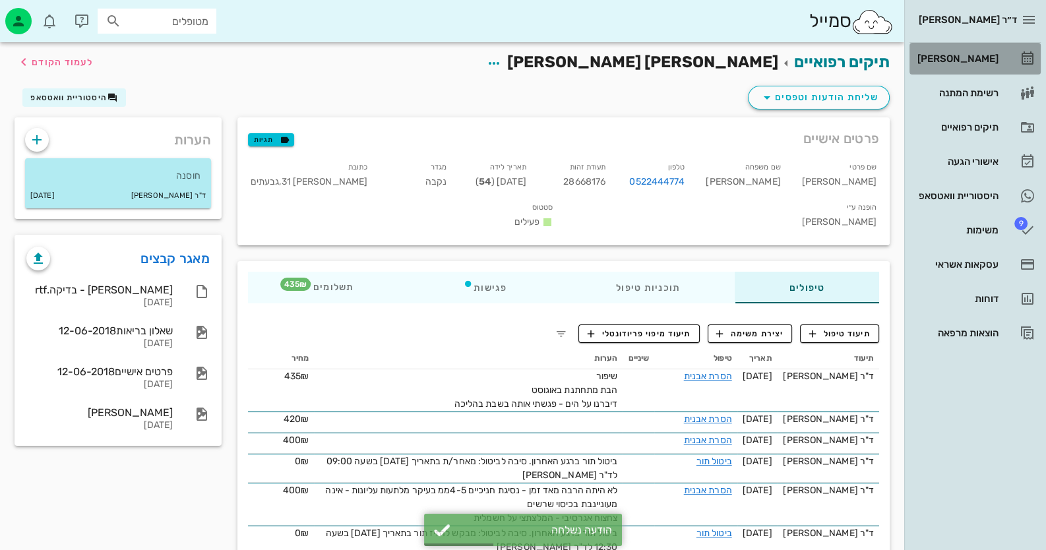
click at [979, 62] on div "[PERSON_NAME]" at bounding box center [956, 58] width 84 height 11
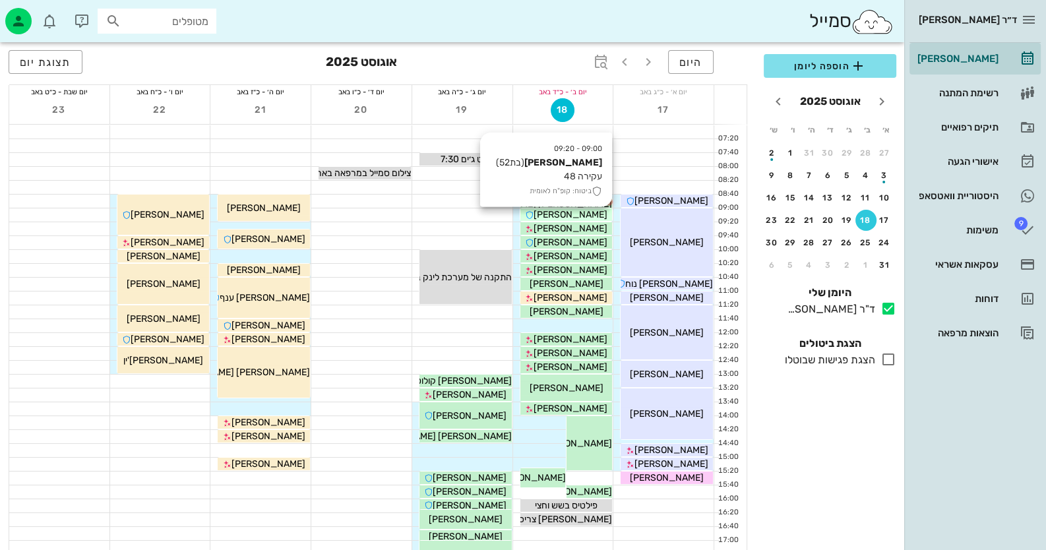
click at [593, 213] on div "[PERSON_NAME]" at bounding box center [566, 215] width 92 height 14
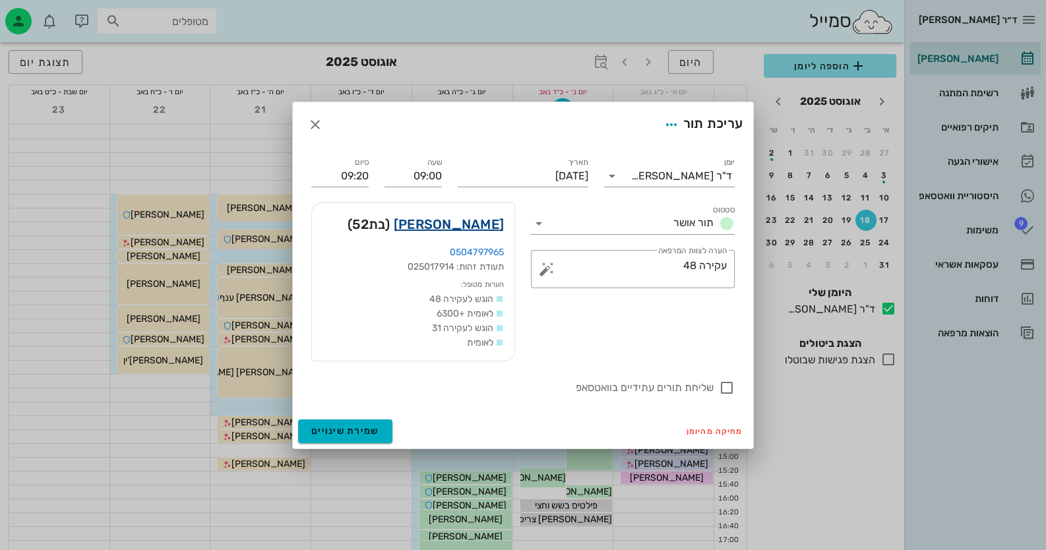
click at [479, 220] on link "רינת צור" at bounding box center [449, 224] width 110 height 21
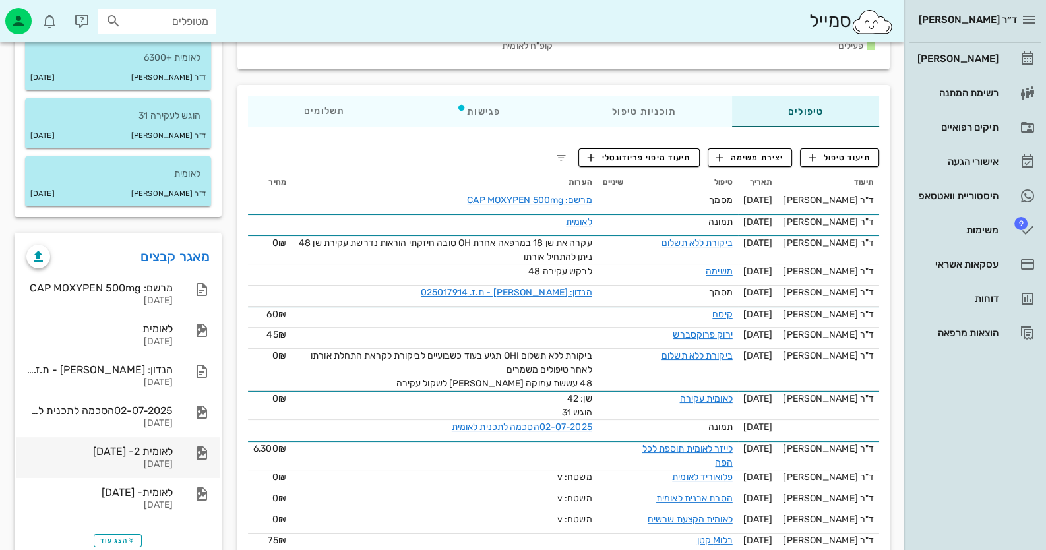
scroll to position [198, 0]
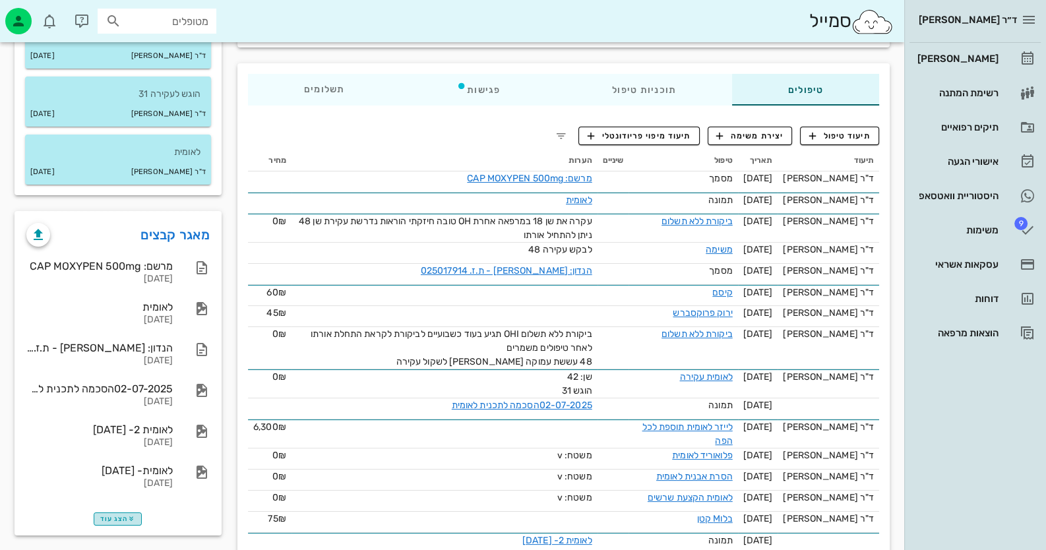
click at [125, 520] on span "הצג עוד" at bounding box center [117, 519] width 35 height 8
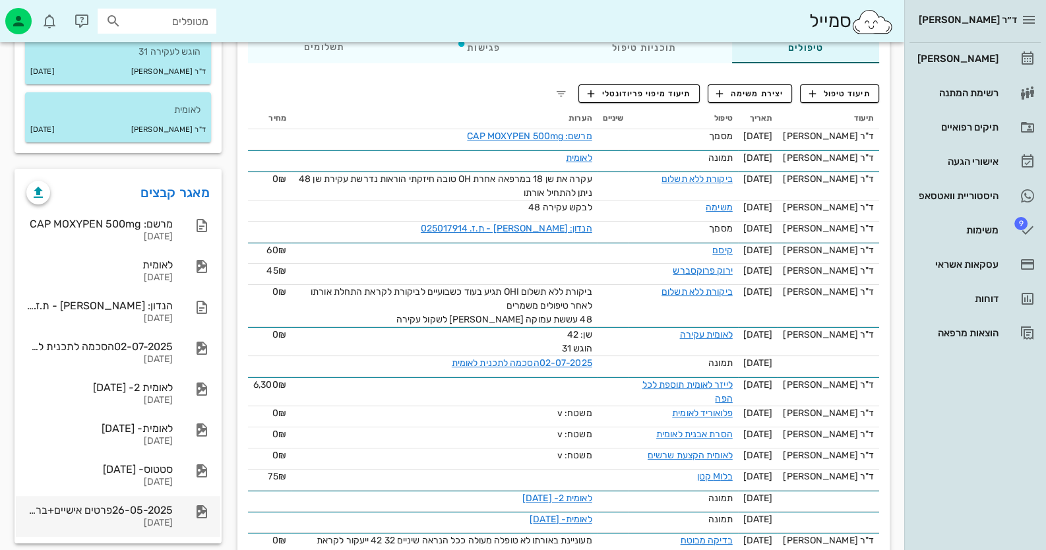
scroll to position [263, 0]
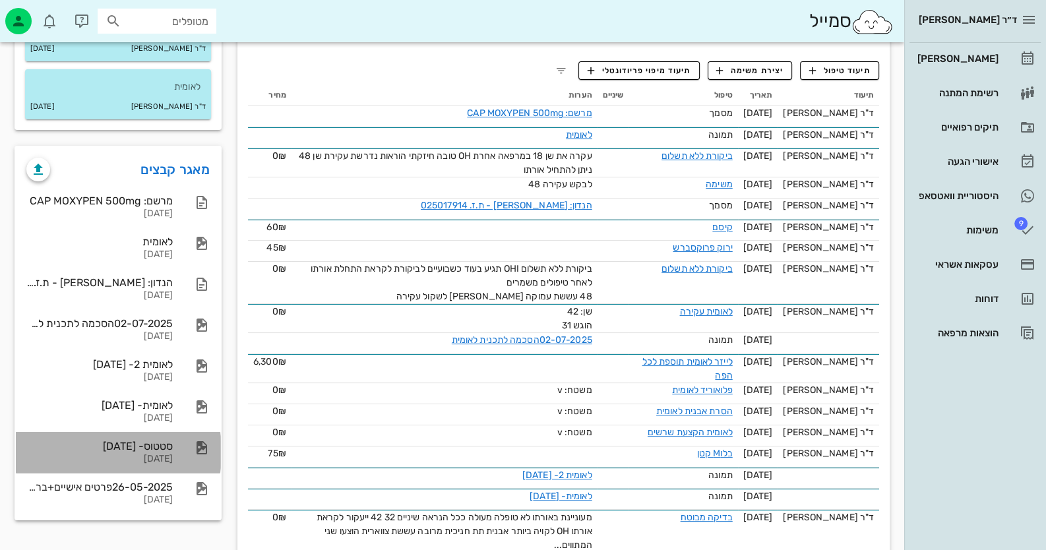
click at [162, 454] on div "26-05-2025" at bounding box center [99, 459] width 146 height 11
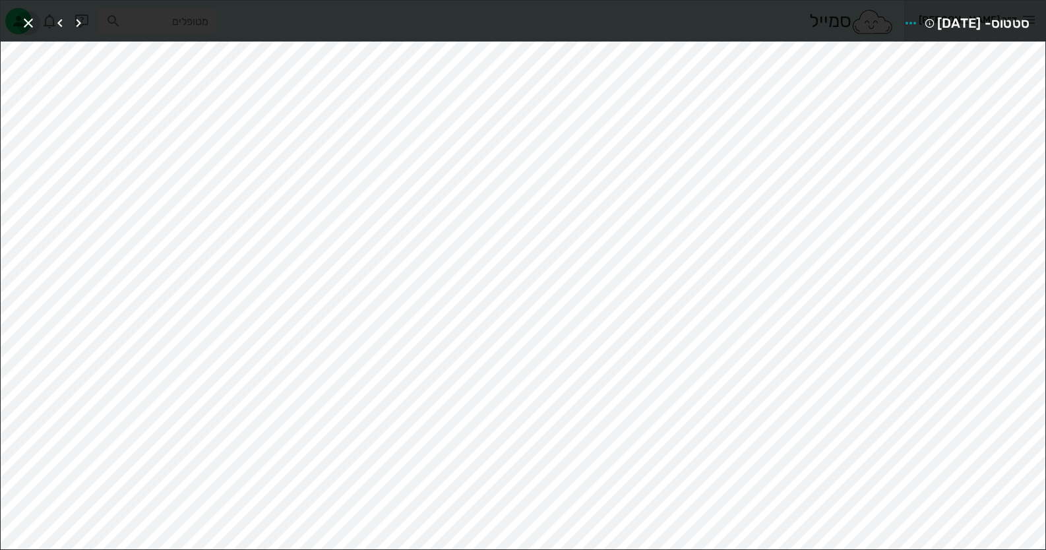
click at [28, 24] on icon "button" at bounding box center [28, 23] width 16 height 16
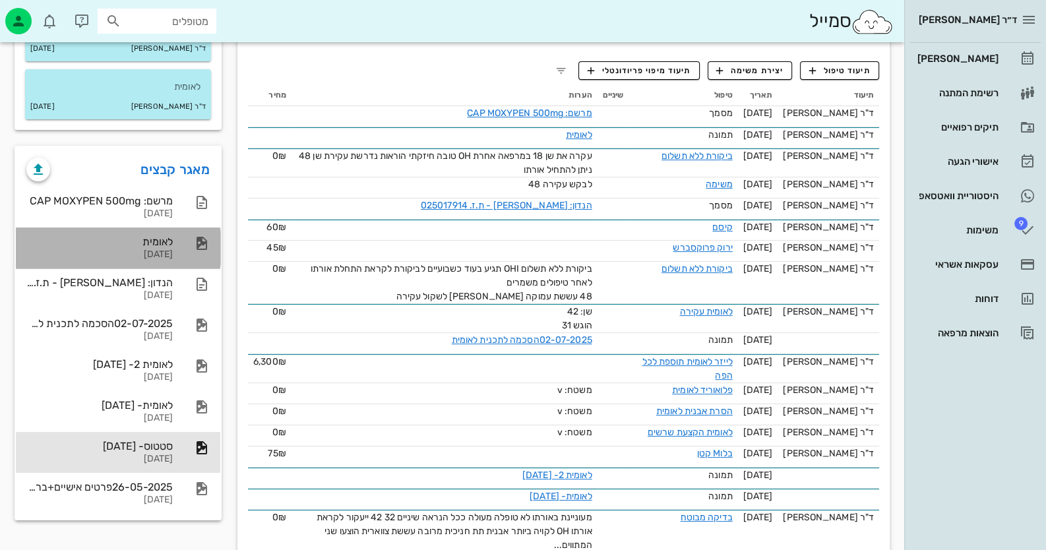
click at [119, 240] on div "לאומית" at bounding box center [99, 241] width 146 height 13
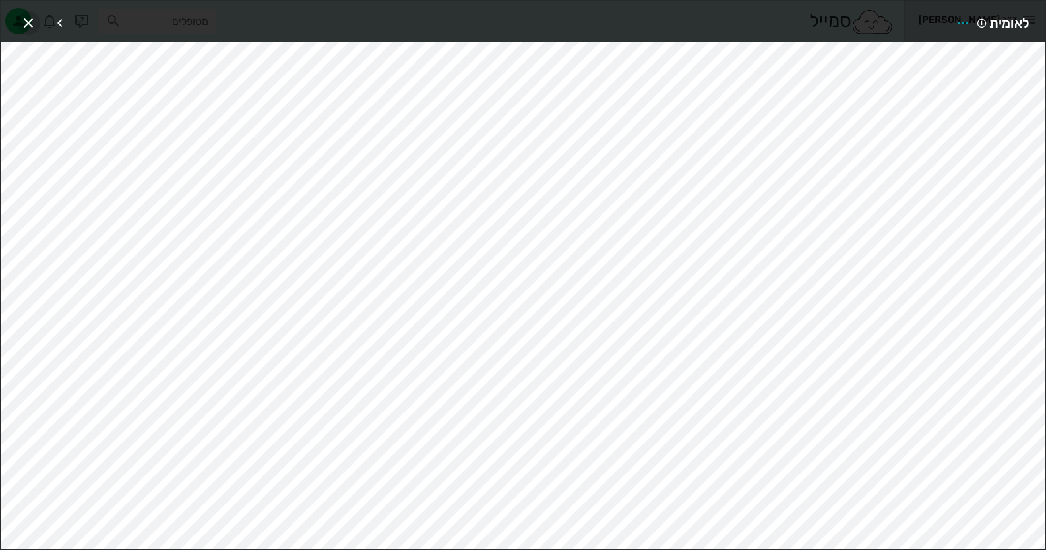
click at [34, 17] on icon "button" at bounding box center [28, 23] width 16 height 16
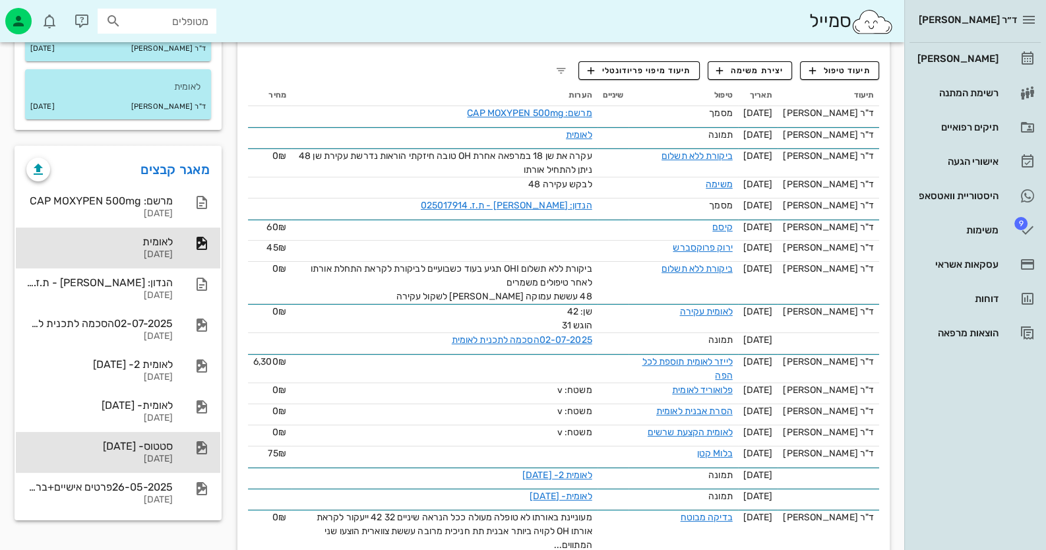
click at [142, 446] on div "סטטוס- 26-05-2025" at bounding box center [99, 446] width 146 height 13
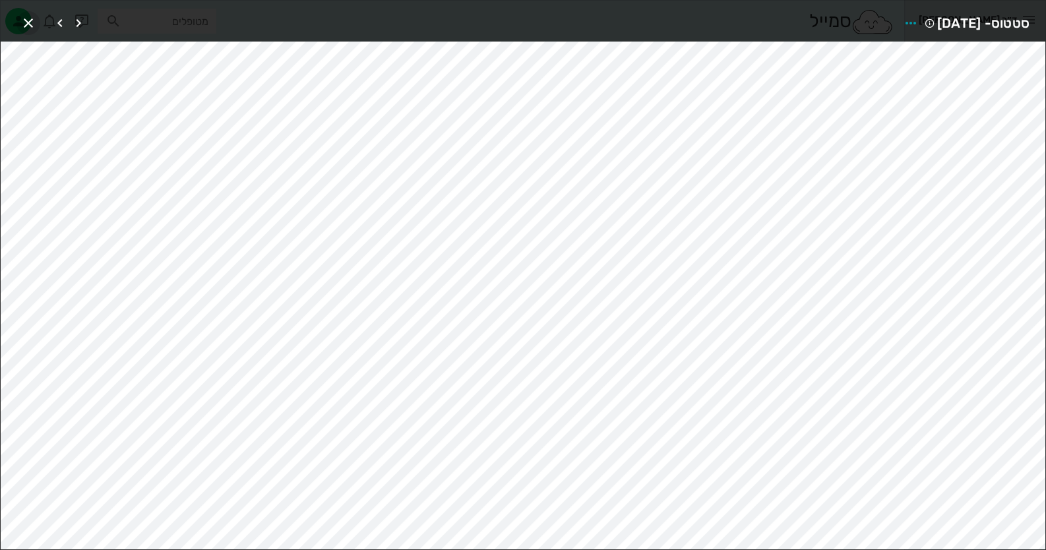
click at [26, 23] on icon "button" at bounding box center [28, 23] width 16 height 16
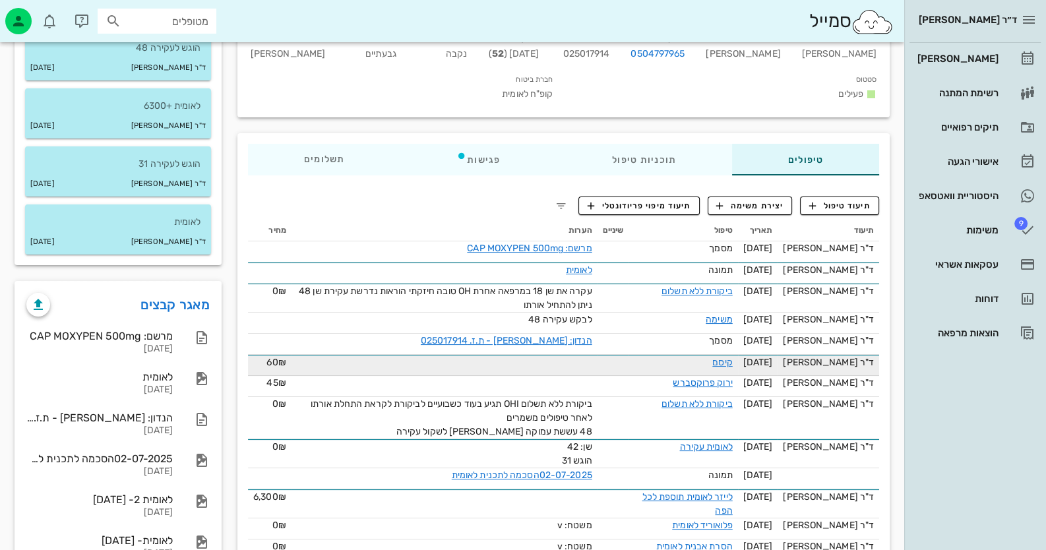
scroll to position [0, 0]
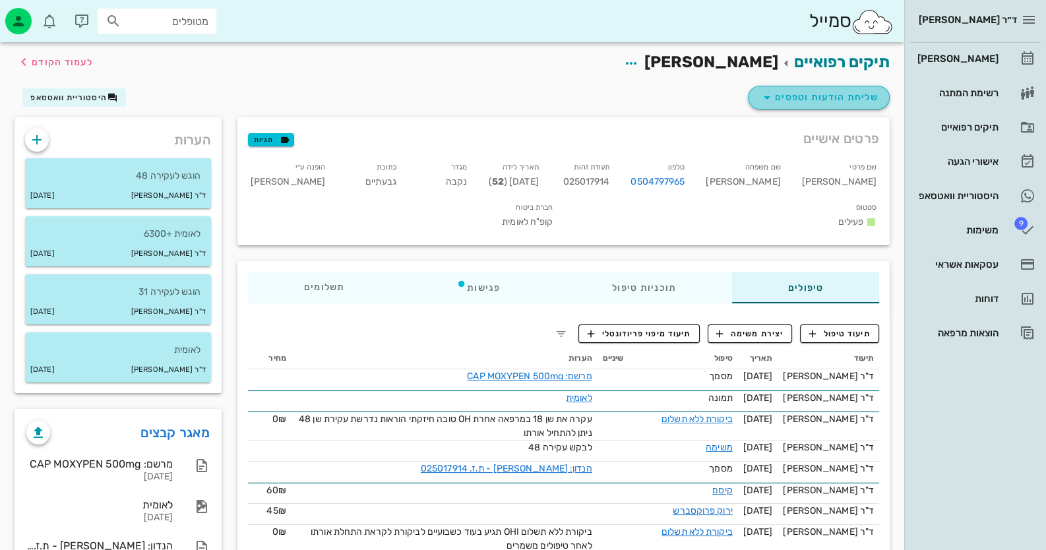
click at [844, 90] on span "שליחת הודעות וטפסים" at bounding box center [818, 98] width 119 height 16
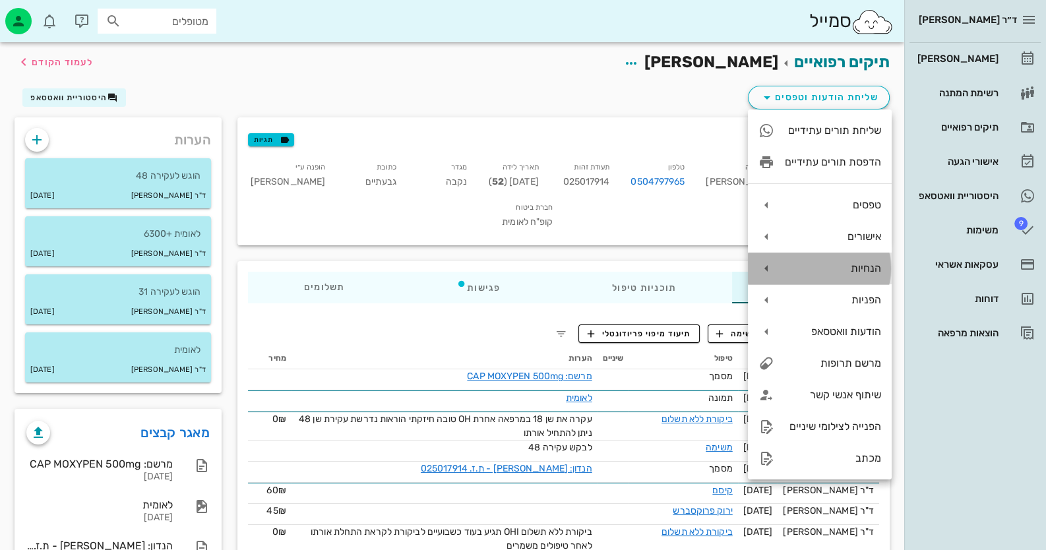
click at [860, 270] on div "הנחיות" at bounding box center [833, 268] width 96 height 13
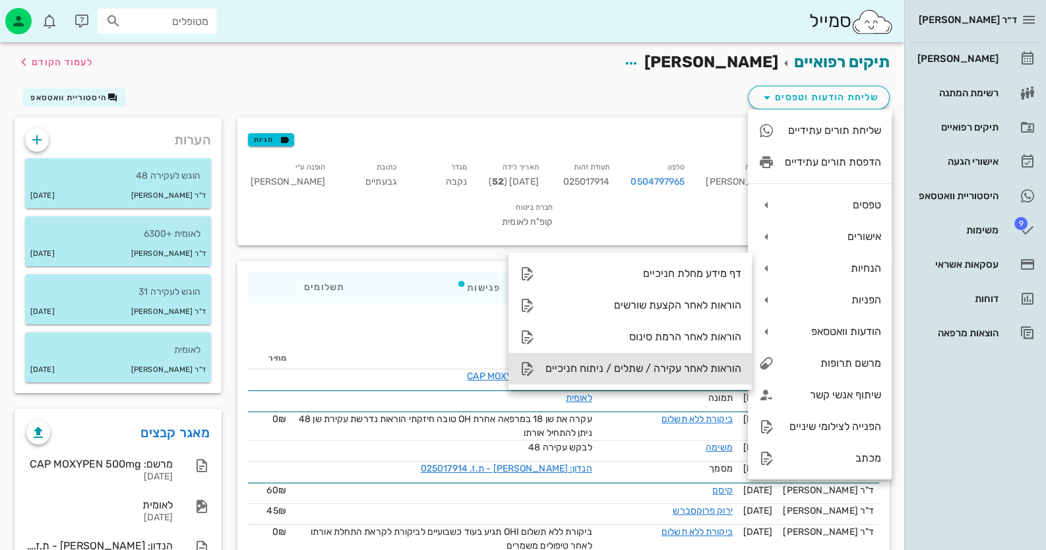
click at [641, 365] on div "הוראות לאחר עקירה / שתלים / ניתוח חניכיים" at bounding box center [643, 368] width 196 height 13
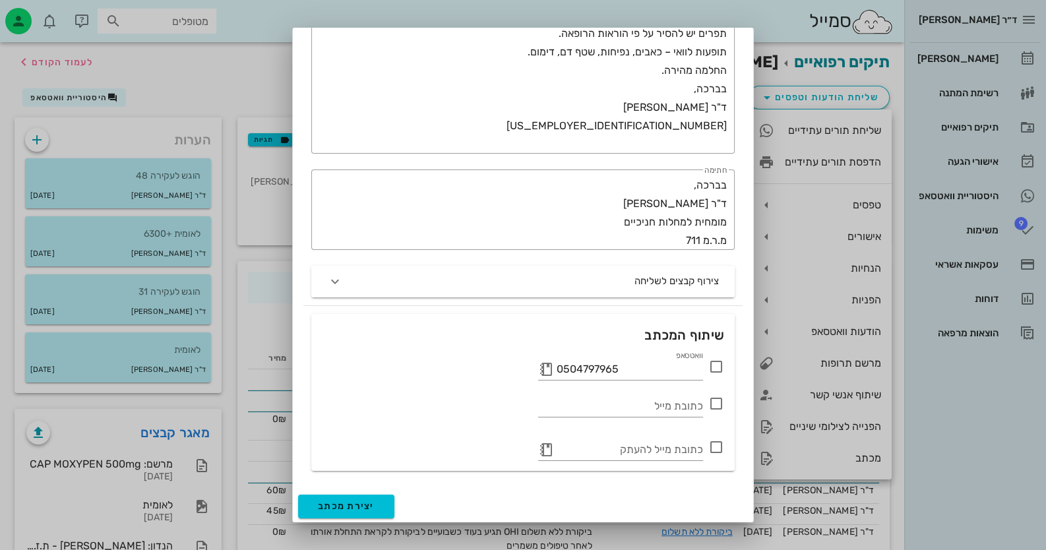
scroll to position [306, 0]
click at [719, 365] on icon at bounding box center [716, 367] width 16 height 16
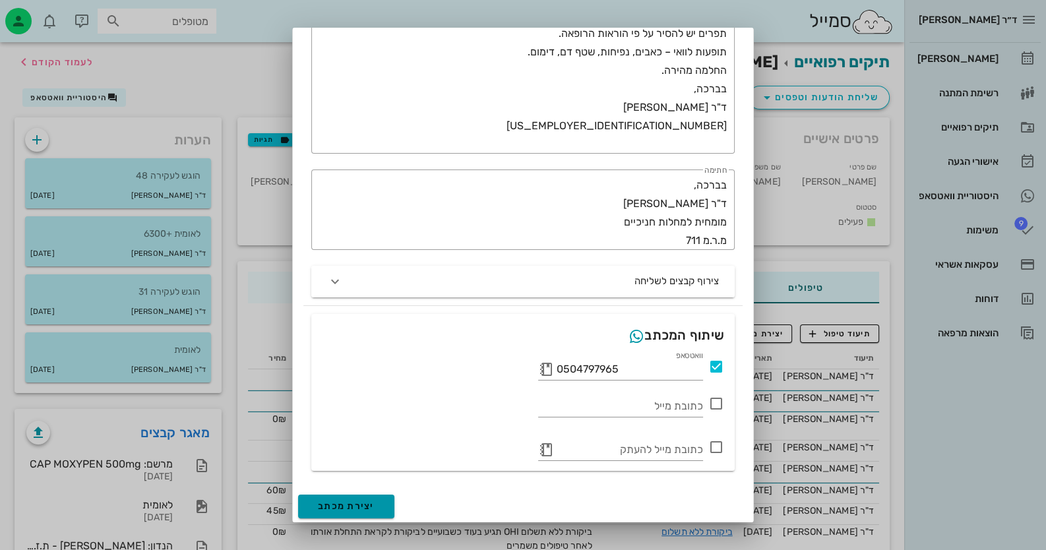
click at [382, 508] on button "יצירת מכתב" at bounding box center [346, 506] width 96 height 24
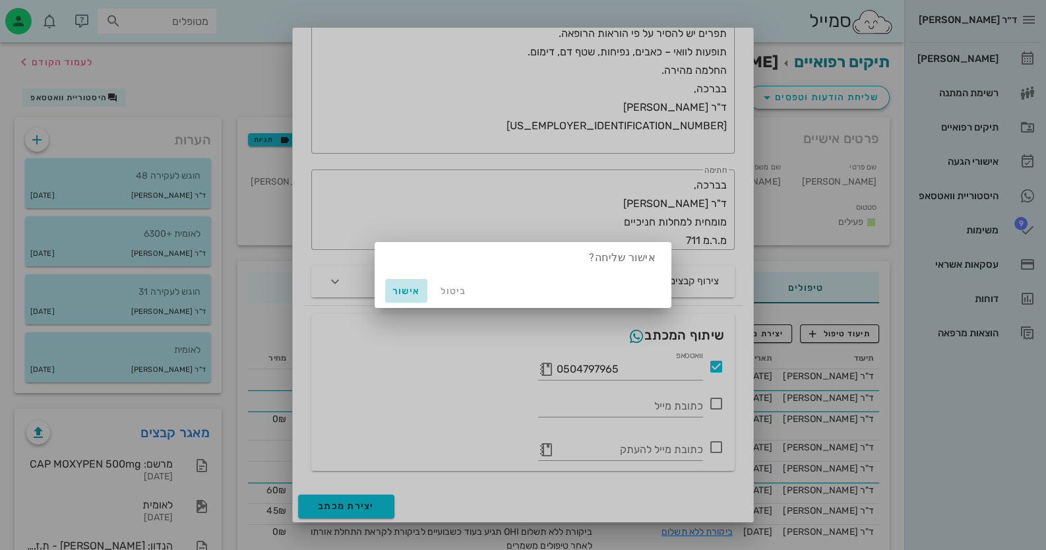
click at [409, 295] on span "אישור" at bounding box center [406, 290] width 32 height 11
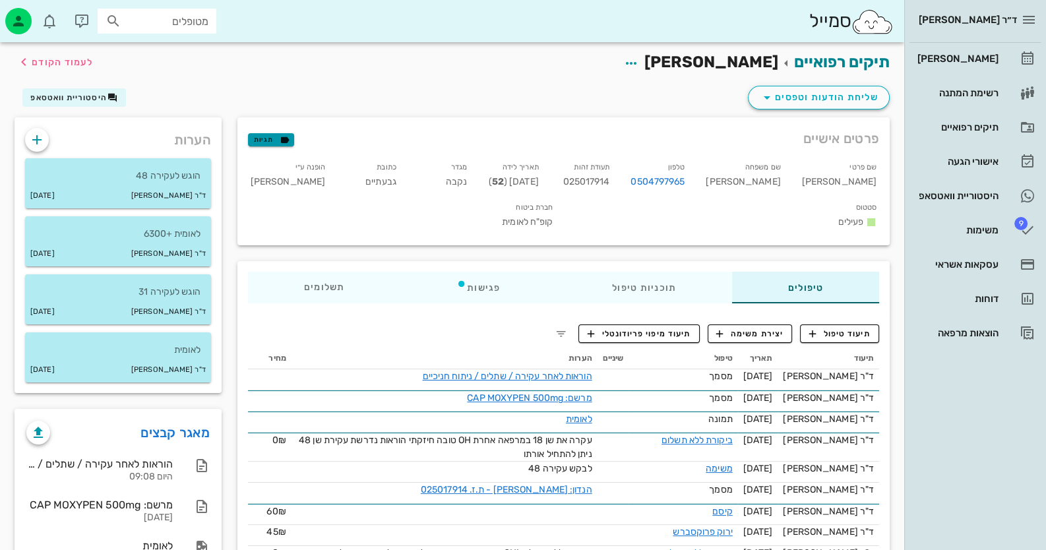
click at [263, 138] on span "תגיות" at bounding box center [271, 140] width 34 height 12
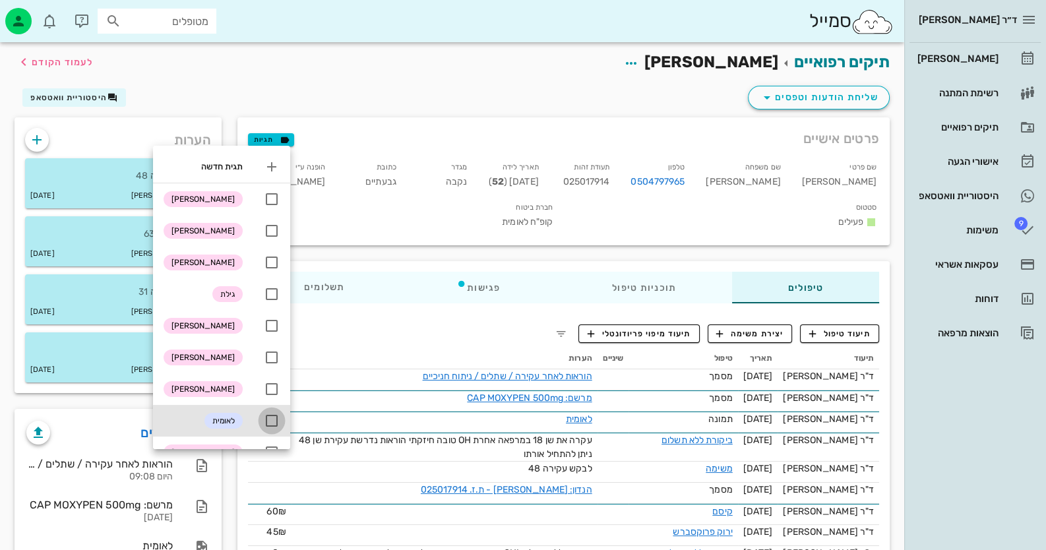
click at [274, 415] on div at bounding box center [271, 420] width 22 height 22
checkbox input "true"
click at [340, 67] on div "תיקים רפואיים רינת צור לעמוד הקודם" at bounding box center [452, 62] width 891 height 41
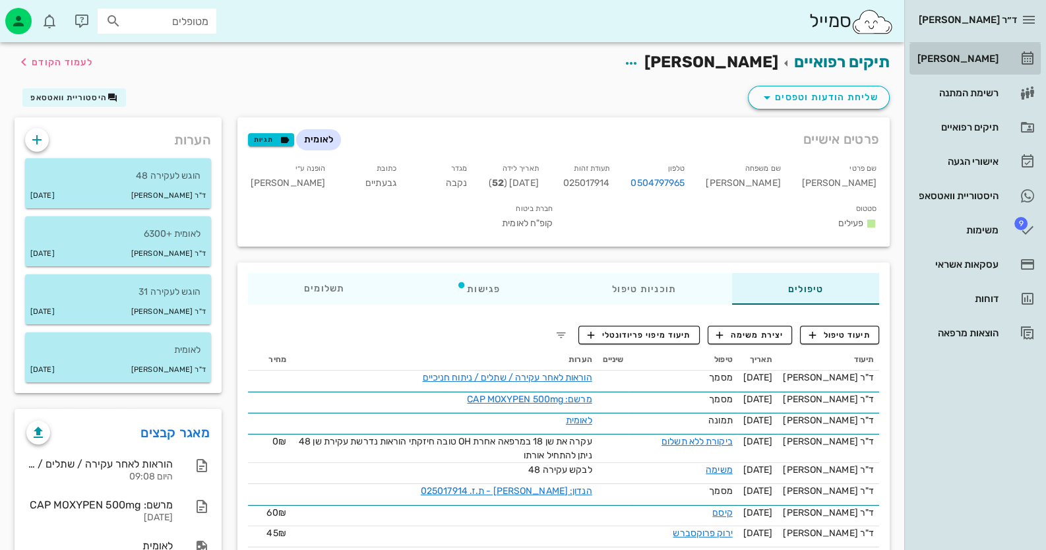
click at [973, 60] on div "[PERSON_NAME]" at bounding box center [956, 58] width 84 height 11
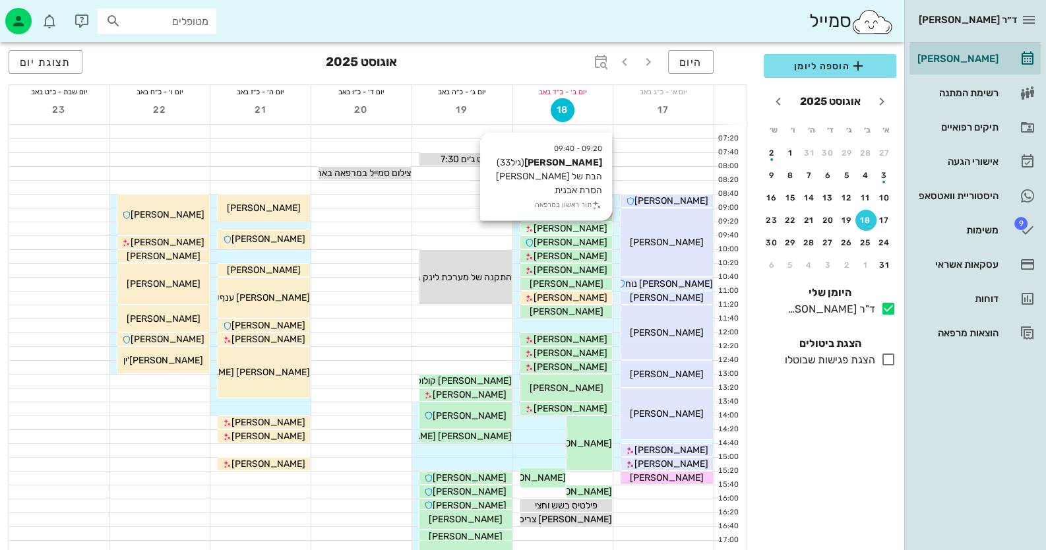
click at [580, 227] on span "[PERSON_NAME]" at bounding box center [570, 228] width 74 height 11
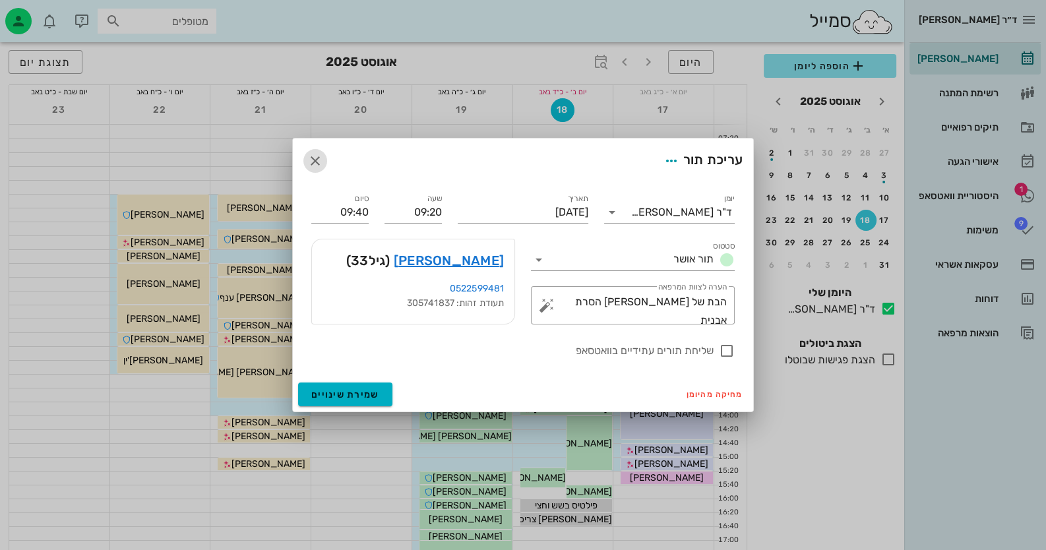
click at [313, 162] on icon "button" at bounding box center [315, 161] width 16 height 16
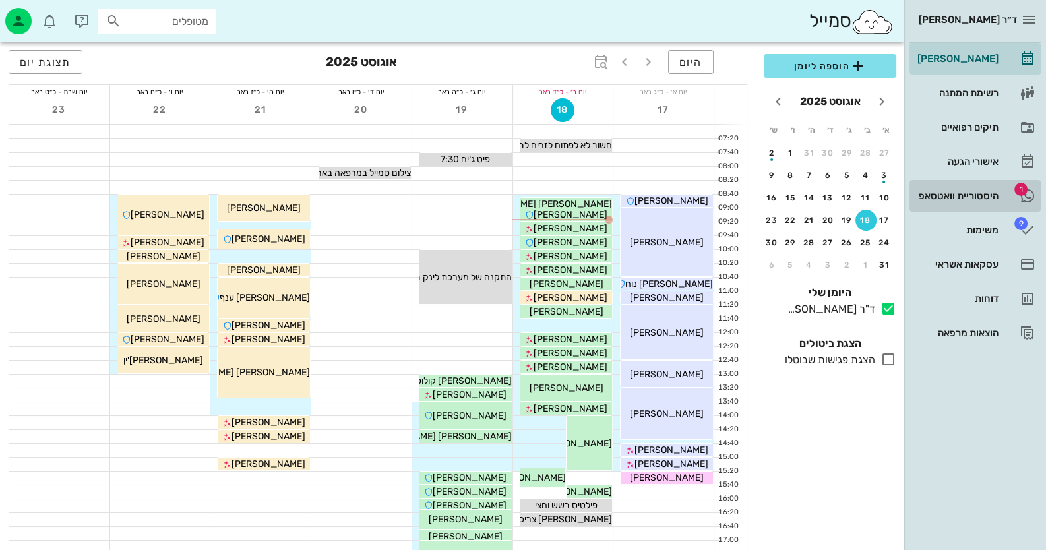
click at [994, 198] on div "היסטוריית וואטסאפ" at bounding box center [956, 196] width 84 height 11
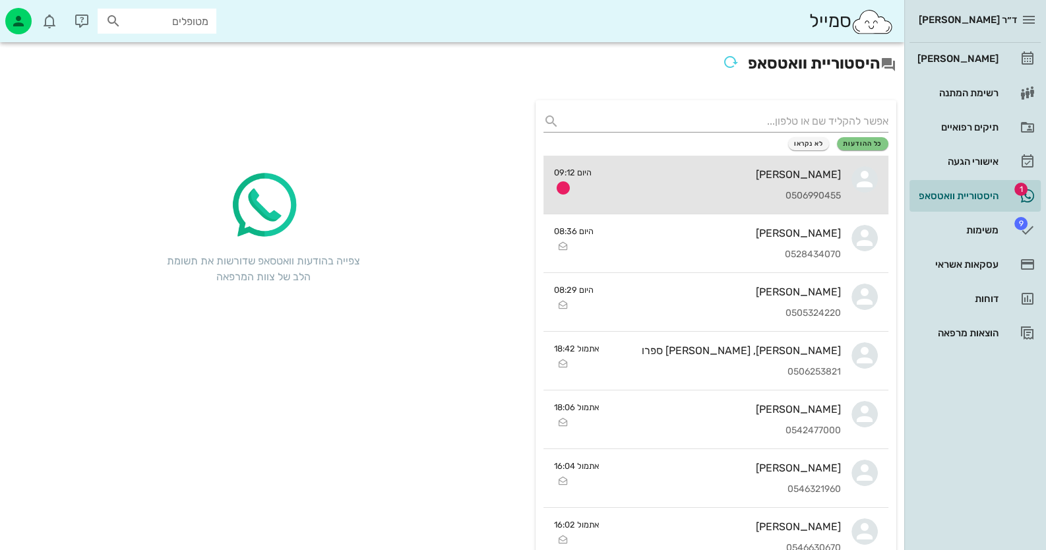
click at [692, 186] on div "אברהם ג'מל 0506990455" at bounding box center [721, 185] width 239 height 58
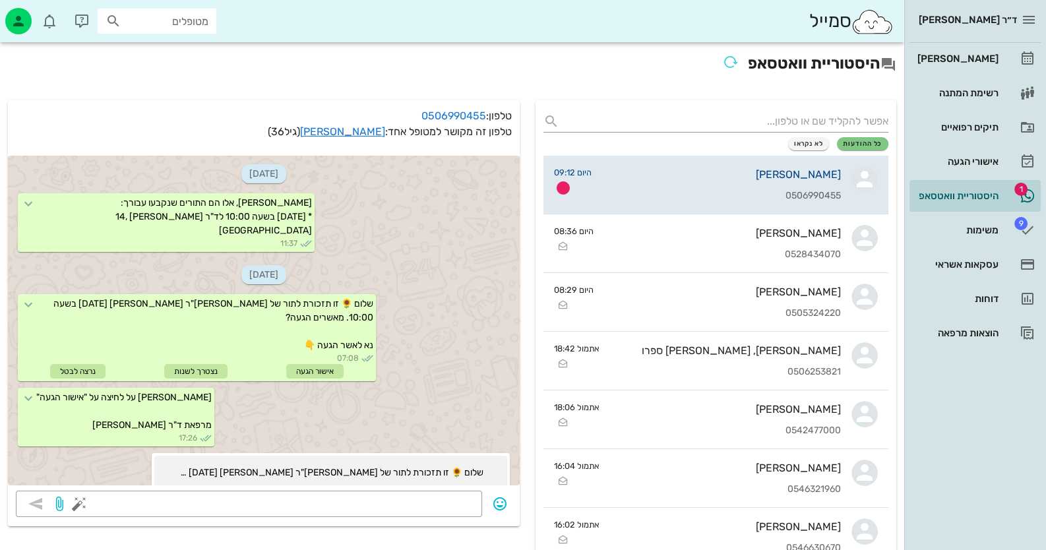
scroll to position [374, 0]
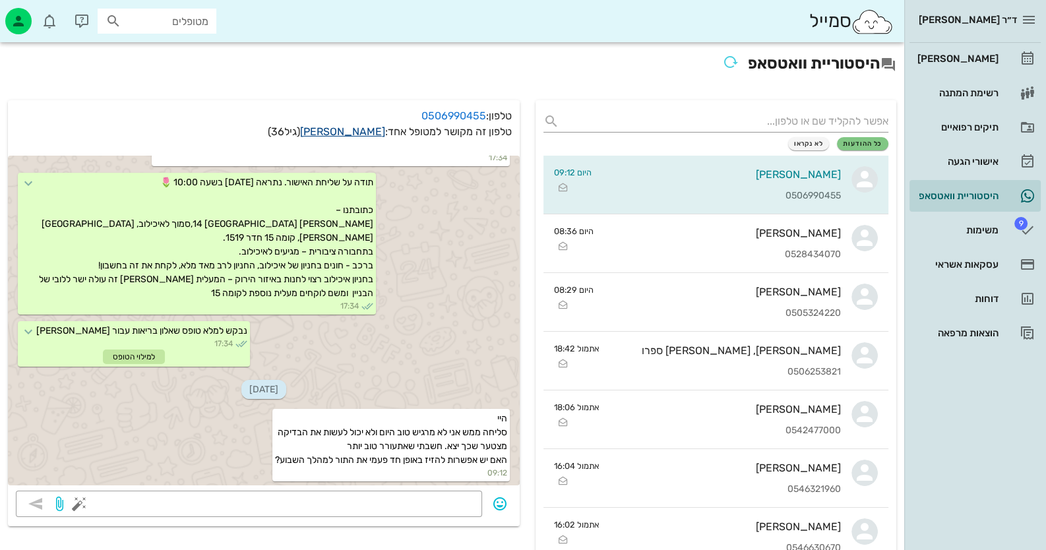
click at [364, 134] on link "אברהם ג'מל" at bounding box center [342, 131] width 85 height 13
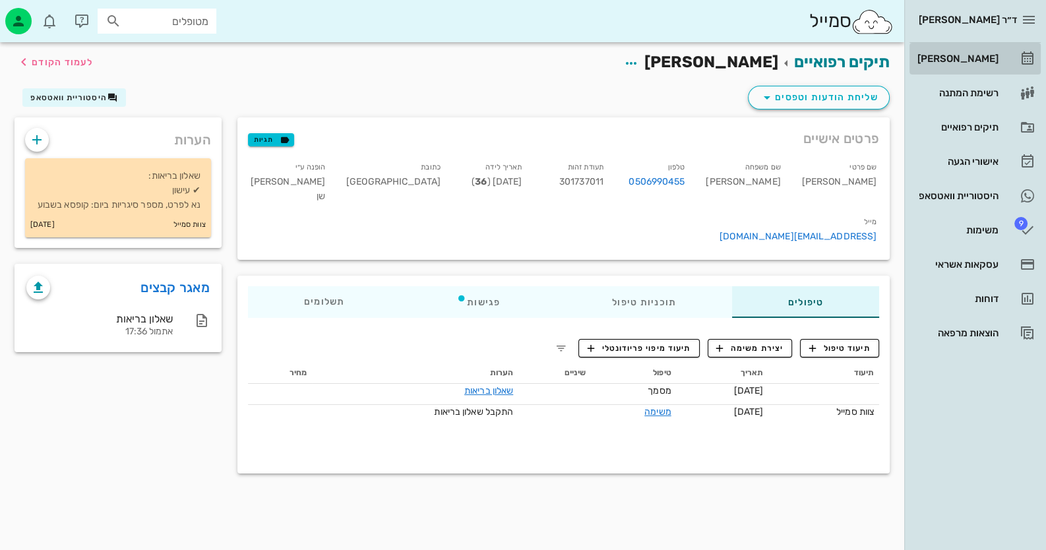
click at [981, 53] on div "[PERSON_NAME]" at bounding box center [956, 58] width 84 height 11
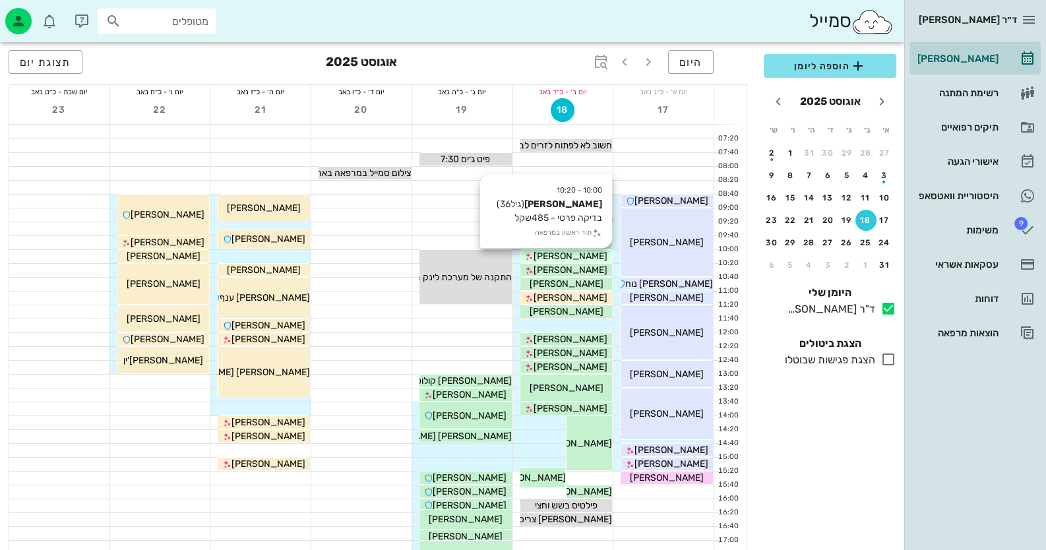
click at [579, 256] on span "[PERSON_NAME]" at bounding box center [570, 256] width 74 height 11
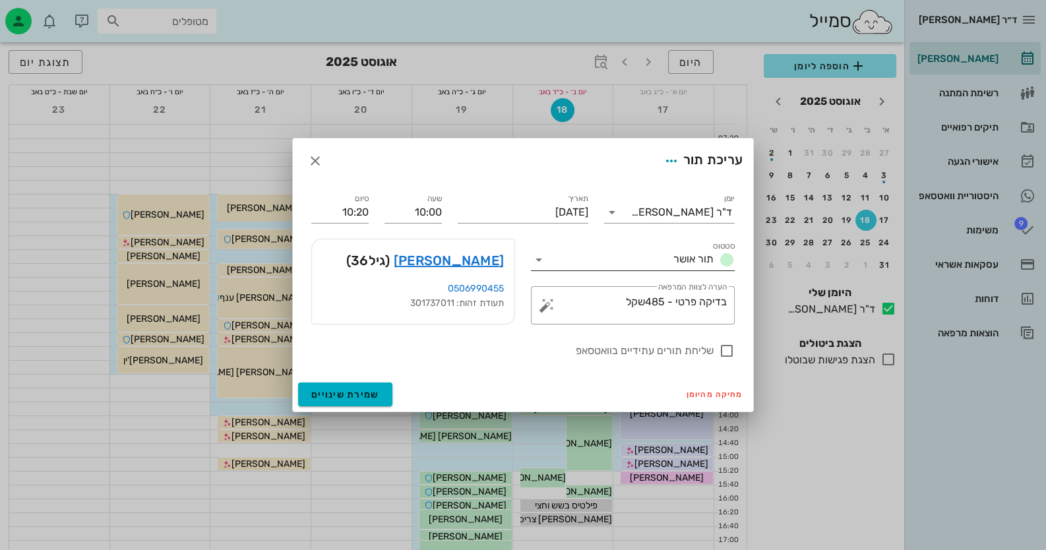
click at [545, 256] on icon at bounding box center [539, 260] width 16 height 16
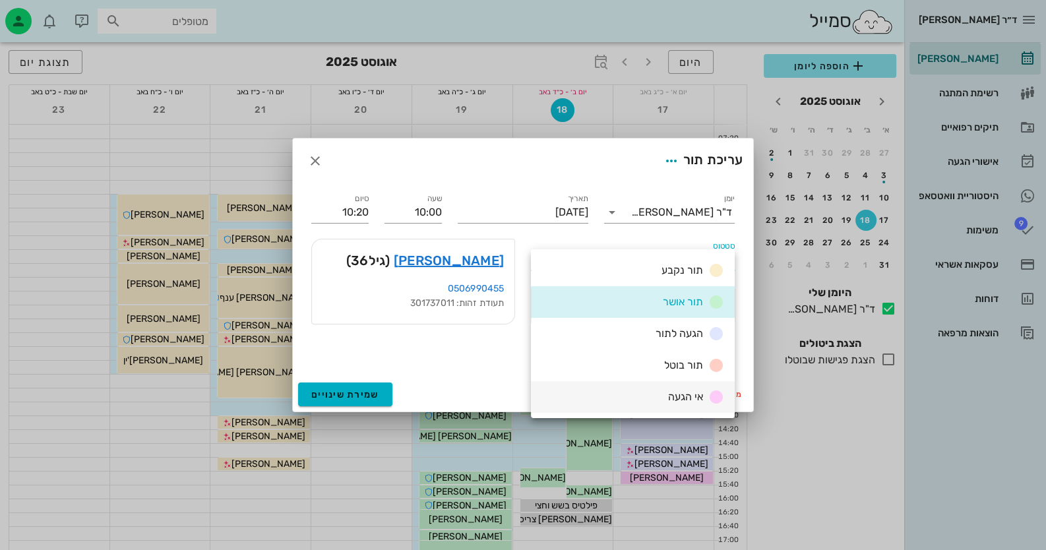
click at [696, 401] on span "אי הגעה" at bounding box center [685, 396] width 35 height 13
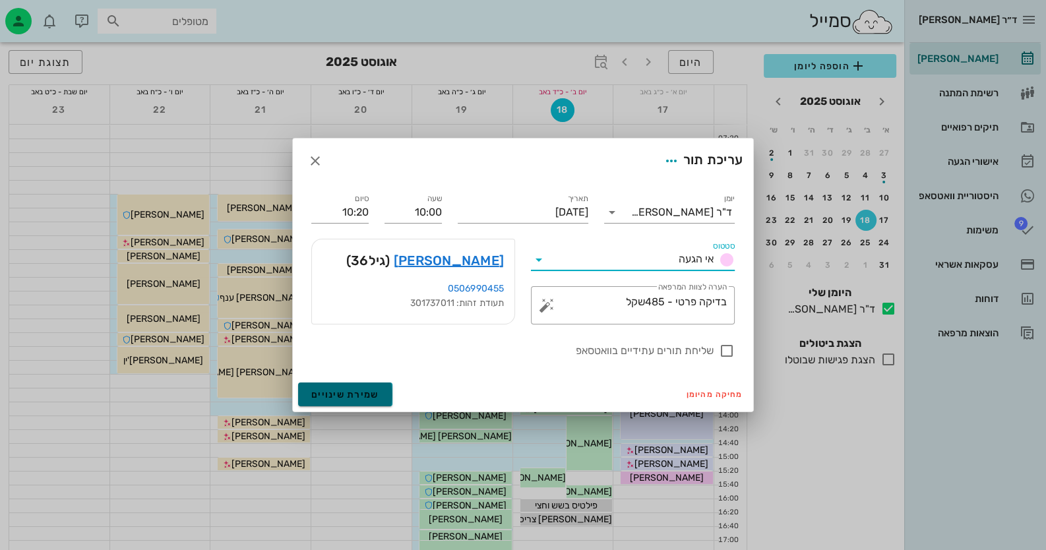
click at [369, 395] on span "שמירת שינויים" at bounding box center [345, 394] width 68 height 11
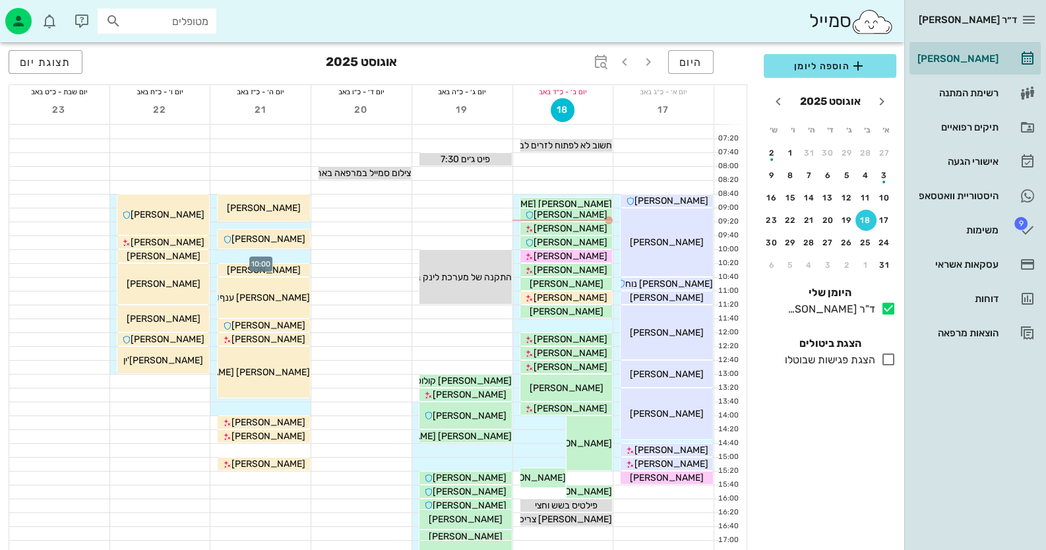
click at [300, 259] on div at bounding box center [260, 256] width 100 height 13
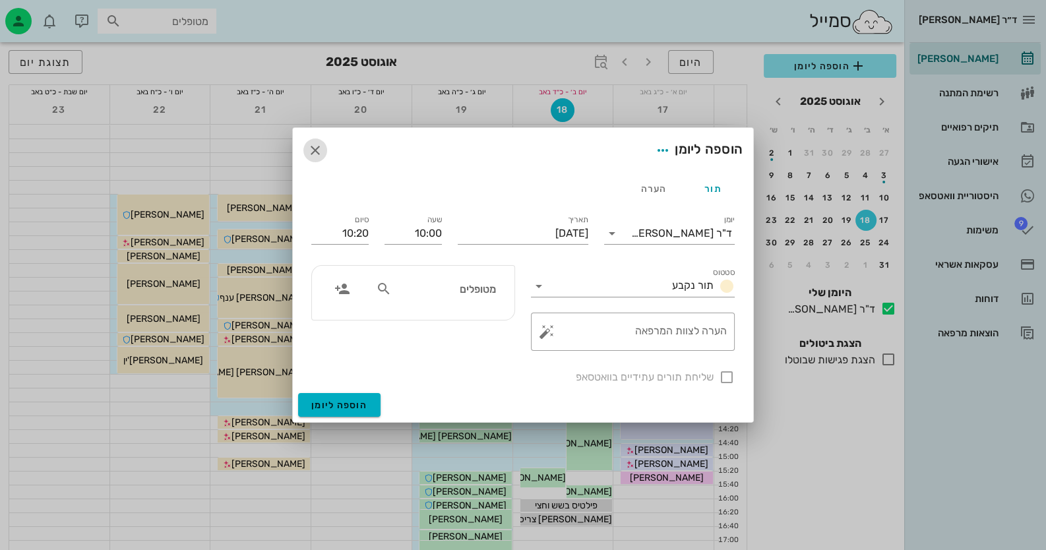
click at [312, 144] on icon "button" at bounding box center [315, 150] width 16 height 16
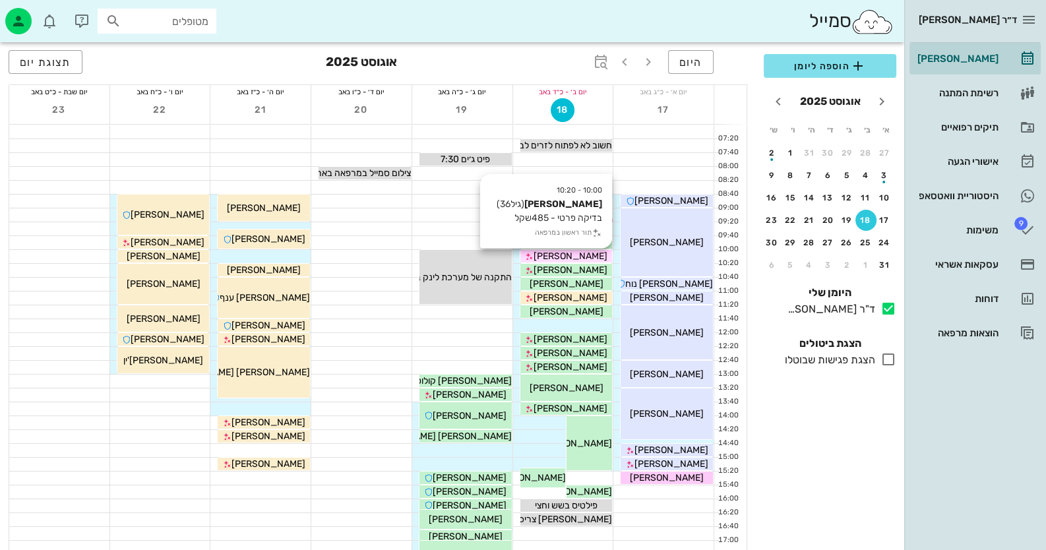
click at [570, 259] on span "[PERSON_NAME]" at bounding box center [570, 256] width 74 height 11
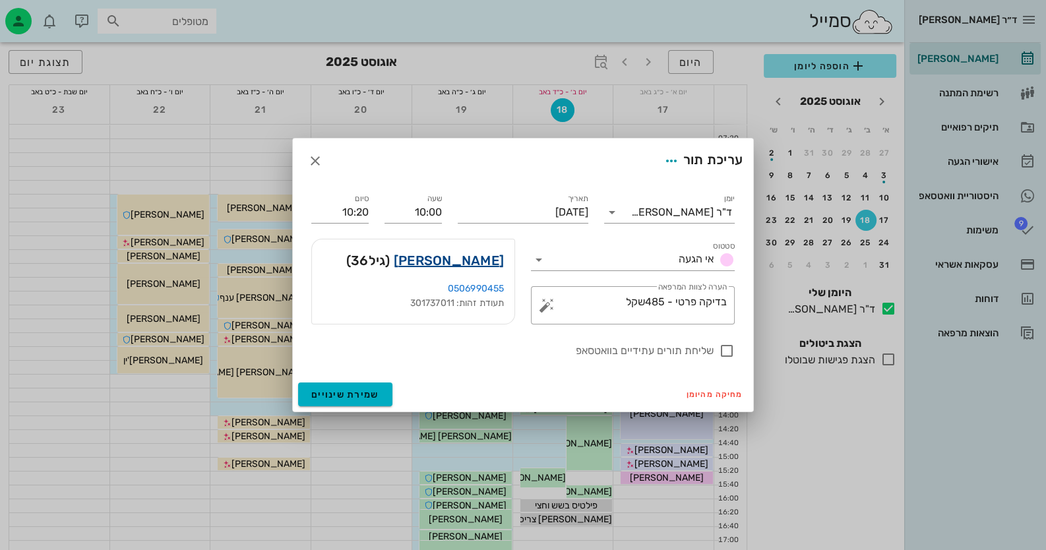
click at [476, 261] on link "אברהם ג'מל" at bounding box center [449, 260] width 110 height 21
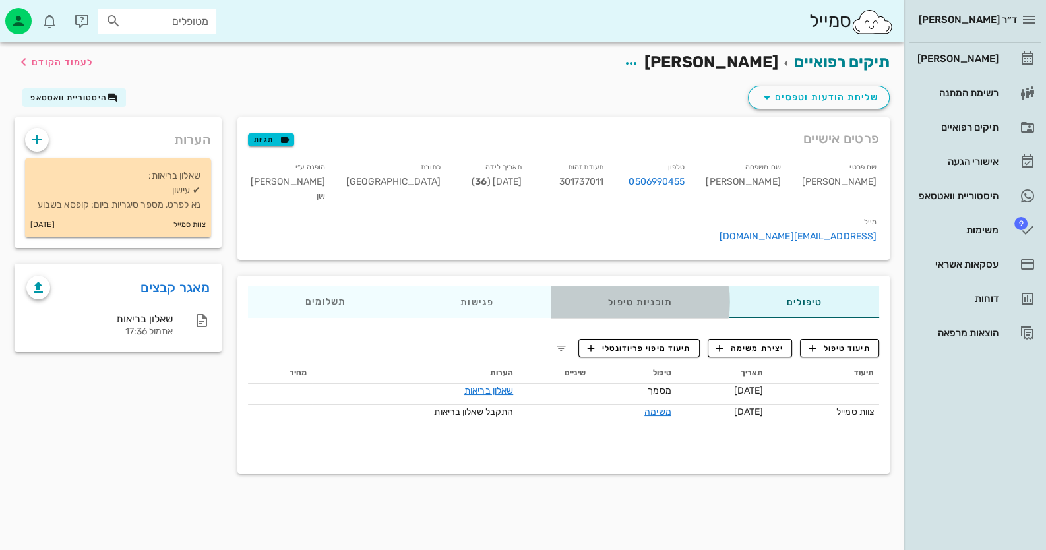
click at [616, 286] on div "תוכניות טיפול" at bounding box center [640, 302] width 179 height 32
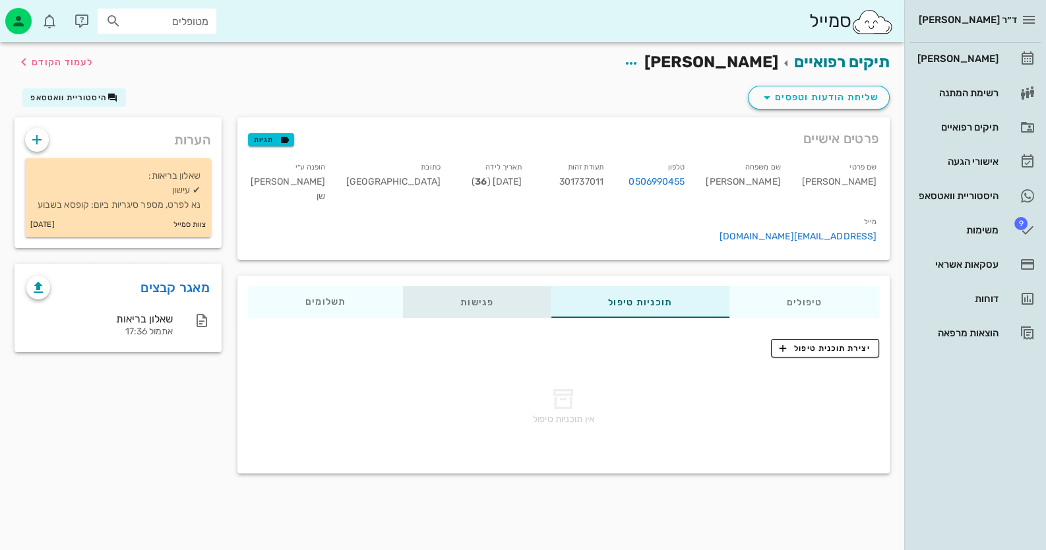
click at [464, 286] on div "פגישות" at bounding box center [477, 302] width 148 height 32
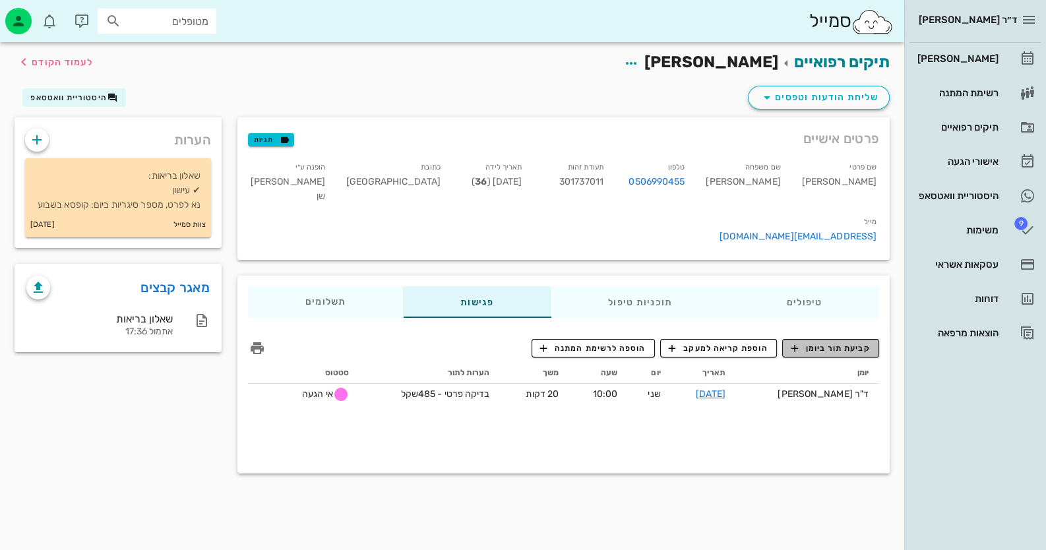
click at [847, 342] on span "קביעת תור ביומן" at bounding box center [829, 348] width 79 height 12
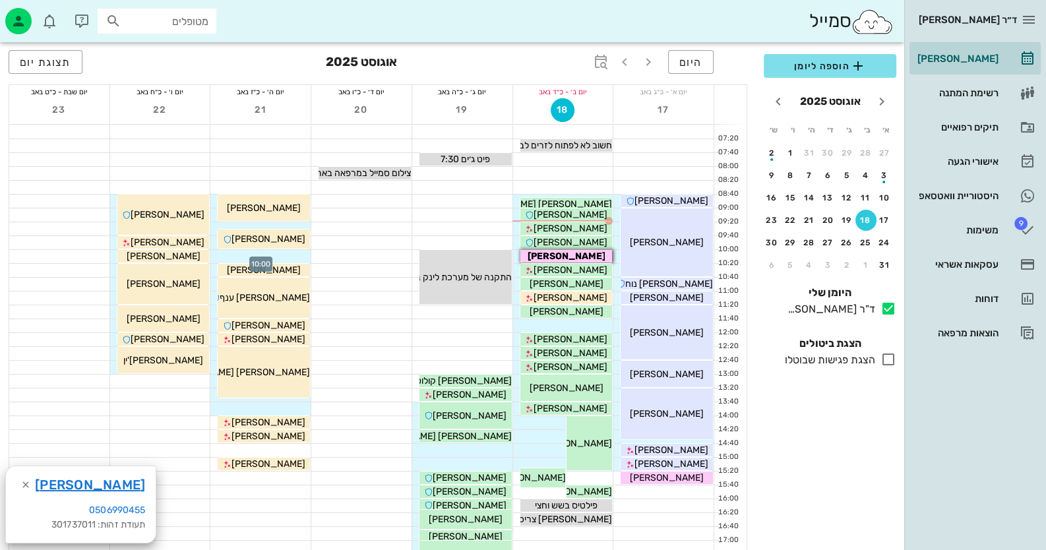
click at [286, 254] on div at bounding box center [260, 256] width 100 height 13
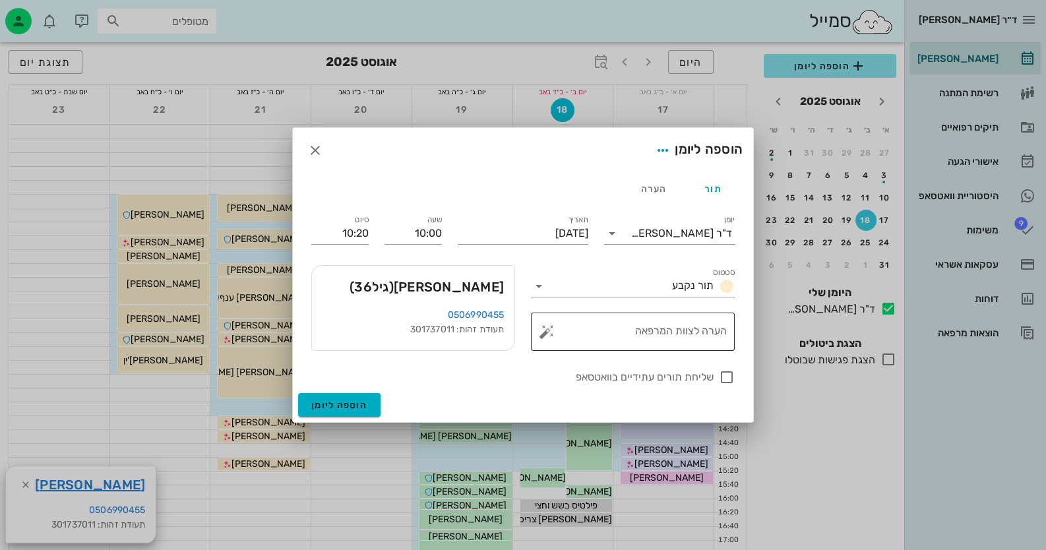
click at [547, 332] on button "button" at bounding box center [547, 332] width 16 height 16
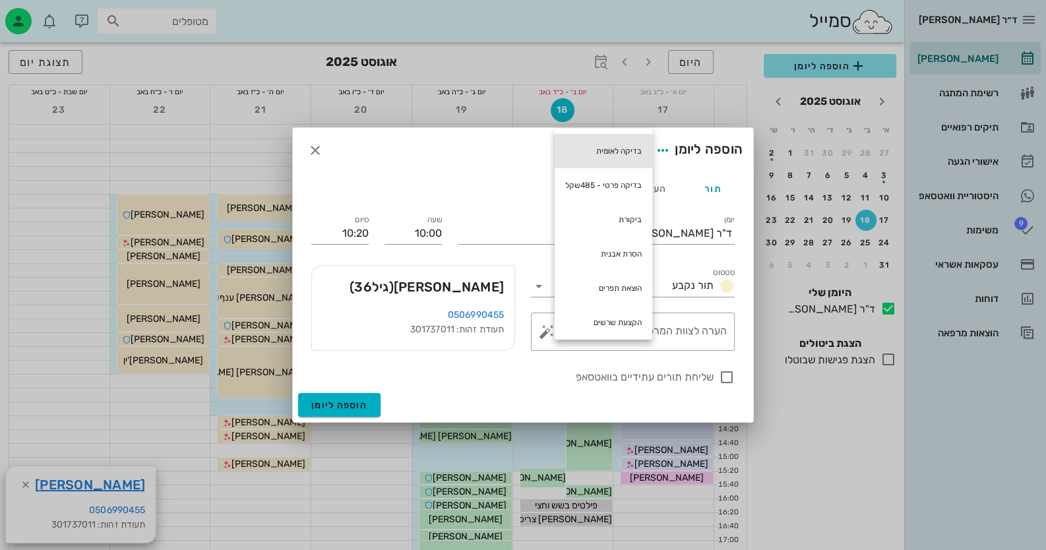
click at [640, 141] on div "בדיקה לאומית" at bounding box center [603, 151] width 98 height 34
type textarea "בדיקה לאומית"
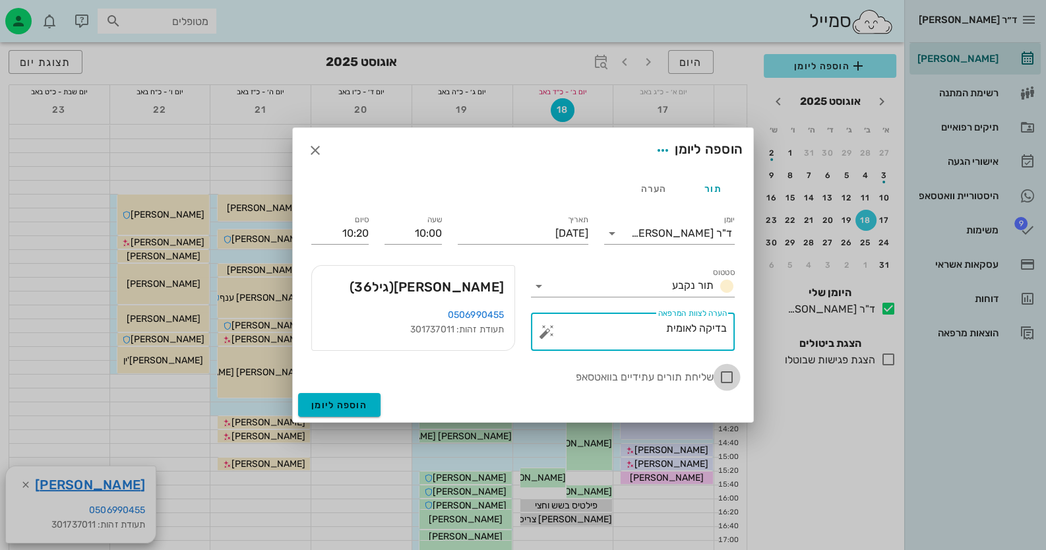
click at [729, 374] on div at bounding box center [726, 377] width 22 height 22
checkbox input "true"
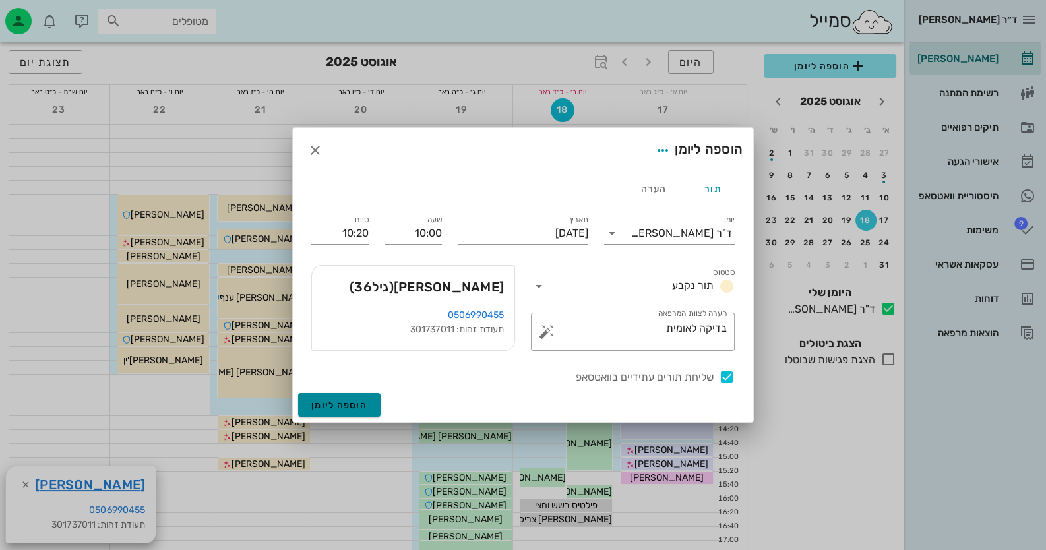
click at [359, 396] on button "הוספה ליומן" at bounding box center [339, 405] width 82 height 24
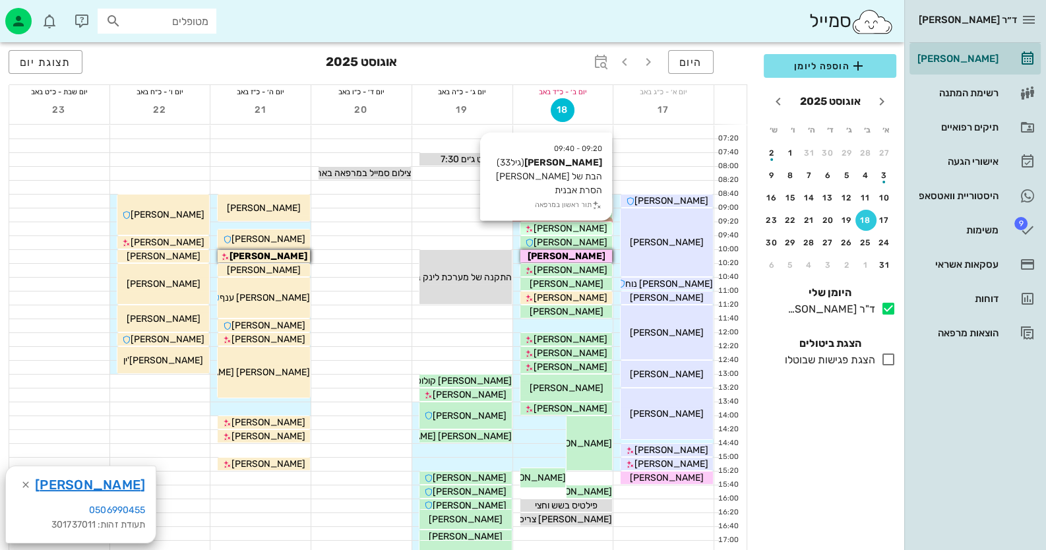
click at [591, 151] on span "[PERSON_NAME]" at bounding box center [541, 145] width 140 height 11
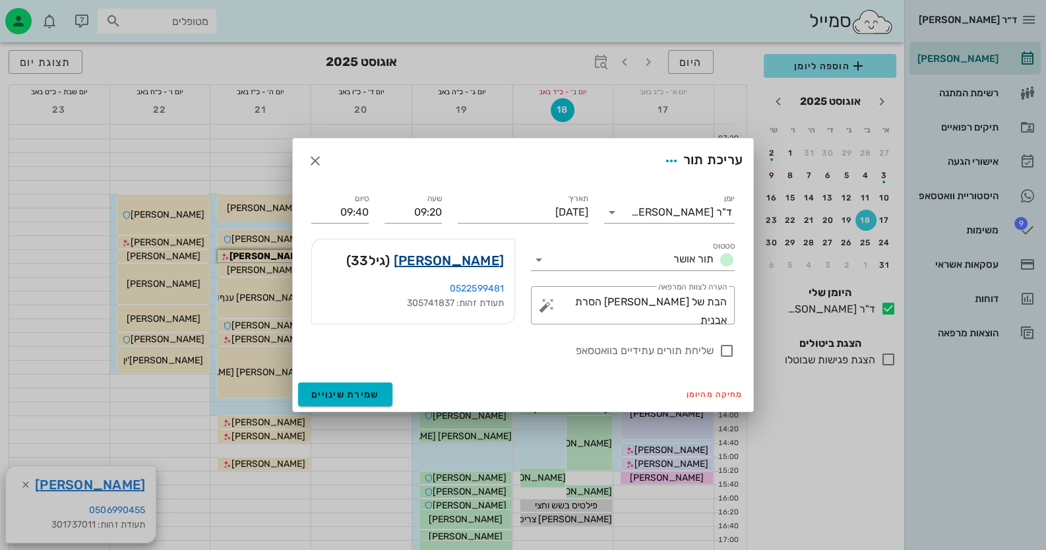
click at [491, 264] on link "היבי קושניר" at bounding box center [449, 260] width 110 height 21
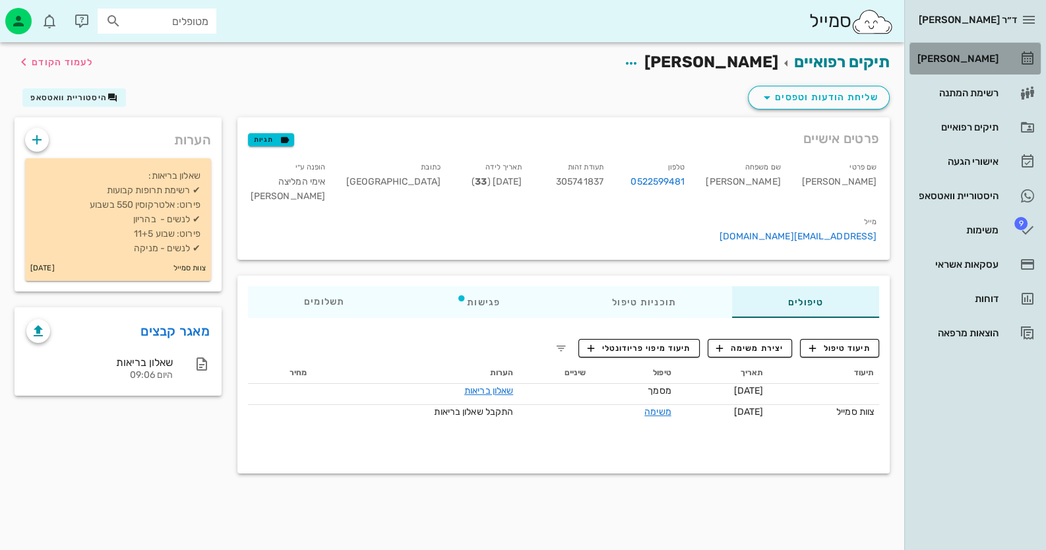
click at [996, 71] on link "[PERSON_NAME]" at bounding box center [974, 59] width 131 height 32
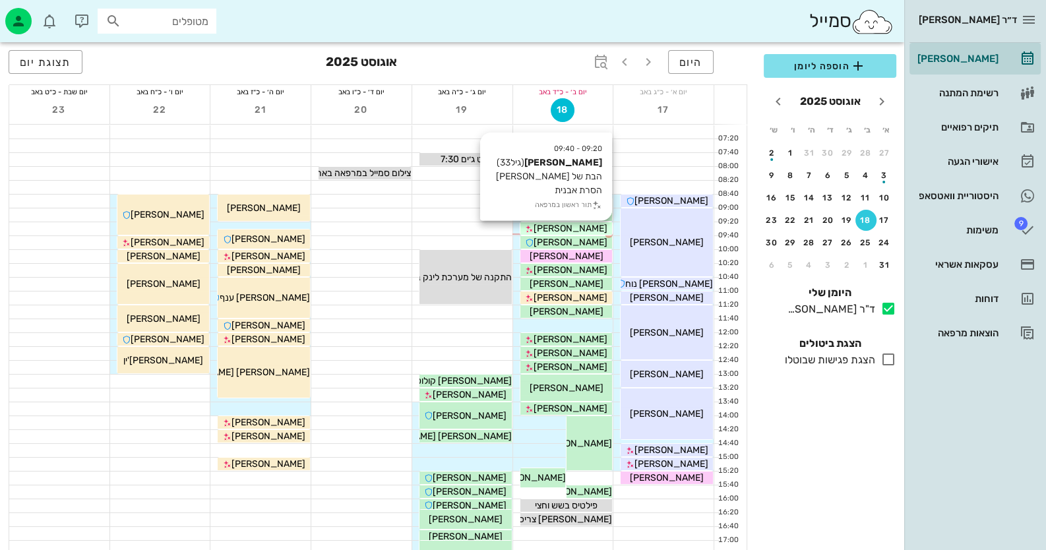
click at [589, 224] on span "[PERSON_NAME]" at bounding box center [570, 228] width 74 height 11
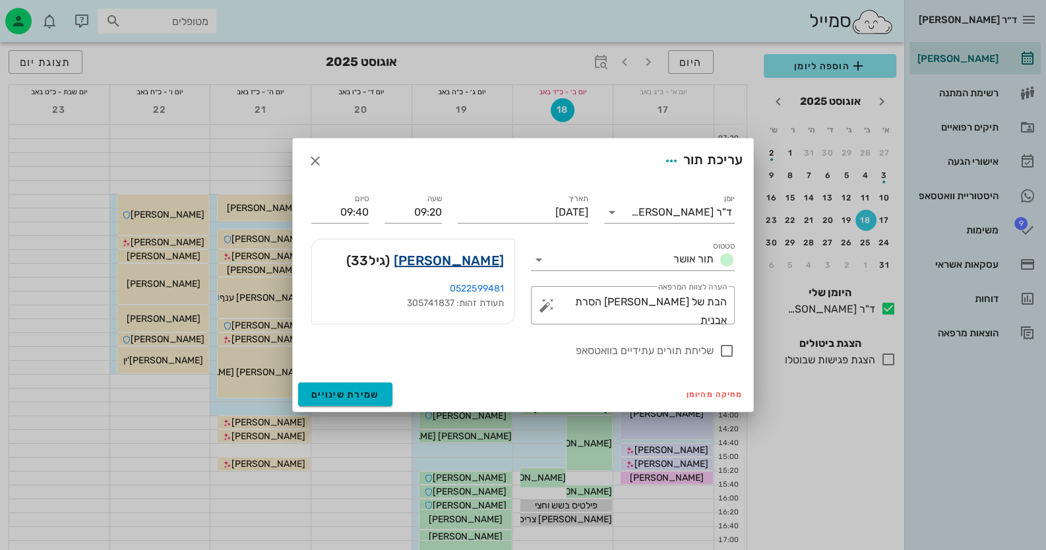
click at [457, 254] on link "היבי קושניר" at bounding box center [449, 260] width 110 height 21
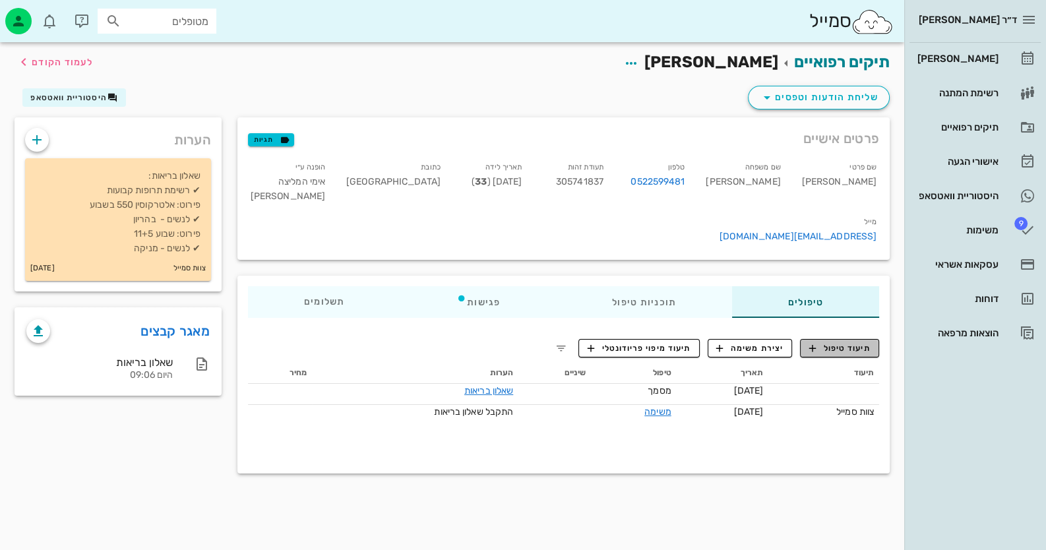
click at [850, 342] on span "תיעוד טיפול" at bounding box center [839, 348] width 61 height 12
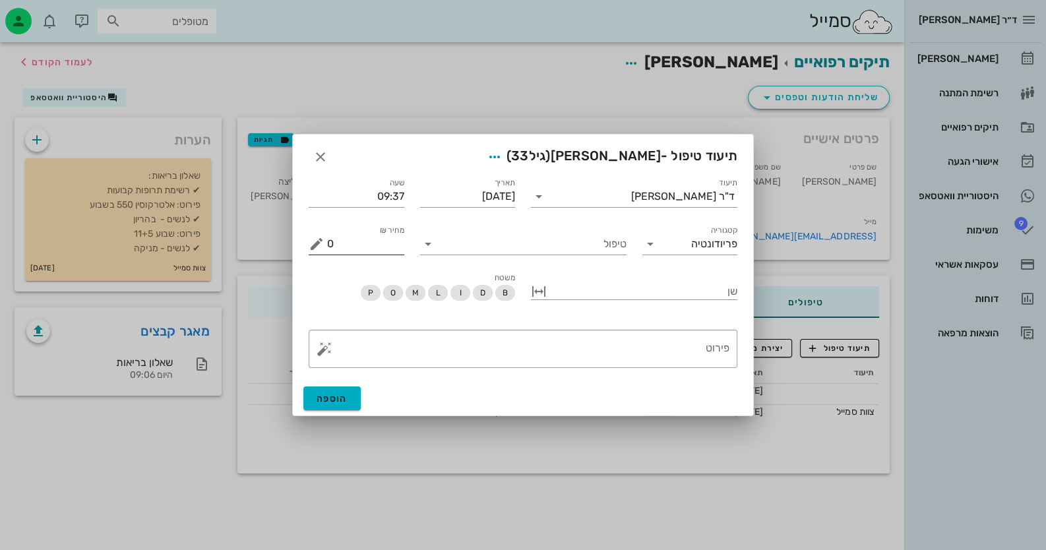
click at [387, 247] on input "0" at bounding box center [365, 243] width 77 height 21
click at [527, 242] on input "טיפול" at bounding box center [532, 243] width 188 height 21
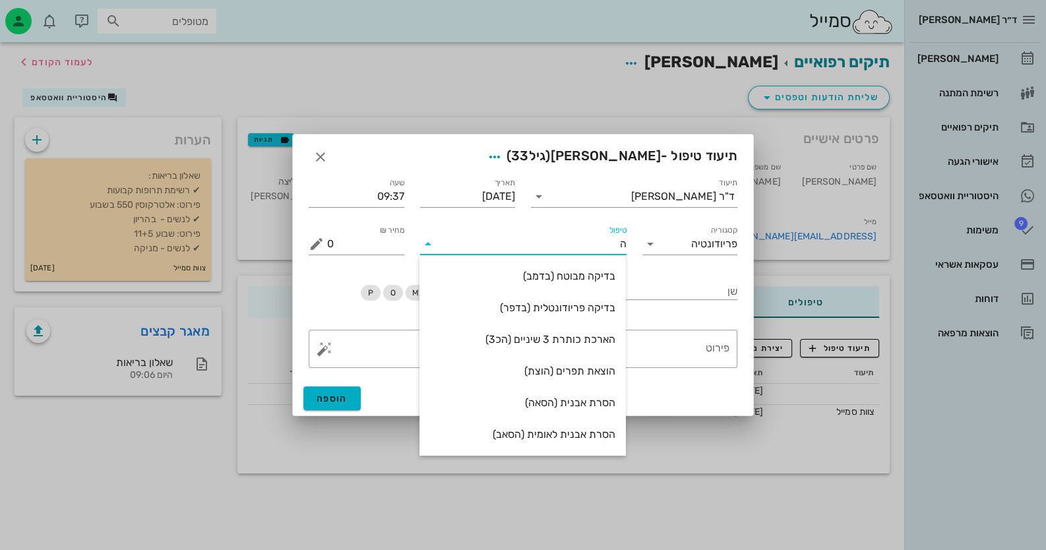
type input "ה"
click at [535, 481] on div at bounding box center [523, 275] width 1046 height 550
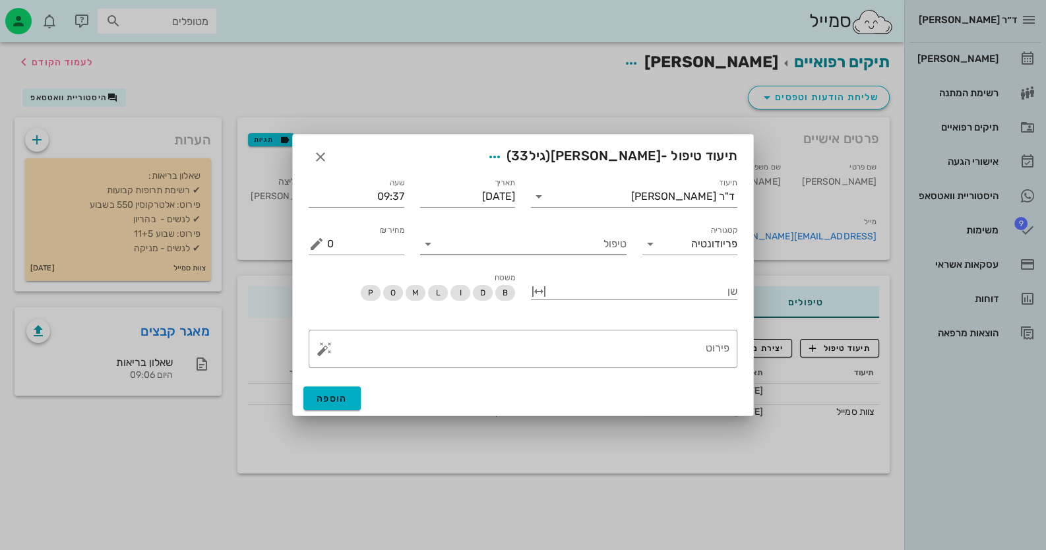
click at [576, 247] on input "טיפול" at bounding box center [532, 243] width 188 height 21
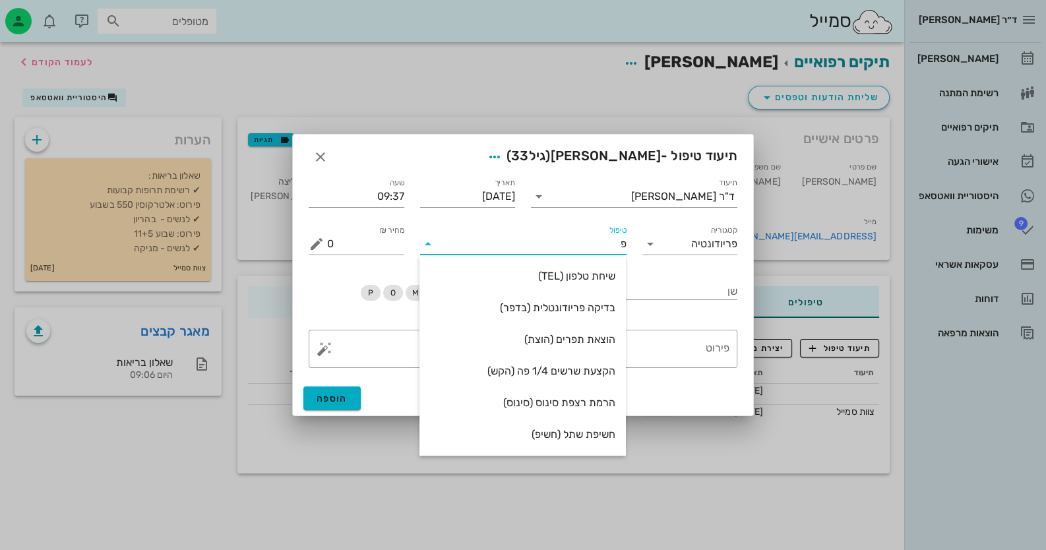
type input "פל"
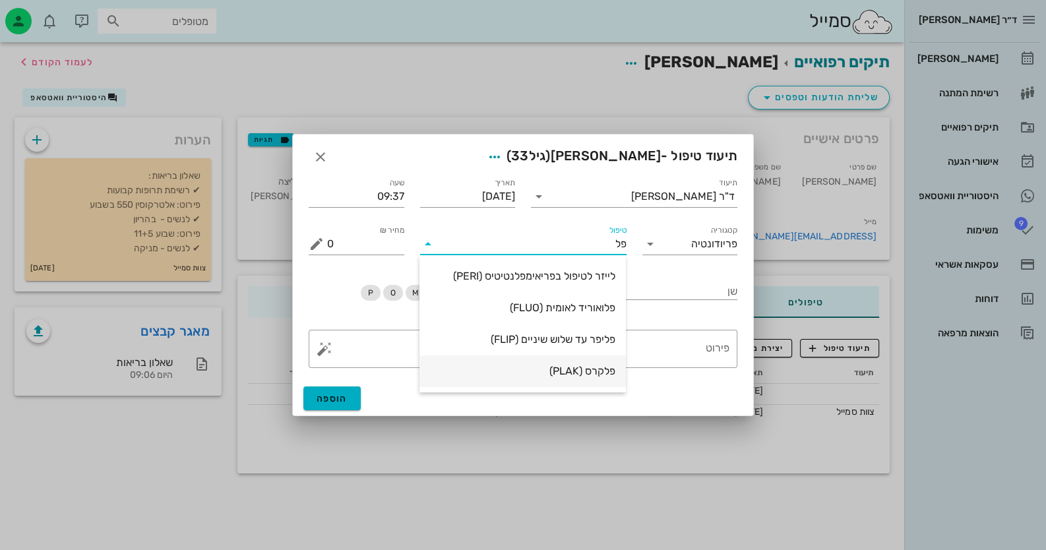
click at [579, 367] on div "פלקרס (PLAK)" at bounding box center [522, 371] width 185 height 13
type input "35"
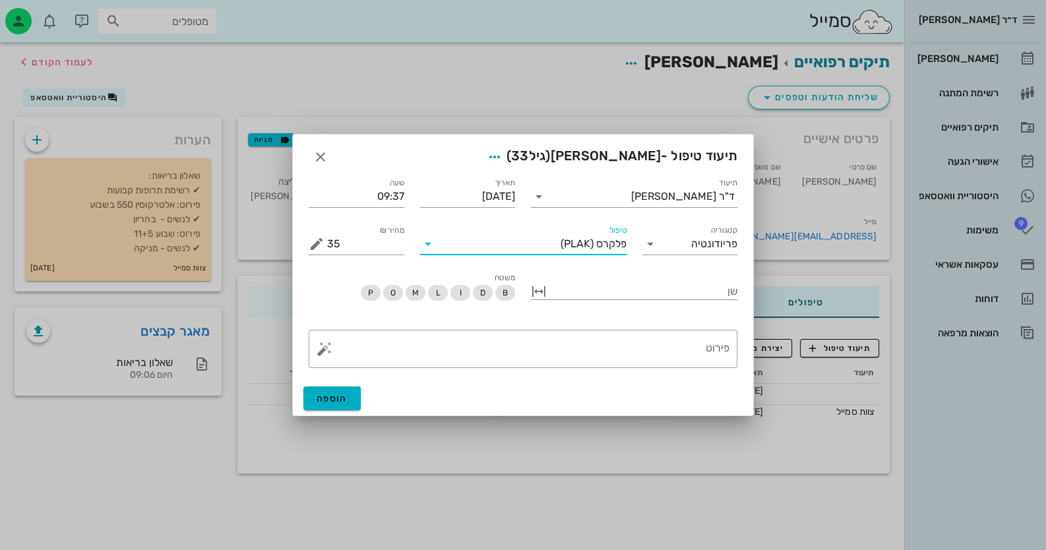
click at [339, 411] on div "הוספה" at bounding box center [523, 398] width 460 height 34
click at [336, 394] on span "הוספה" at bounding box center [331, 398] width 31 height 11
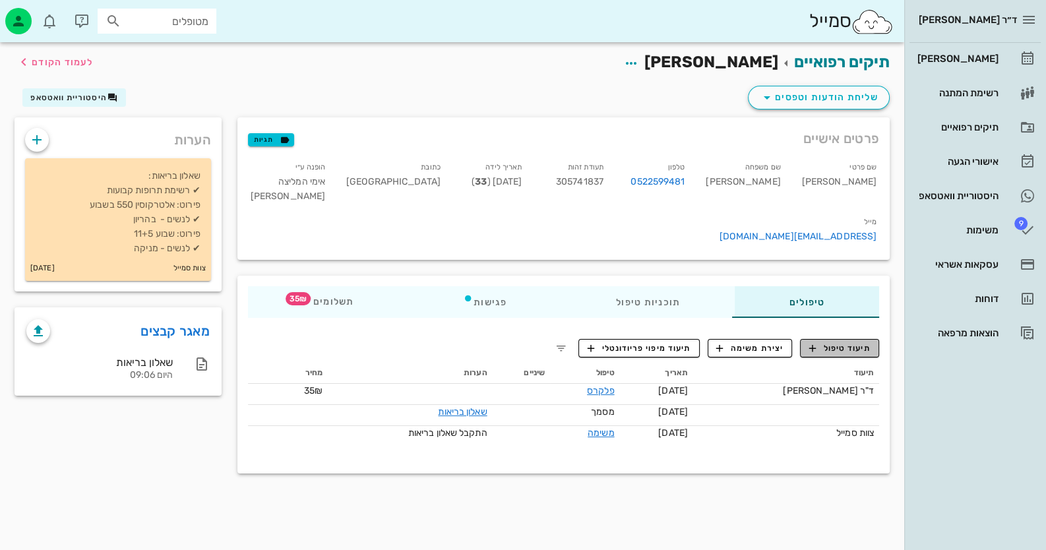
click at [845, 342] on span "תיעוד טיפול" at bounding box center [839, 348] width 61 height 12
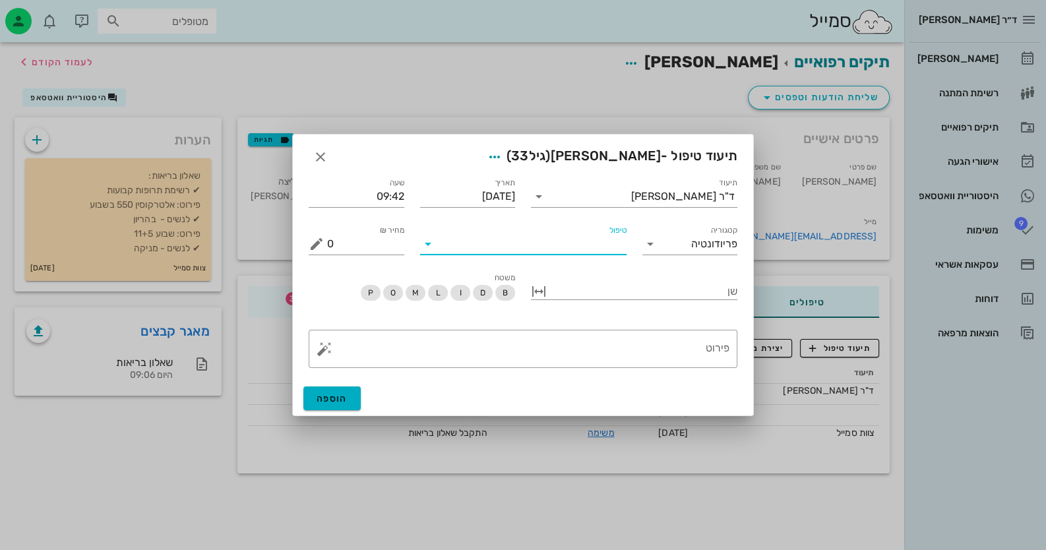
click at [530, 248] on input "טיפול" at bounding box center [532, 243] width 188 height 21
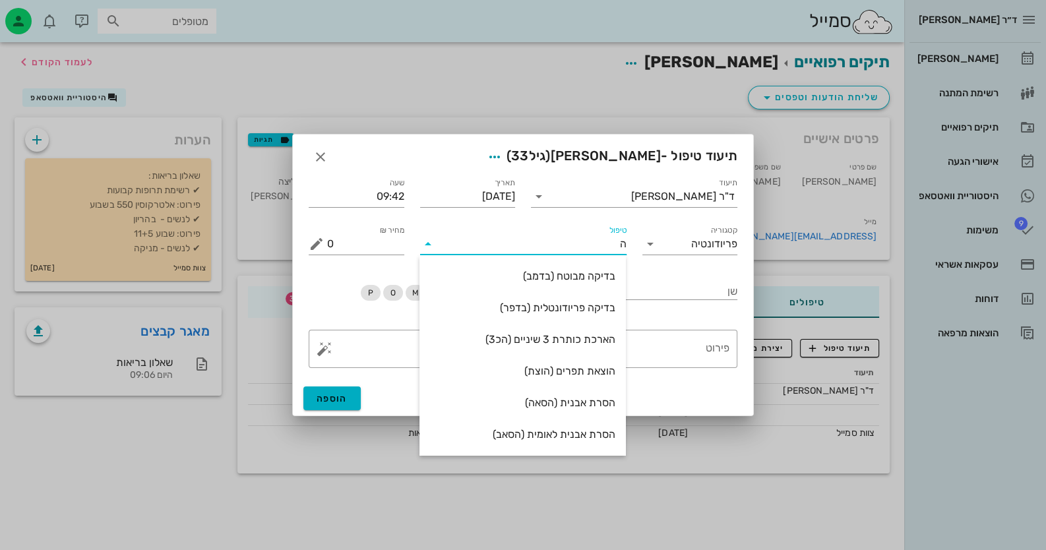
type input "הס"
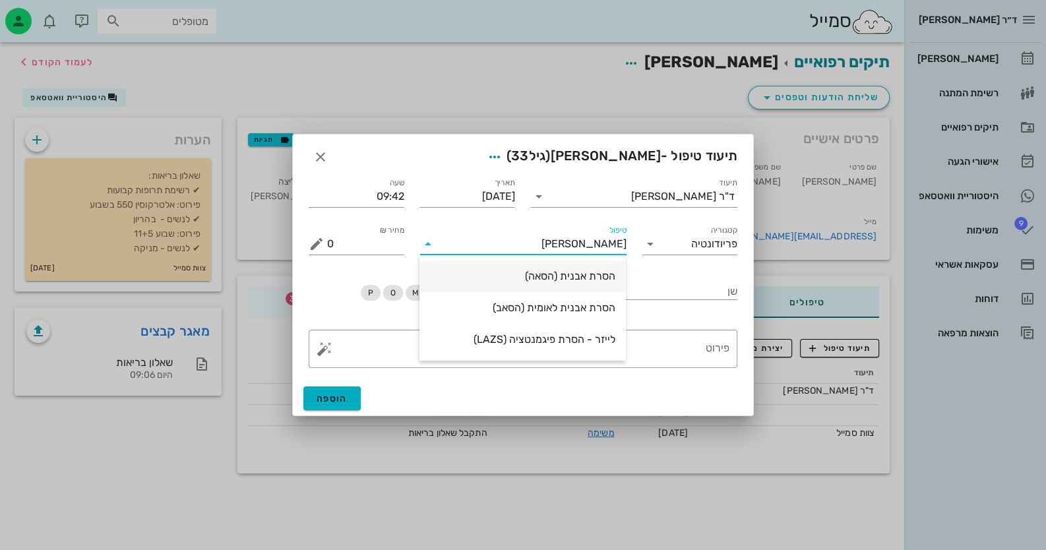
click at [520, 287] on div "הסרת אבנית (הסאה)" at bounding box center [522, 276] width 185 height 28
type input "435"
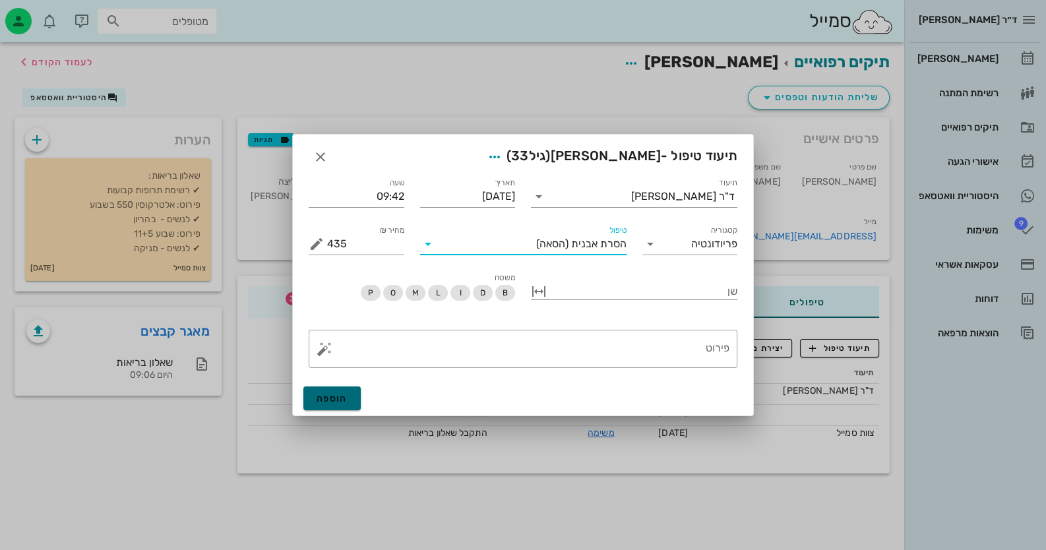
click at [327, 387] on button "הוספה" at bounding box center [331, 398] width 57 height 24
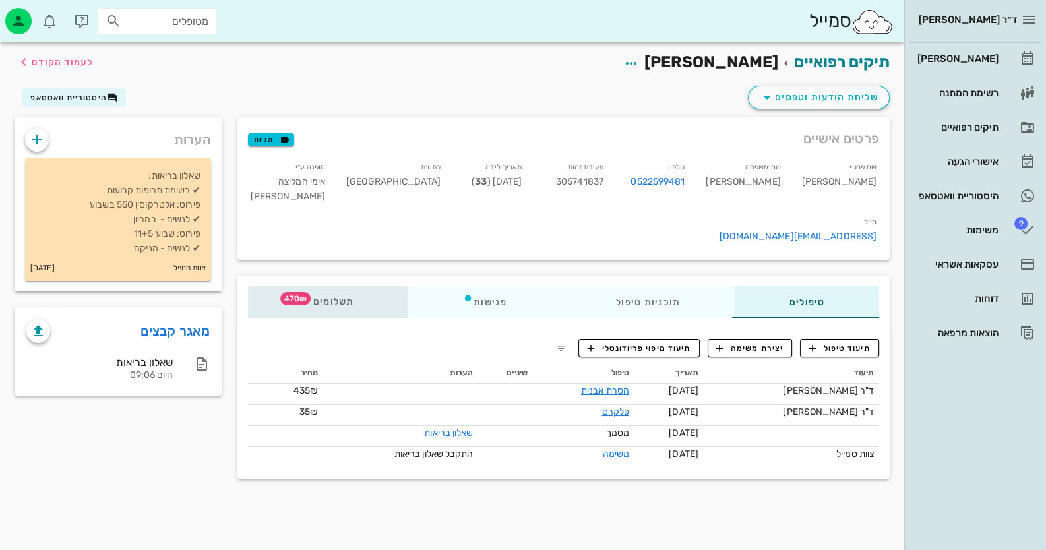
click at [337, 297] on span "תשלומים 470₪" at bounding box center [328, 301] width 51 height 9
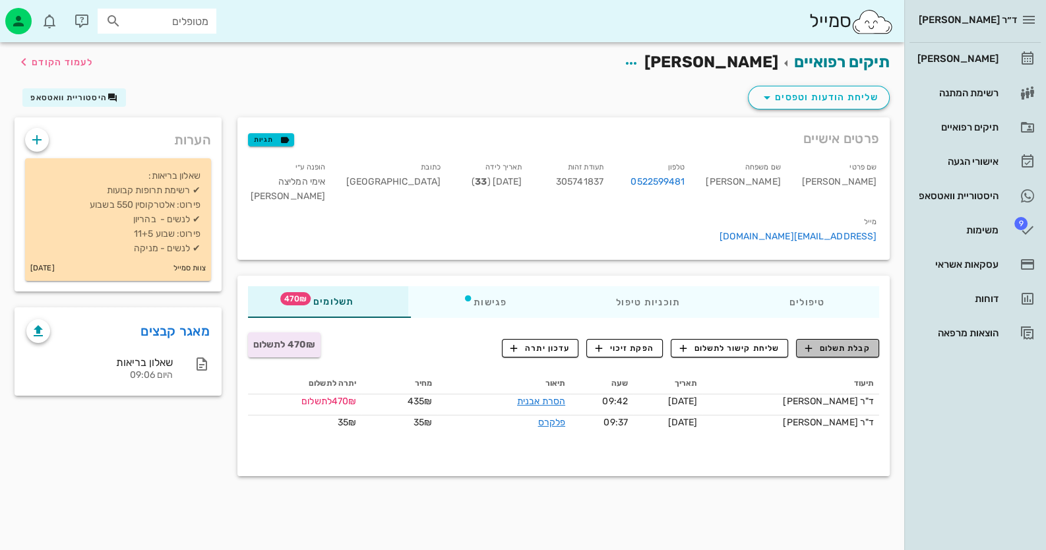
click at [853, 339] on button "קבלת תשלום" at bounding box center [837, 348] width 83 height 18
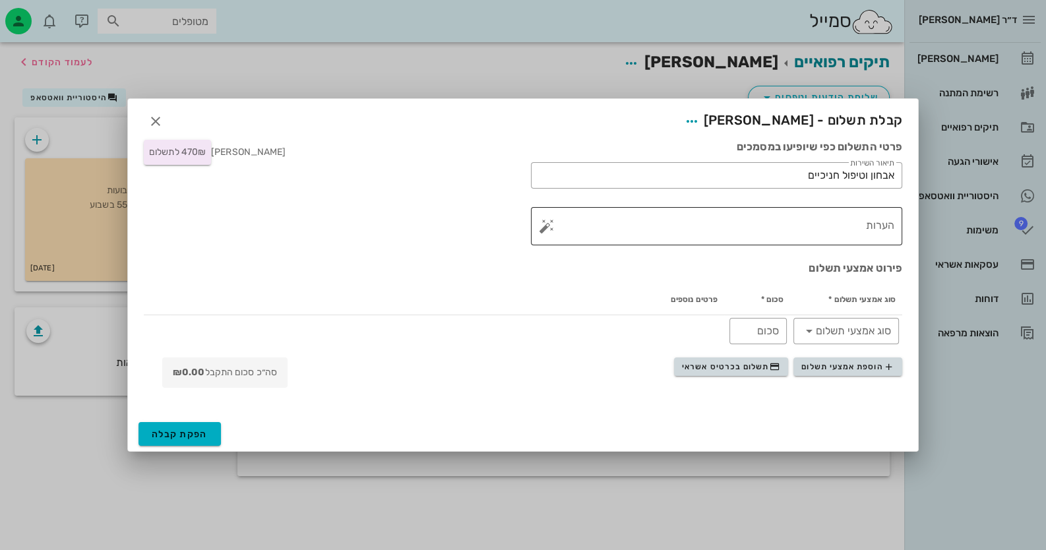
click at [554, 227] on button "button" at bounding box center [547, 226] width 16 height 16
click at [587, 167] on div "הערות לתשלום" at bounding box center [573, 173] width 69 height 26
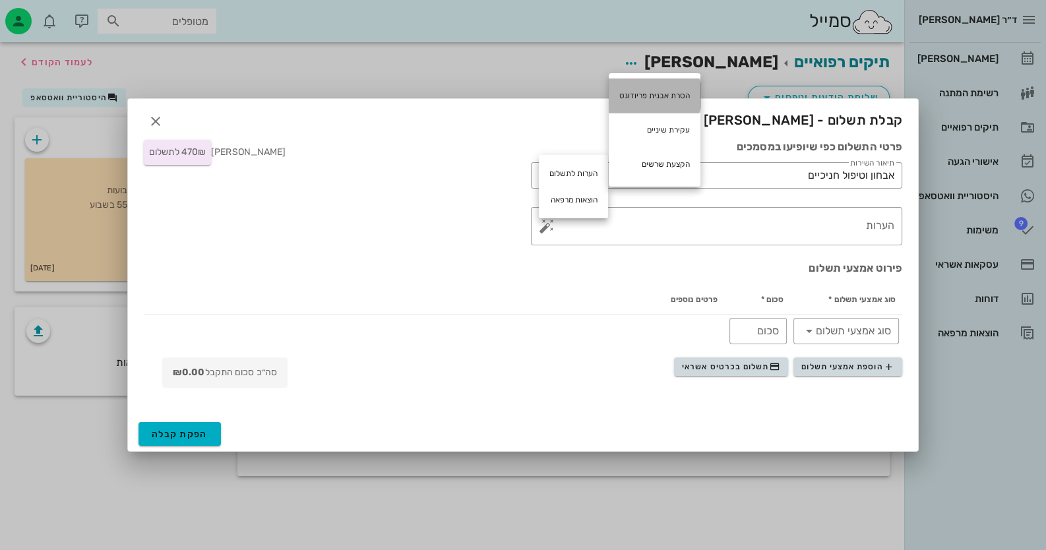
click at [662, 89] on div "הסרת אבנית פריודונט" at bounding box center [655, 95] width 92 height 34
type textarea "הסרת אבנית פריודונט"
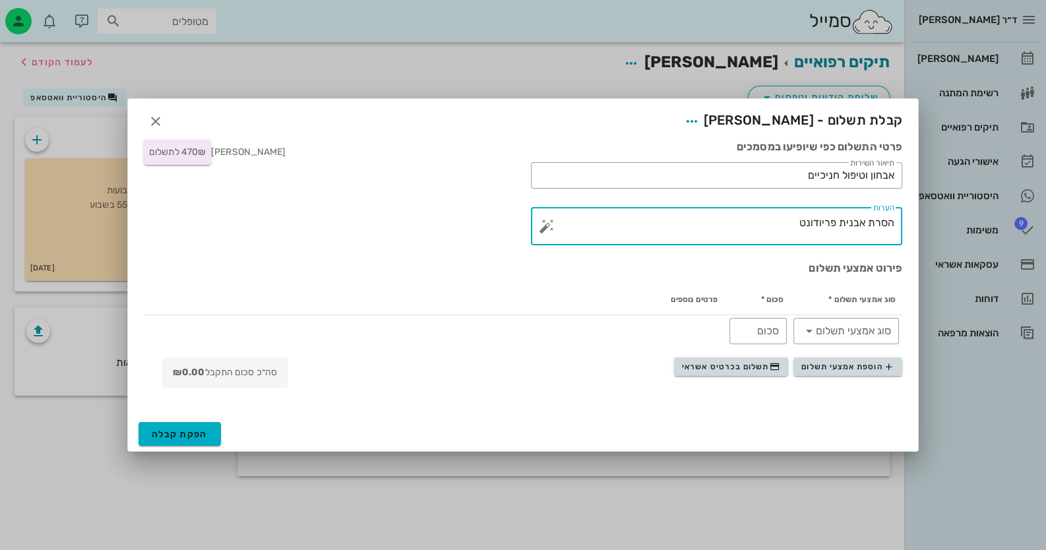
drag, startPoint x: 775, startPoint y: 223, endPoint x: 1027, endPoint y: 215, distance: 252.6
click at [1027, 215] on div "ד״ר חיה מאיר יומן מרפאה רשימת המתנה תיקים רפואיים אישורי הגעה היסטוריית וואטסאפ…" at bounding box center [523, 275] width 1046 height 550
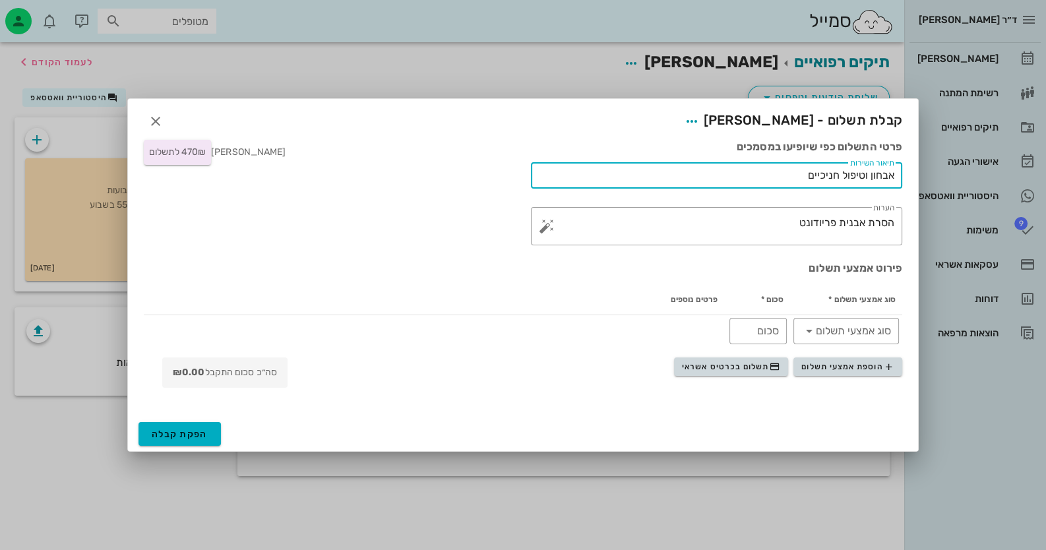
drag, startPoint x: 801, startPoint y: 179, endPoint x: 926, endPoint y: 168, distance: 125.1
click at [949, 169] on div "ד״ר חיה מאיר יומן מרפאה רשימת המתנה תיקים רפואיים אישורי הגעה היסטוריית וואטסאפ…" at bounding box center [523, 275] width 1046 height 550
paste input "סרת אבנית פריודונט"
type input "הסרת אבנית פריודונט"
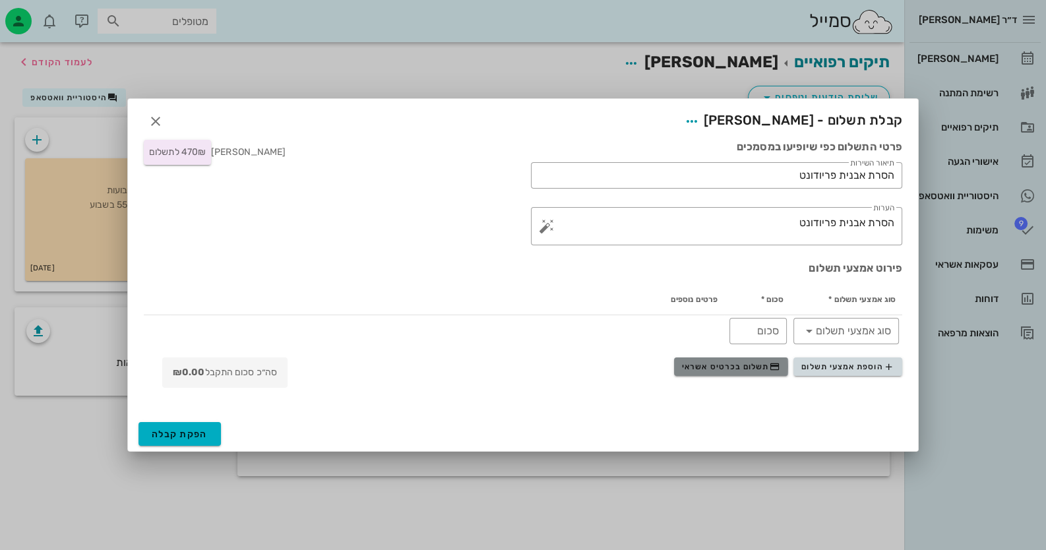
click at [735, 374] on button "תשלום בכרטיס אשראי" at bounding box center [731, 366] width 114 height 18
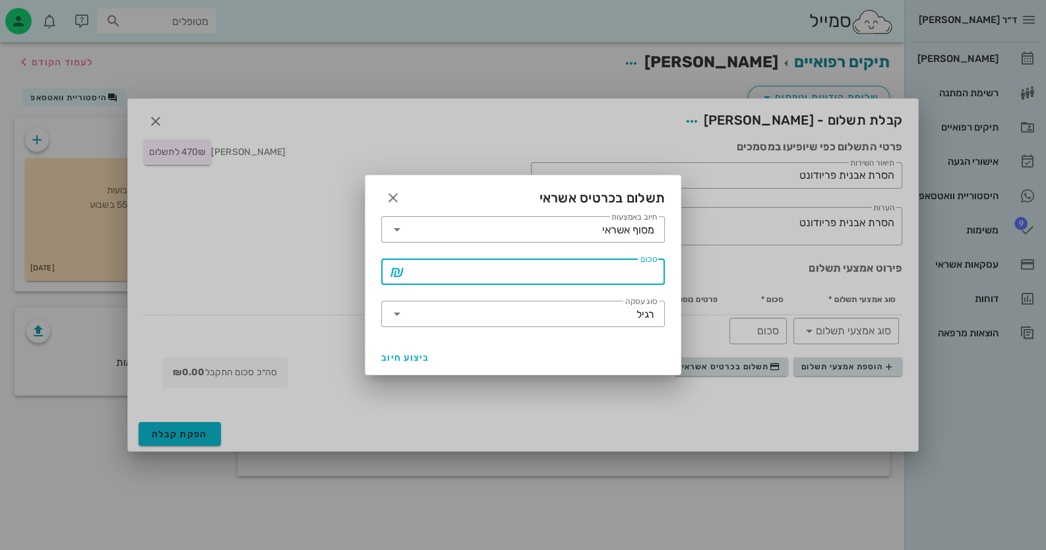
click at [624, 274] on input "סכום" at bounding box center [531, 271] width 249 height 21
type input "470"
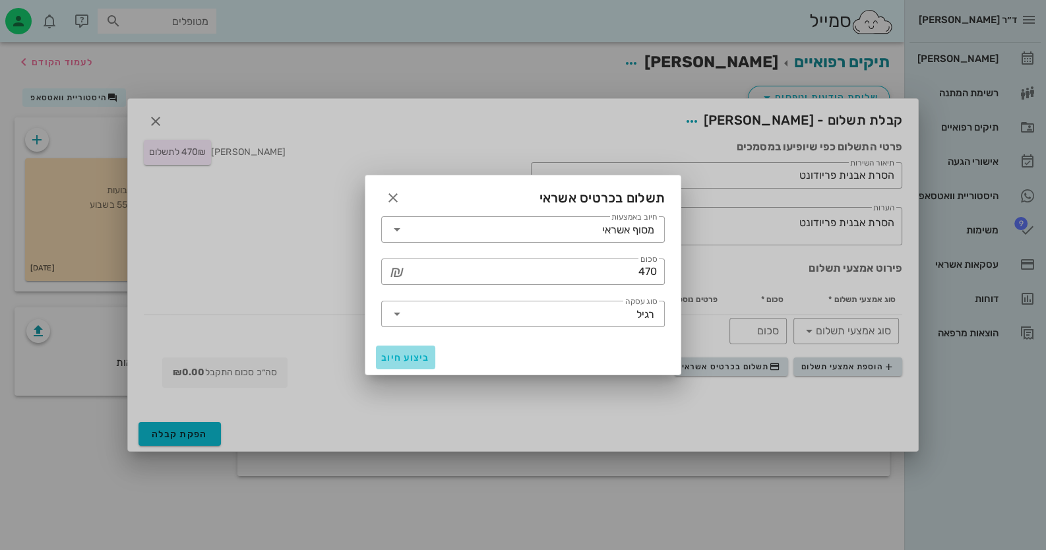
click at [400, 364] on button "ביצוע חיוב" at bounding box center [405, 357] width 59 height 24
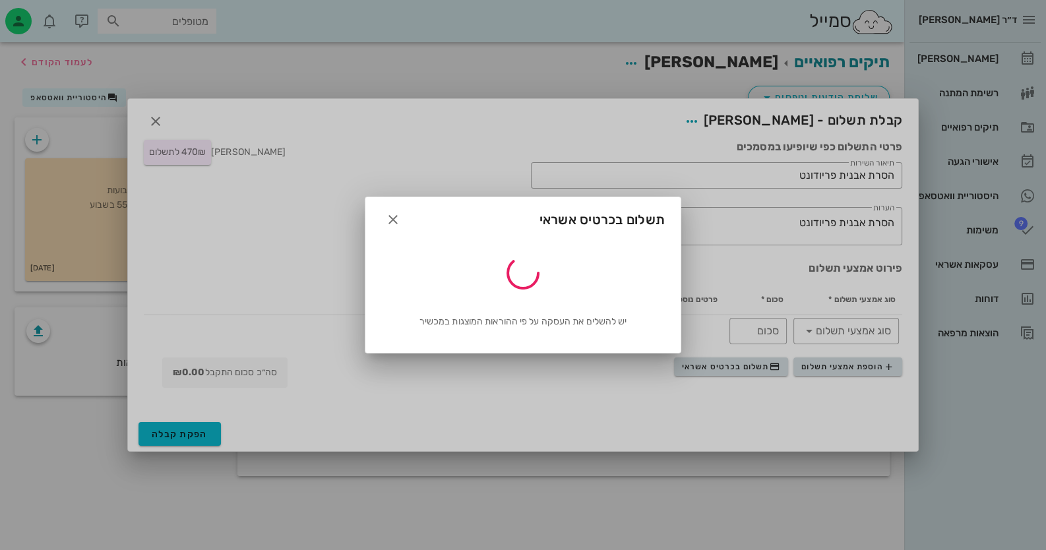
type input "470"
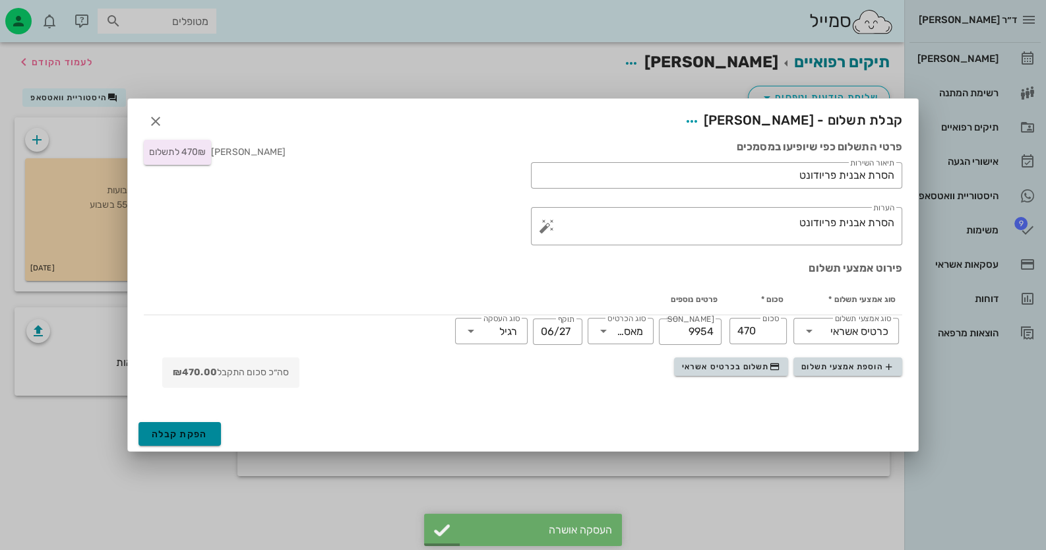
click at [195, 439] on button "הפקת קבלה" at bounding box center [179, 434] width 82 height 24
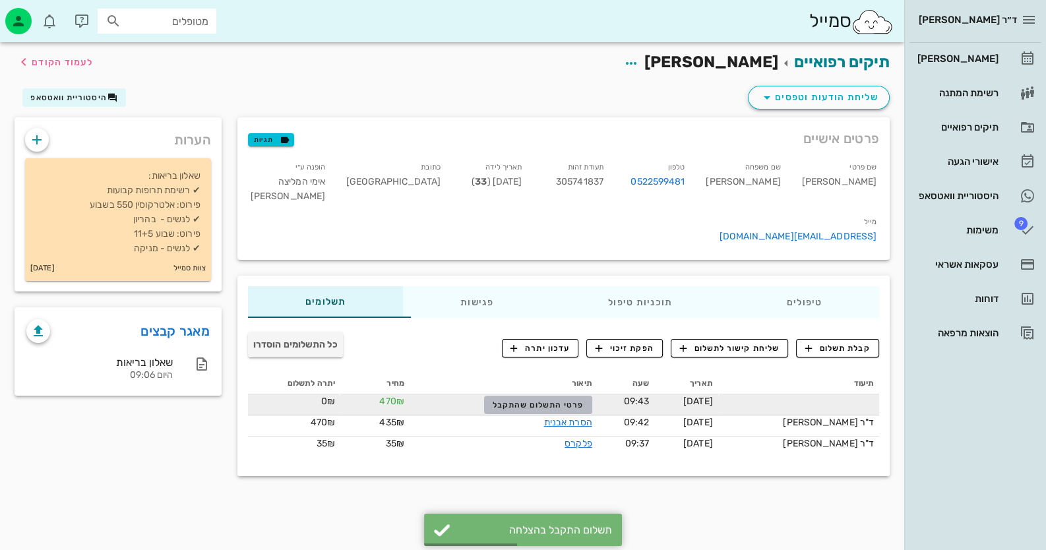
click at [572, 400] on span "פרטי התשלום שהתקבל" at bounding box center [537, 404] width 91 height 9
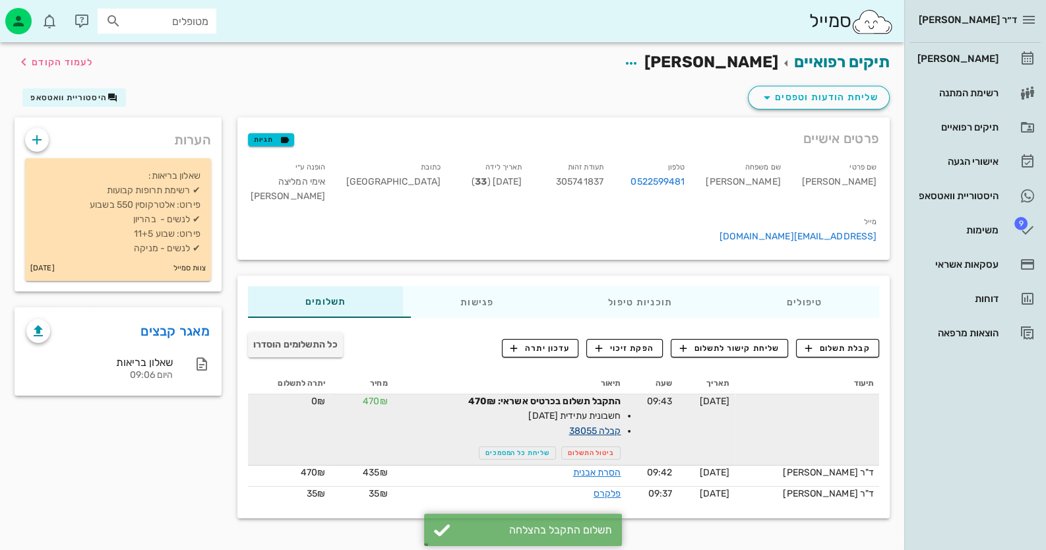
click at [620, 425] on link "קבלה 38055" at bounding box center [594, 430] width 52 height 11
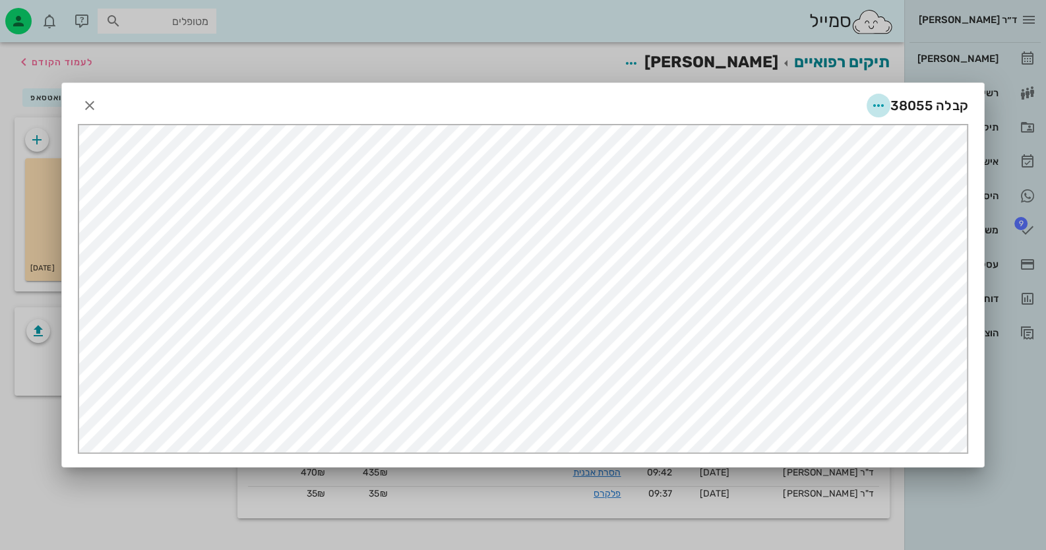
click at [885, 103] on icon "button" at bounding box center [878, 106] width 16 height 16
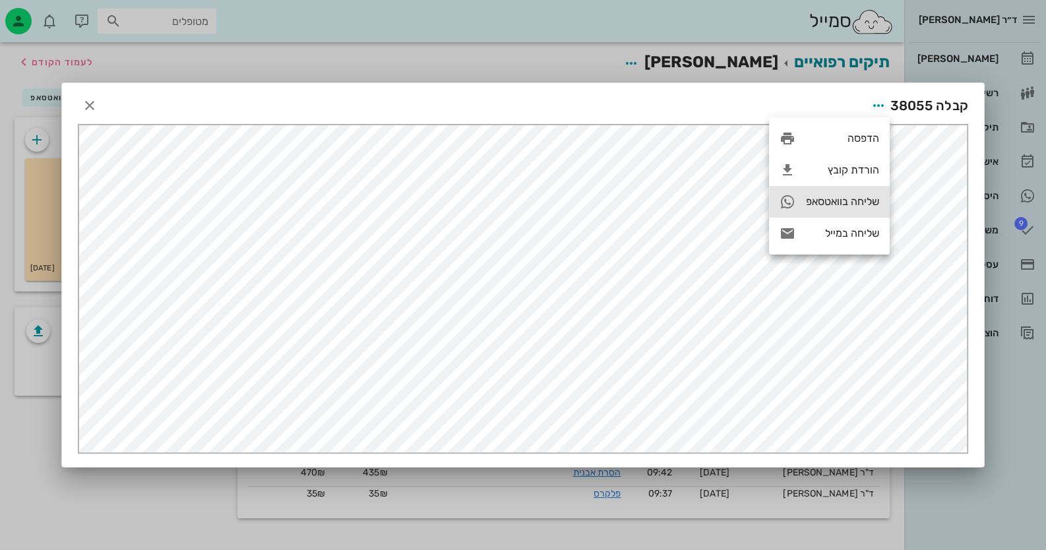
click at [861, 207] on div "שליחה בוואטסאפ" at bounding box center [842, 201] width 73 height 13
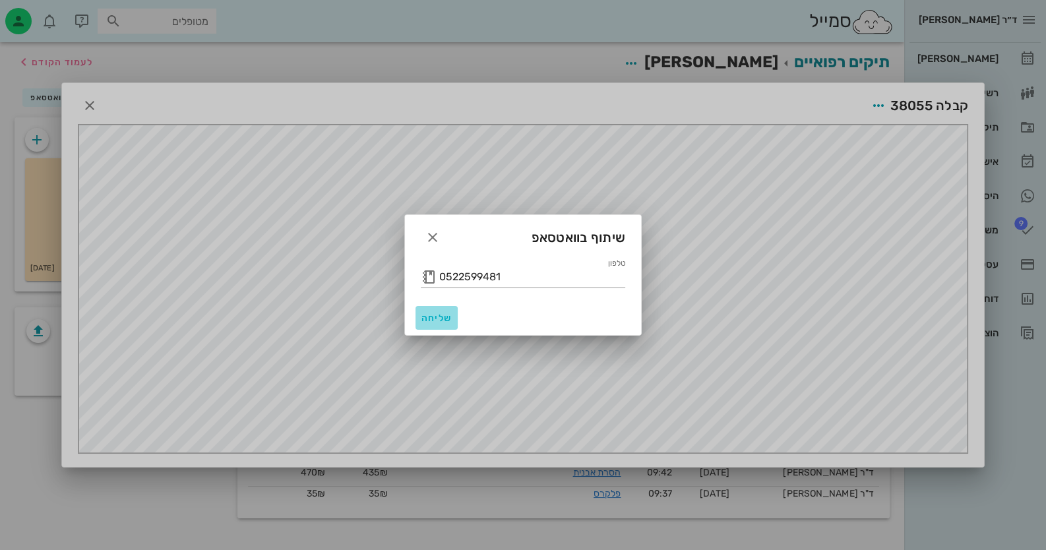
click at [425, 316] on span "שליחה" at bounding box center [437, 318] width 32 height 11
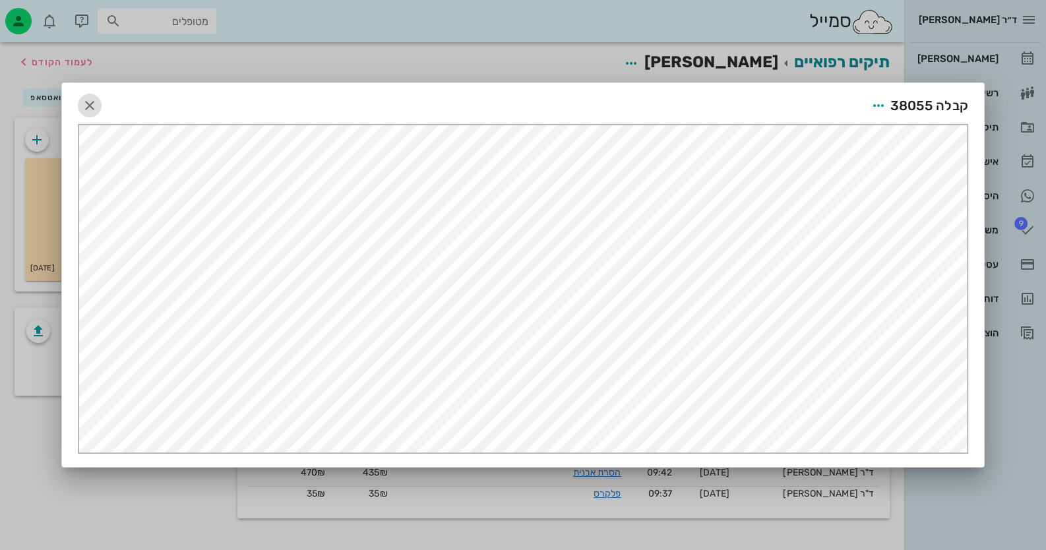
click at [96, 102] on icon "button" at bounding box center [90, 106] width 16 height 16
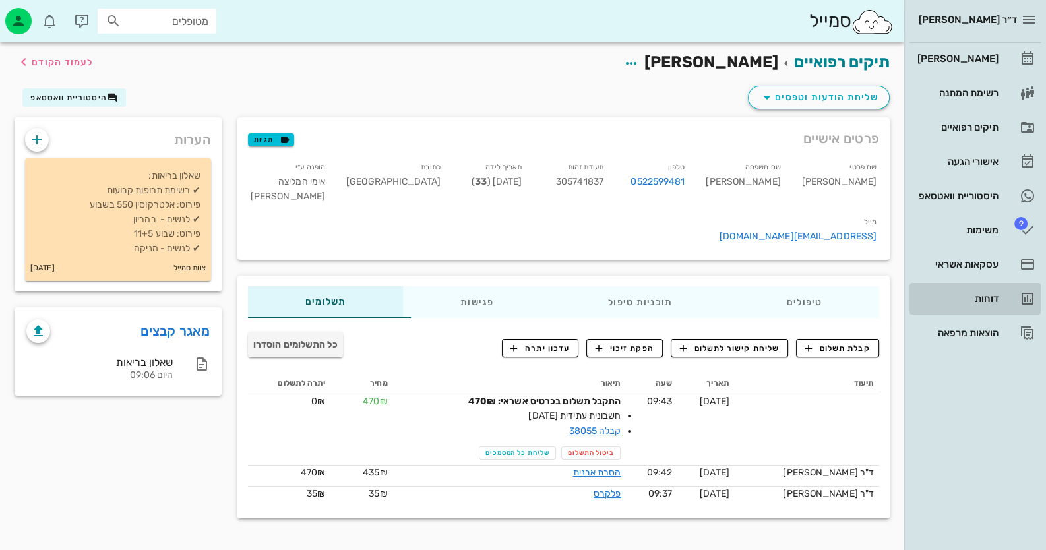
click at [980, 307] on div "דוחות" at bounding box center [956, 298] width 84 height 21
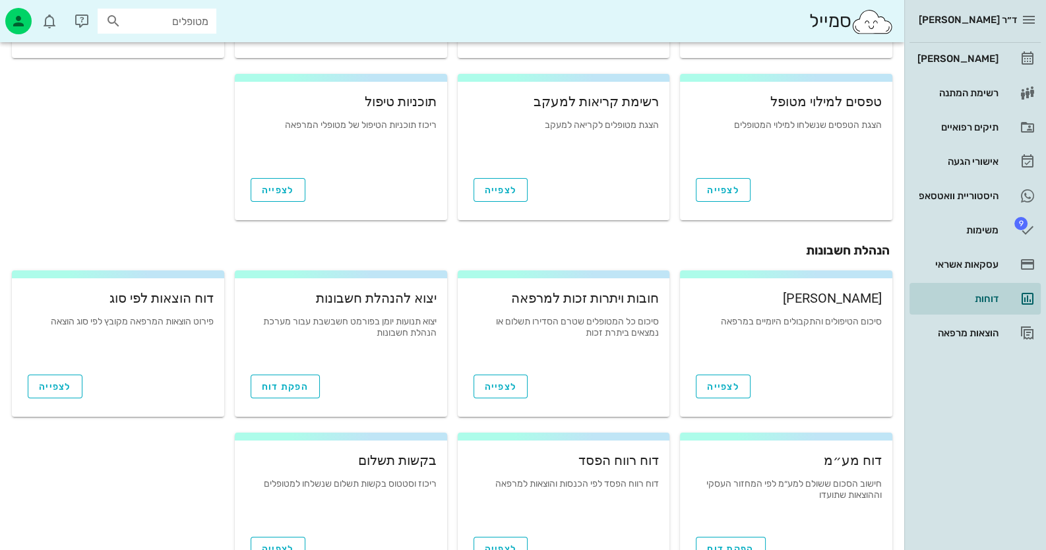
scroll to position [198, 0]
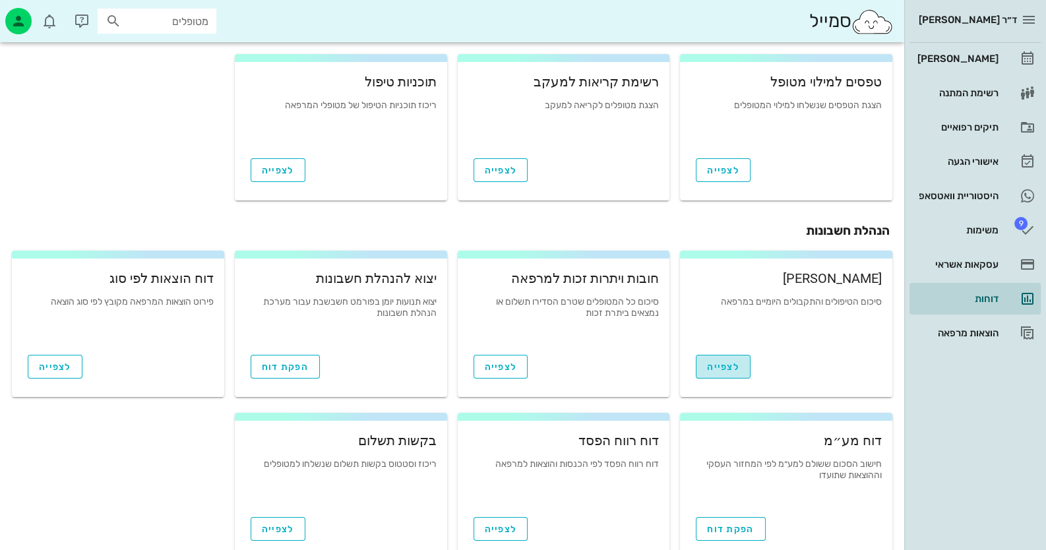
click at [722, 375] on link "לצפייה" at bounding box center [723, 367] width 55 height 24
